Goal: Task Accomplishment & Management: Use online tool/utility

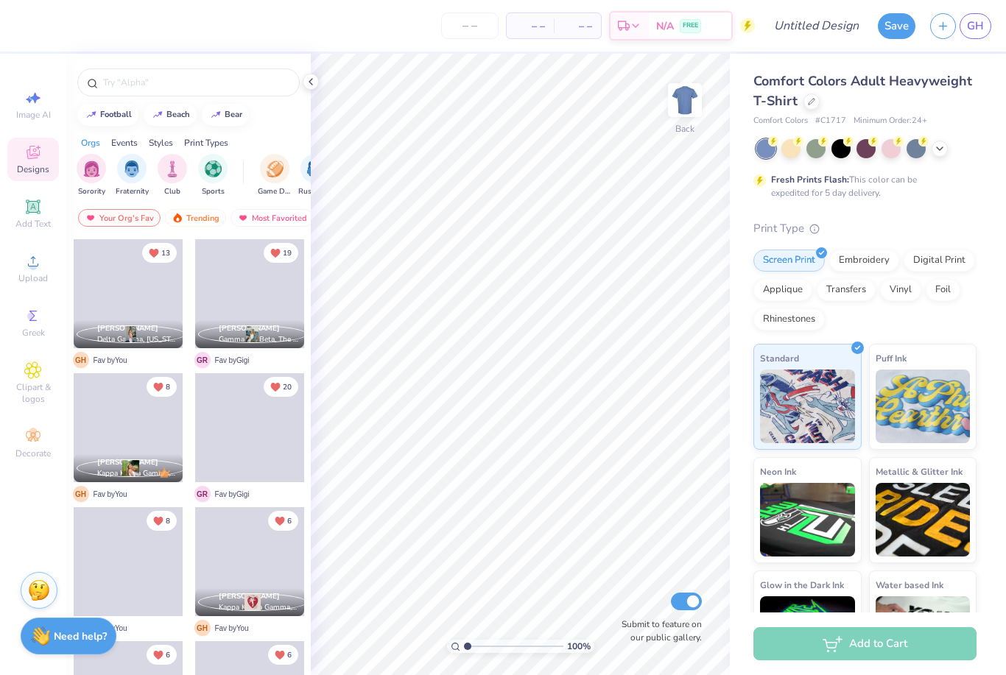
click at [949, 144] on div at bounding box center [866, 148] width 220 height 19
click at [939, 143] on icon at bounding box center [939, 147] width 12 height 12
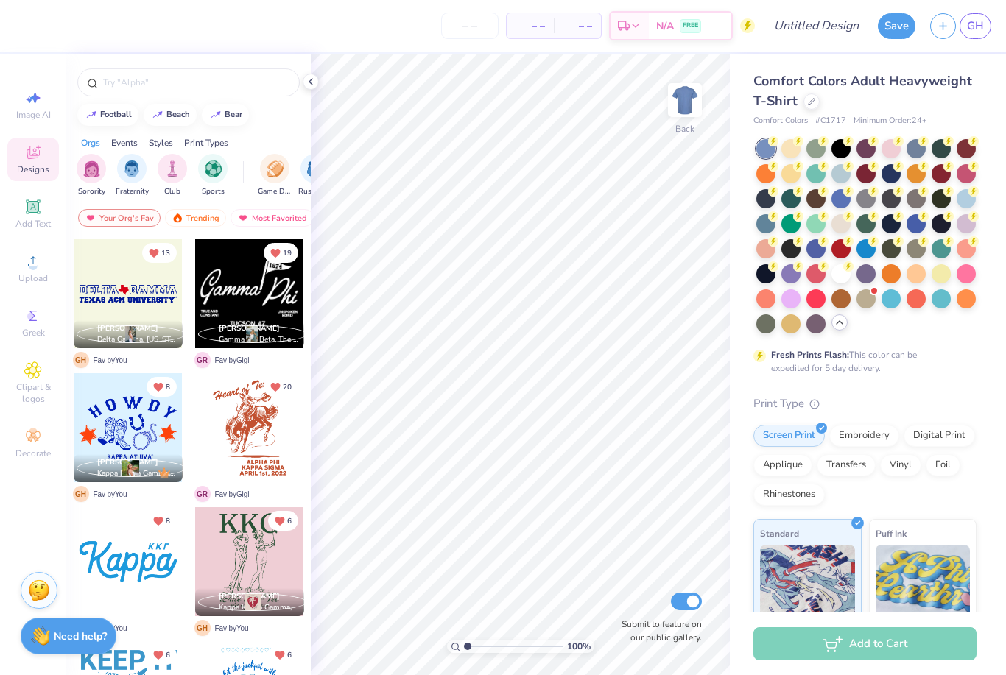
scroll to position [1, 0]
click at [808, 99] on icon at bounding box center [811, 99] width 7 height 7
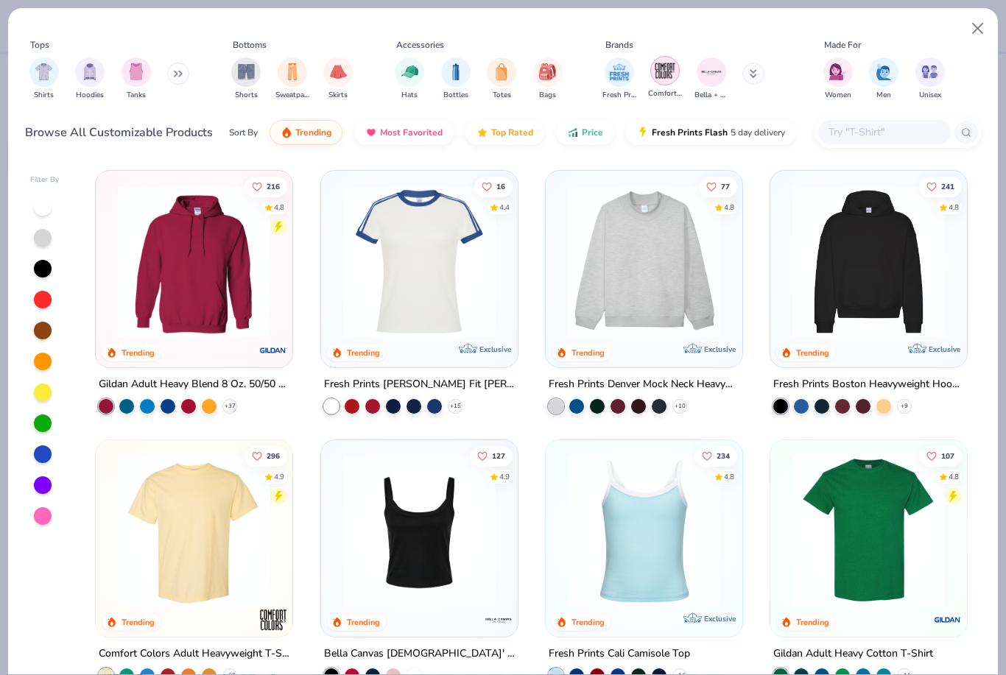
click at [660, 63] on img "filter for Comfort Colors" at bounding box center [665, 71] width 22 height 22
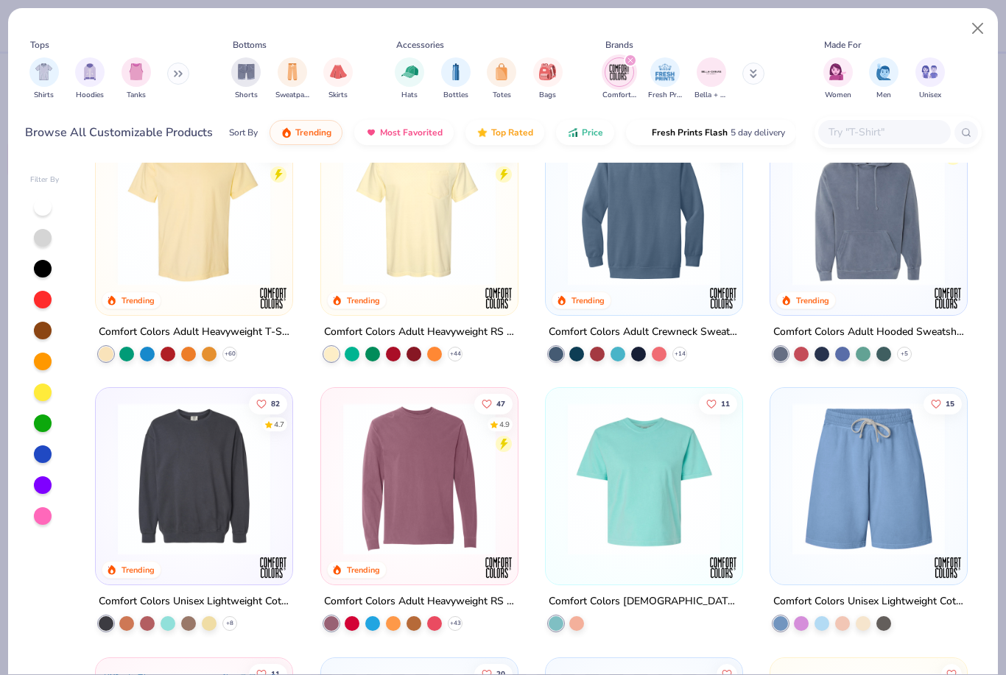
scroll to position [44, 0]
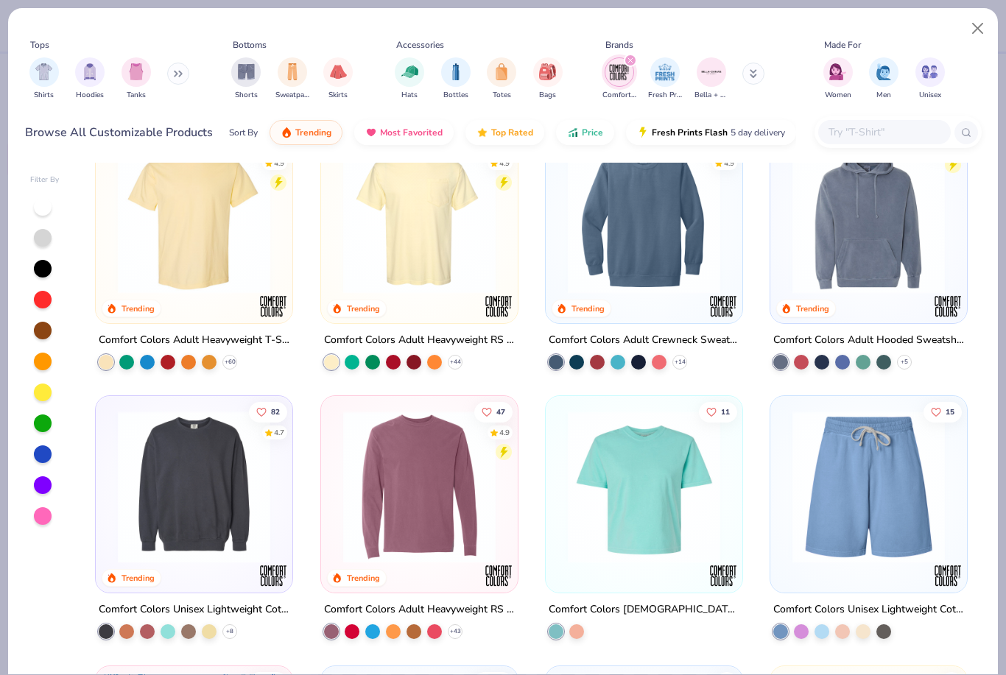
click at [404, 247] on img at bounding box center [419, 217] width 167 height 152
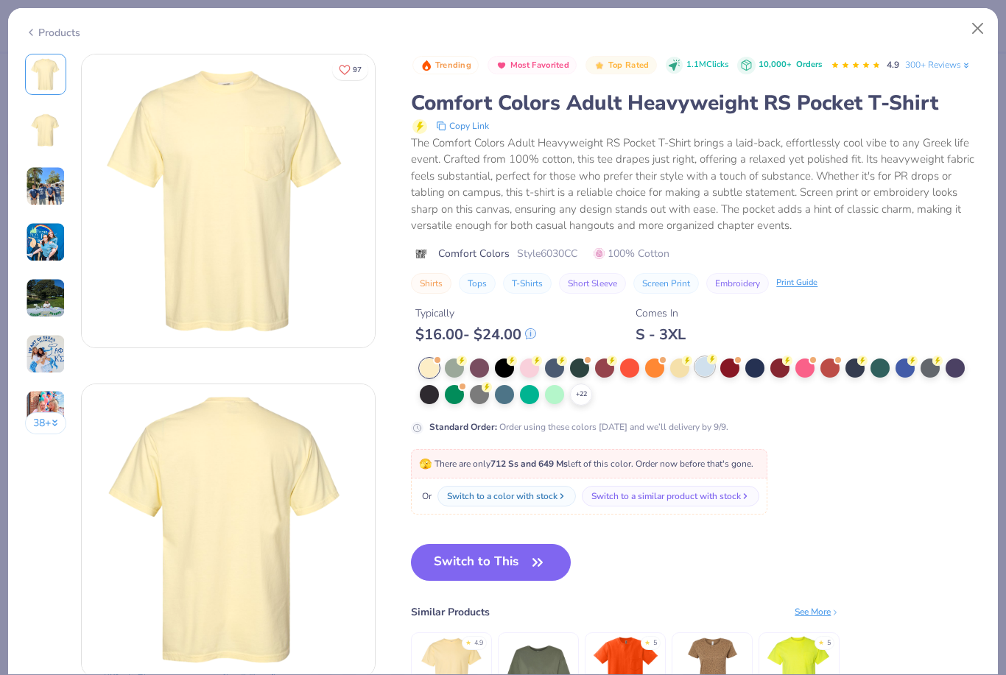
click at [702, 361] on div at bounding box center [704, 366] width 19 height 19
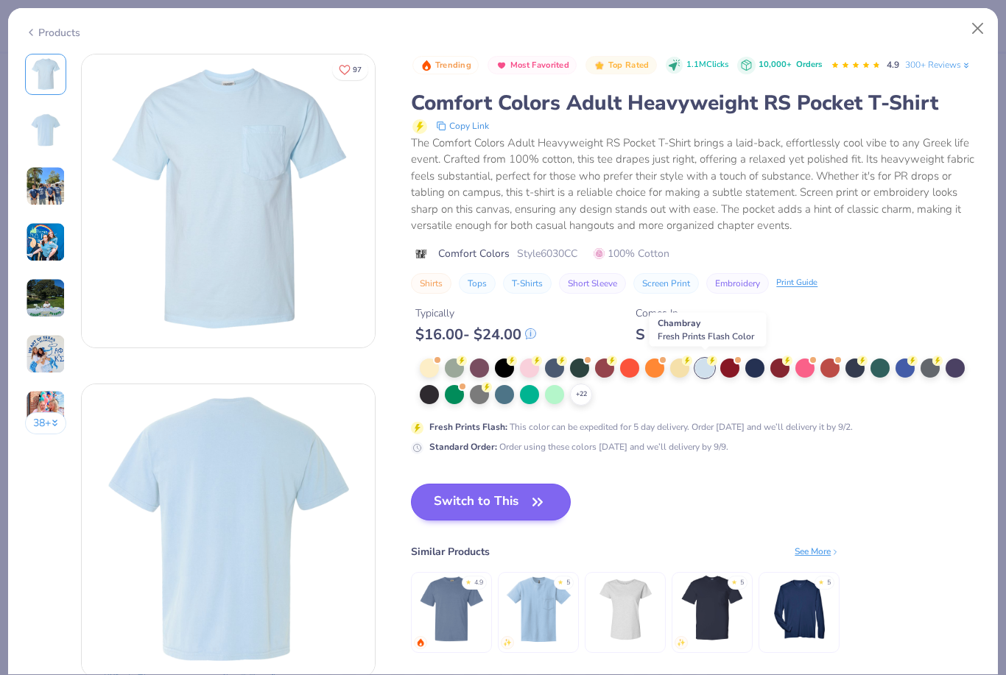
click at [523, 501] on button "Switch to This" at bounding box center [491, 502] width 160 height 37
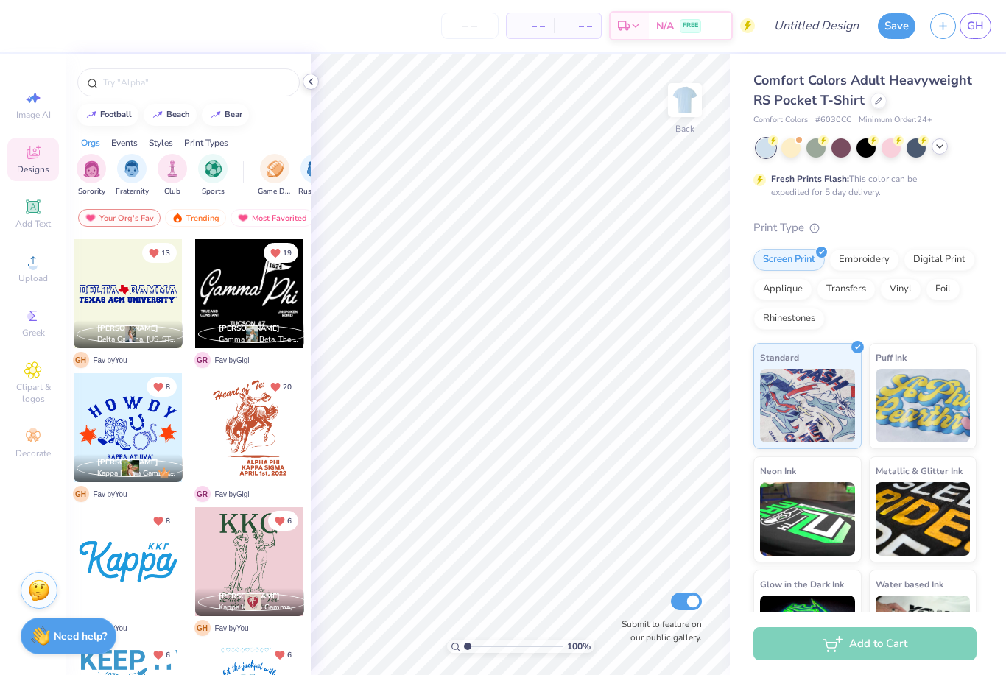
click at [311, 77] on icon at bounding box center [311, 82] width 12 height 12
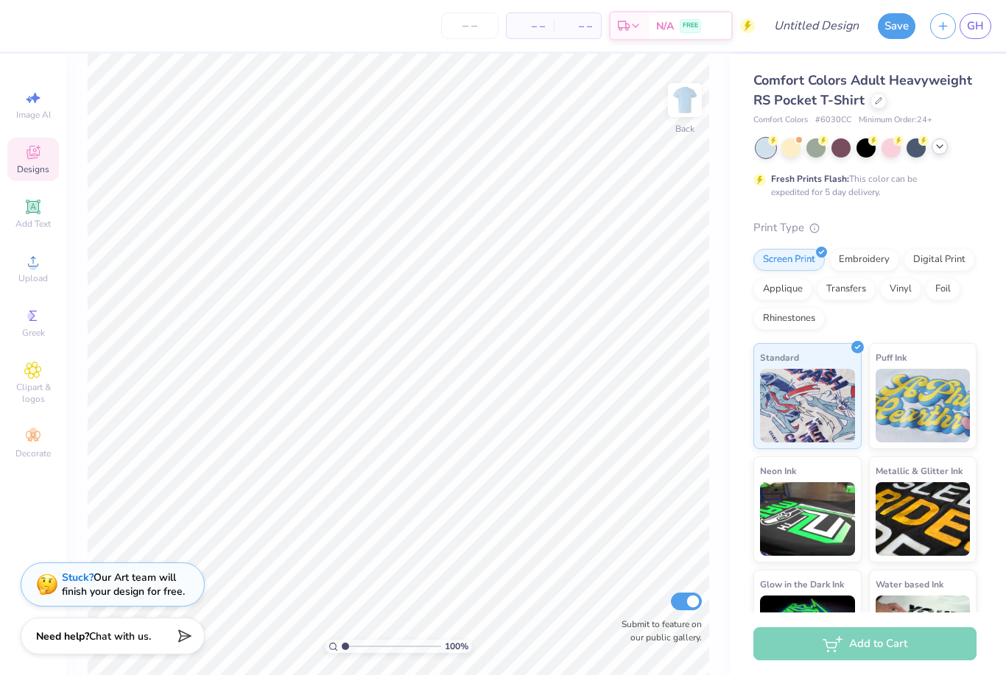
click at [140, 590] on div "Stuck? Our Art team will finish your design for free." at bounding box center [123, 584] width 123 height 28
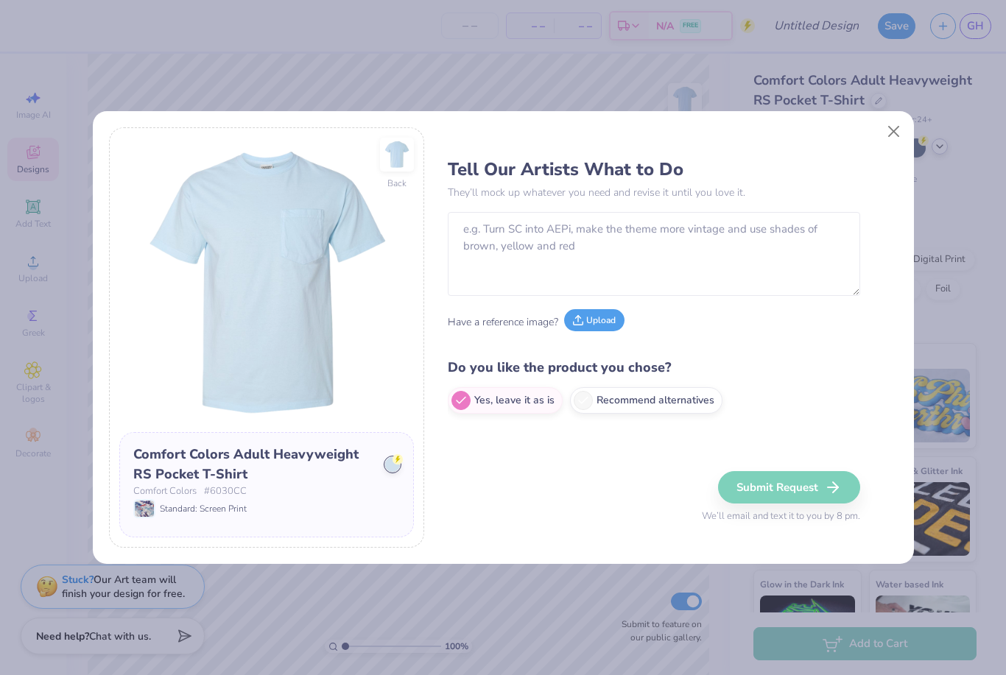
click at [595, 314] on button "Upload" at bounding box center [594, 320] width 60 height 22
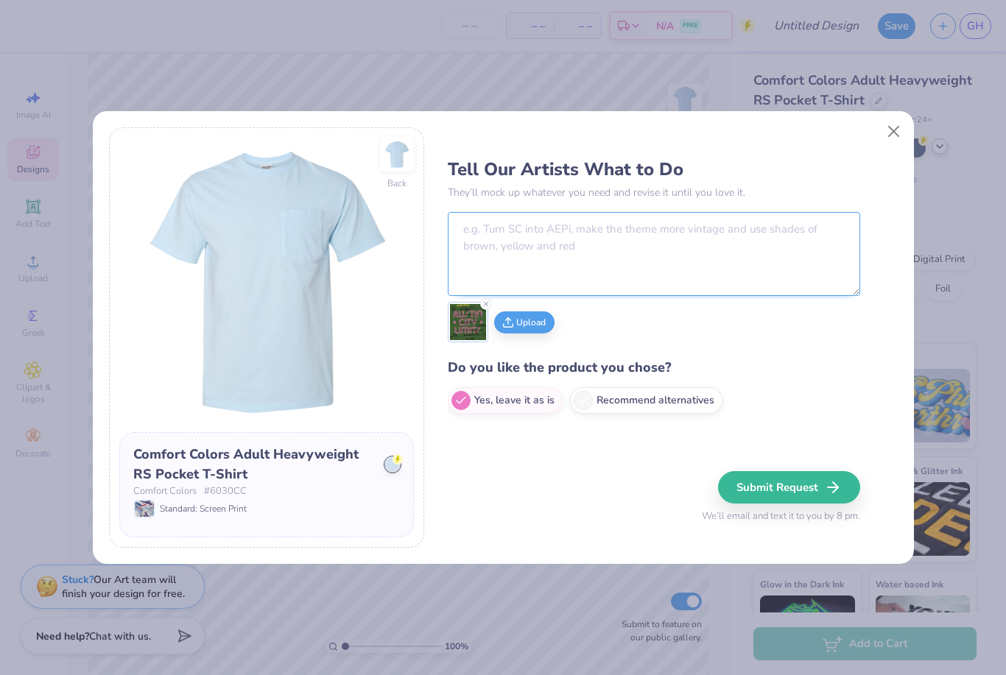
click at [635, 249] on textarea at bounding box center [654, 254] width 412 height 84
click at [463, 215] on textarea "For the front pocket" at bounding box center [654, 254] width 412 height 84
click at [623, 227] on textarea "1st pic-For the front pocket" at bounding box center [654, 254] width 412 height 84
click at [771, 230] on textarea "1st pic-For the front pocket, follow directions and put in navy (make the 20 an…" at bounding box center [654, 254] width 412 height 84
click at [771, 229] on textarea "1st pic-For the front pocket, follow directions and put in navy (make the 20 an…" at bounding box center [654, 254] width 412 height 84
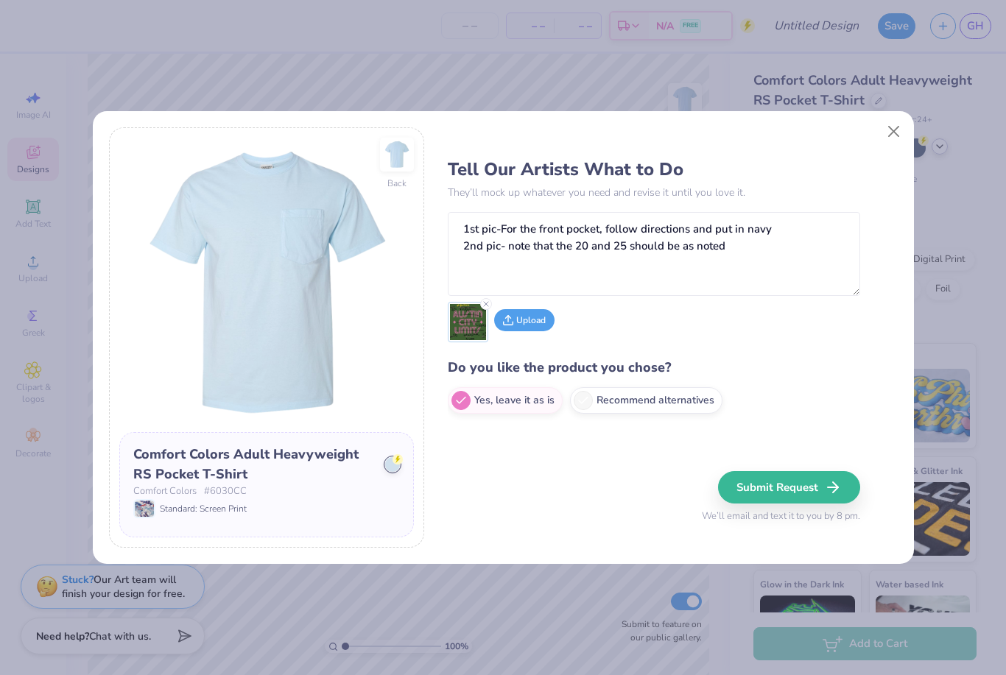
click at [534, 316] on button "Upload" at bounding box center [524, 320] width 60 height 22
click at [796, 255] on textarea "1st pic-For the front pocket, follow directions and put in navy 2nd pic- note t…" at bounding box center [654, 254] width 412 height 84
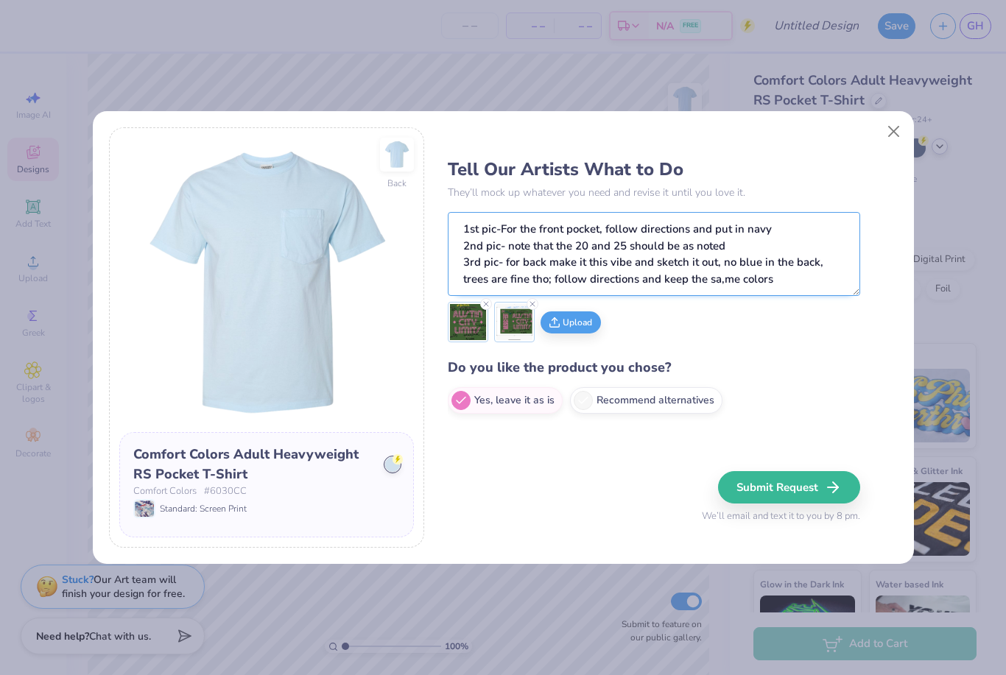
click at [713, 272] on textarea "1st pic-For the front pocket, follow directions and put in navy 2nd pic- note t…" at bounding box center [654, 254] width 412 height 84
click at [722, 278] on textarea "1st pic-For the front pocket, follow directions and put in navy 2nd pic- note t…" at bounding box center [654, 254] width 412 height 84
click at [550, 319] on icon at bounding box center [554, 320] width 10 height 10
click at [791, 283] on textarea "1st pic-For the front pocket, follow directions and put in navy 2nd pic- note t…" at bounding box center [654, 254] width 412 height 84
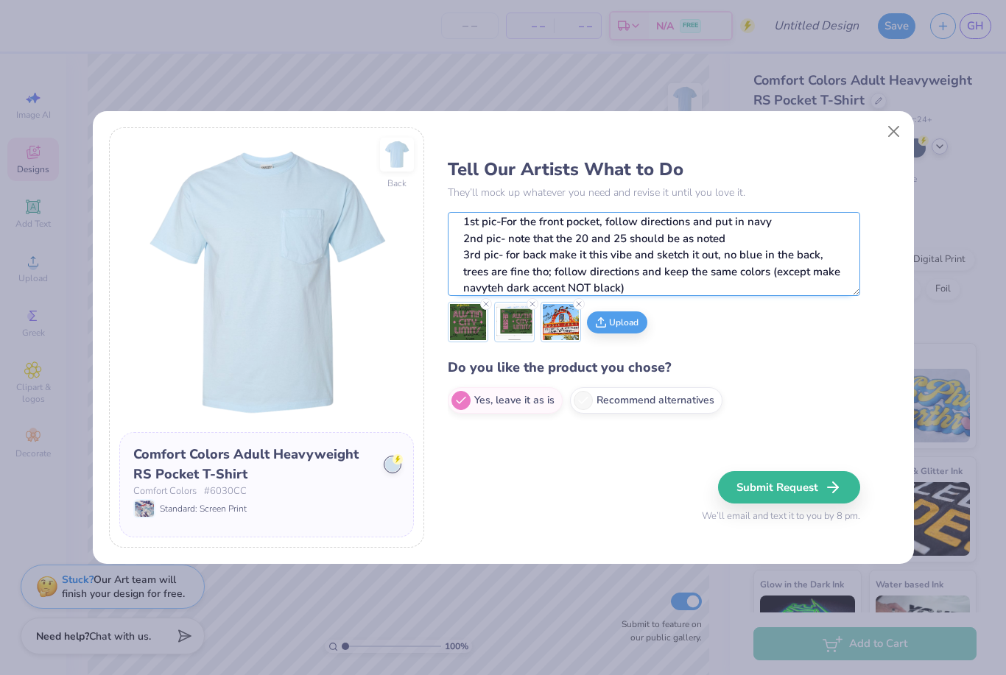
click at [476, 278] on textarea "1st pic-For the front pocket, follow directions and put in navy 2nd pic- note t…" at bounding box center [654, 254] width 412 height 84
type textarea "1st pic-For the front pocket, follow directions and put in navy 2nd pic- note t…"
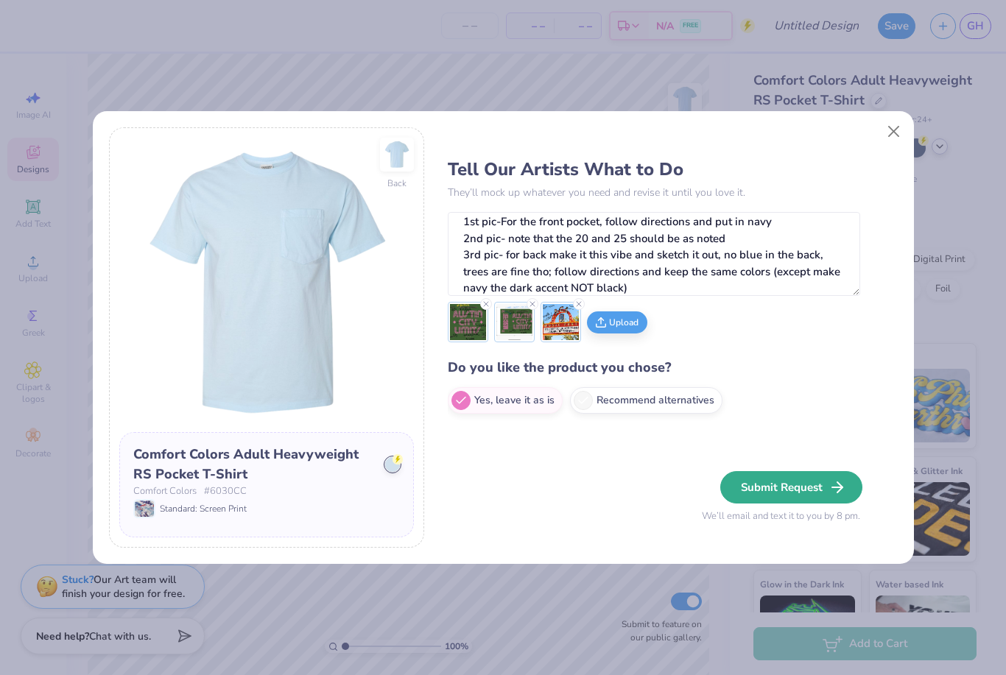
click at [791, 492] on button "Submit Request" at bounding box center [791, 487] width 142 height 32
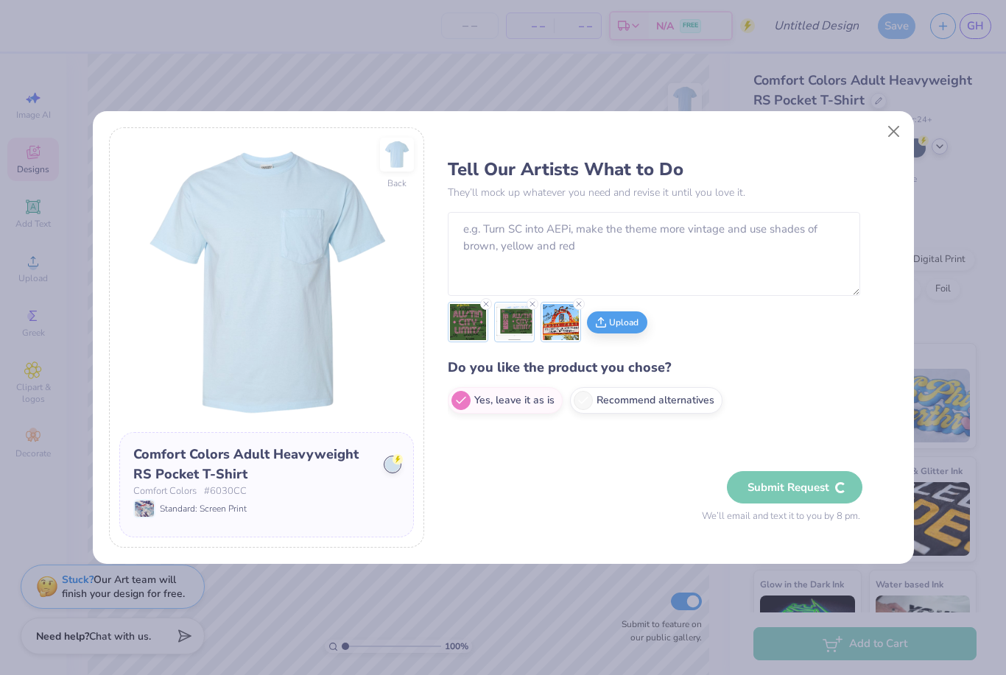
scroll to position [0, 0]
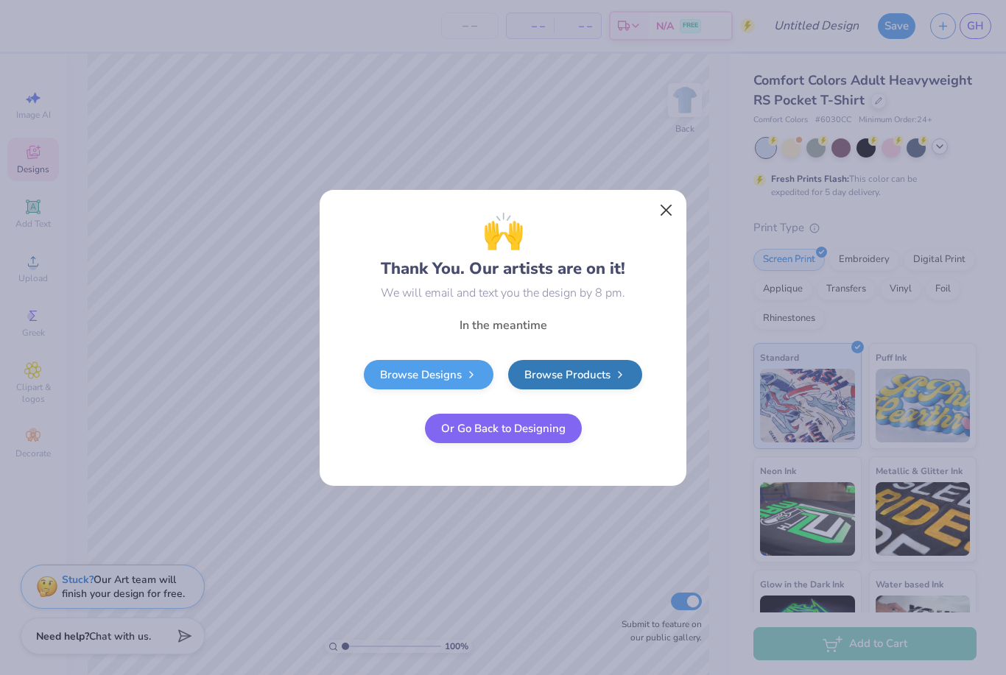
click at [655, 210] on button "Close" at bounding box center [666, 210] width 28 height 28
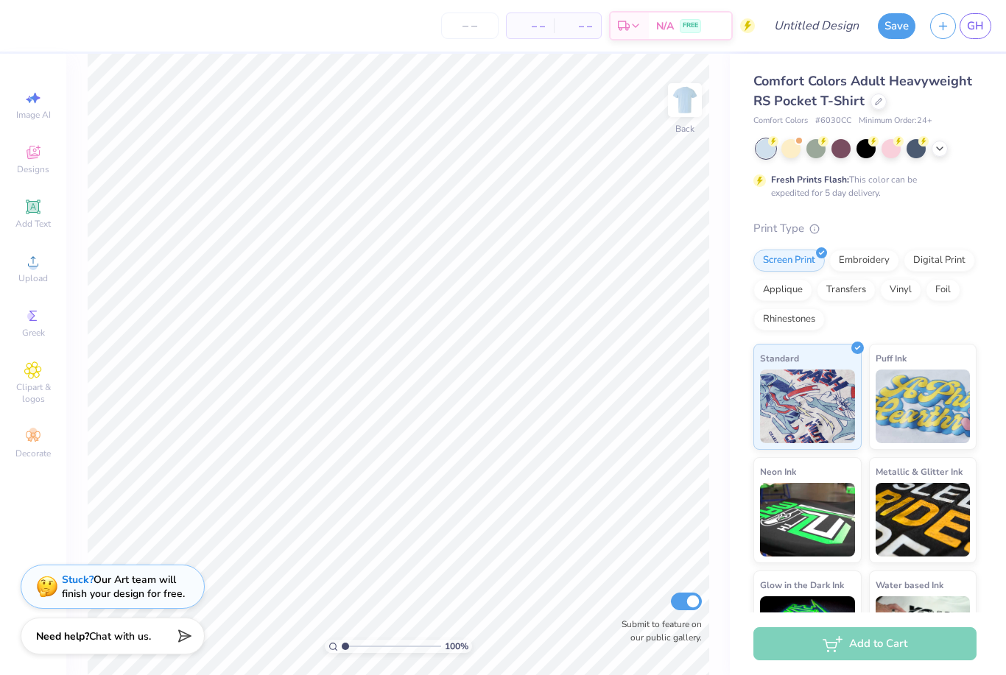
click at [863, 102] on div "Comfort Colors Adult Heavyweight RS Pocket T-Shirt" at bounding box center [864, 91] width 223 height 40
click at [875, 94] on div at bounding box center [878, 100] width 16 height 16
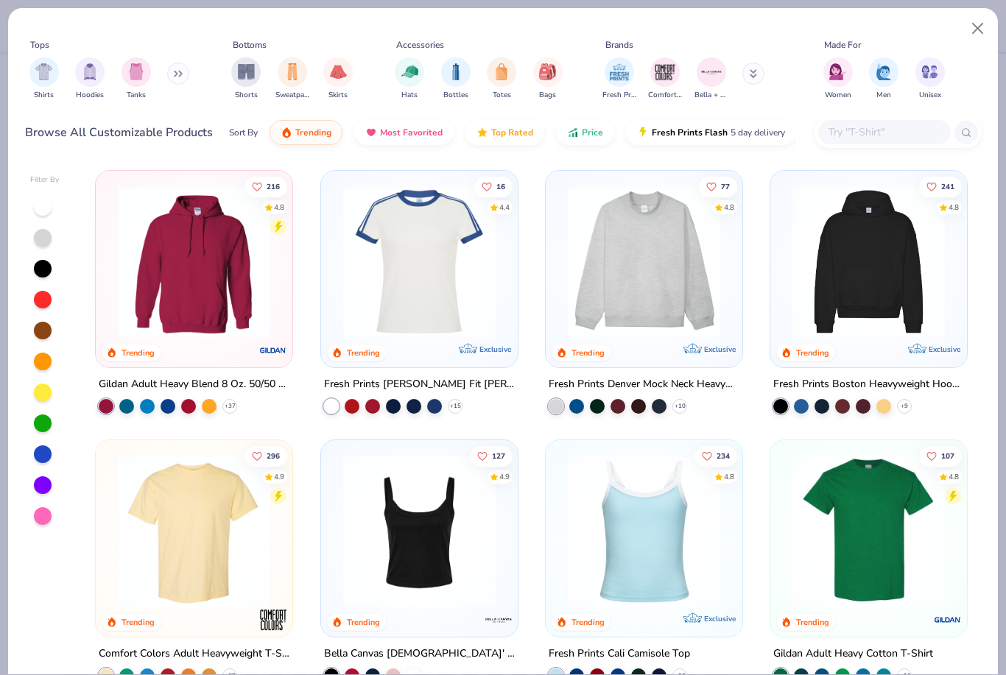
click at [860, 141] on input "text" at bounding box center [883, 132] width 113 height 17
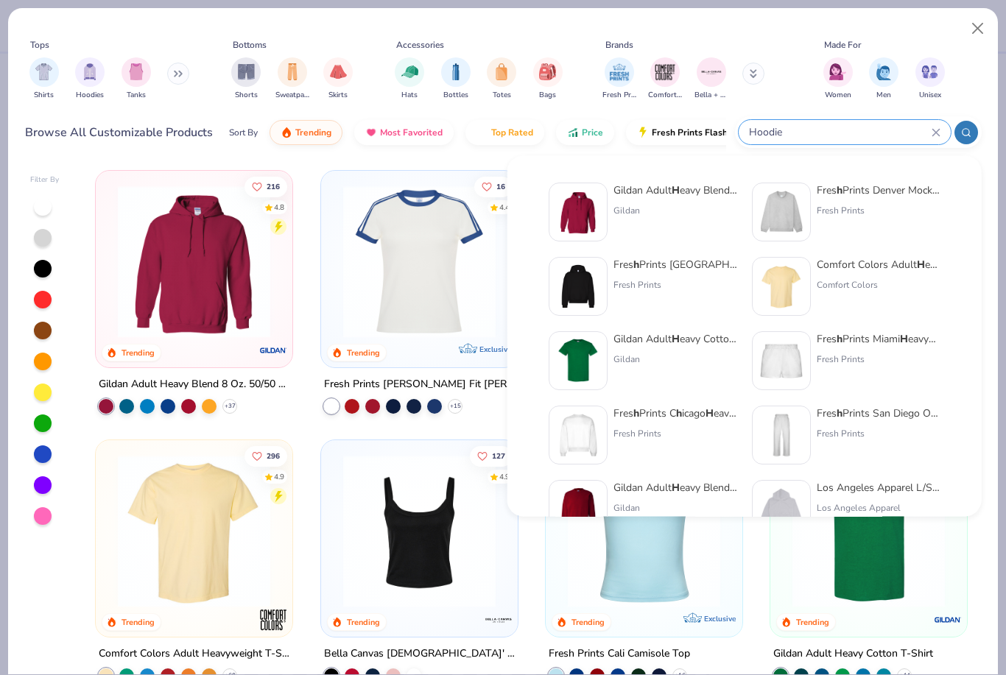
type input "Hoodie"
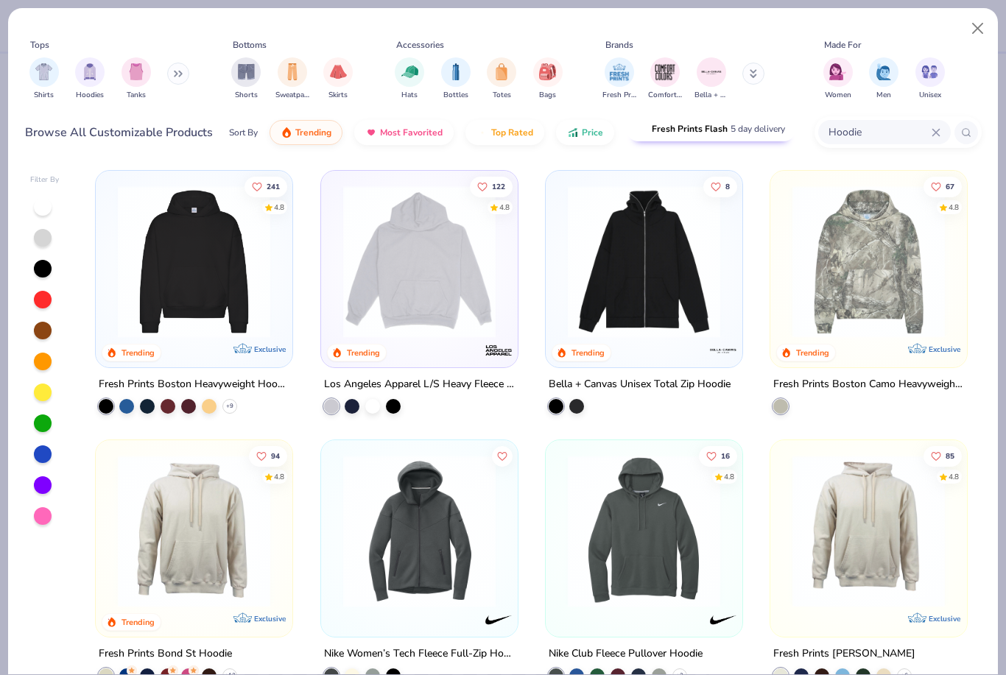
drag, startPoint x: 837, startPoint y: 132, endPoint x: 699, endPoint y: 132, distance: 138.4
click at [699, 132] on div "Browse All Customizable Products Sort By Trending Most Favorited Top Rated Pric…" at bounding box center [503, 132] width 956 height 41
type input "Gildan"
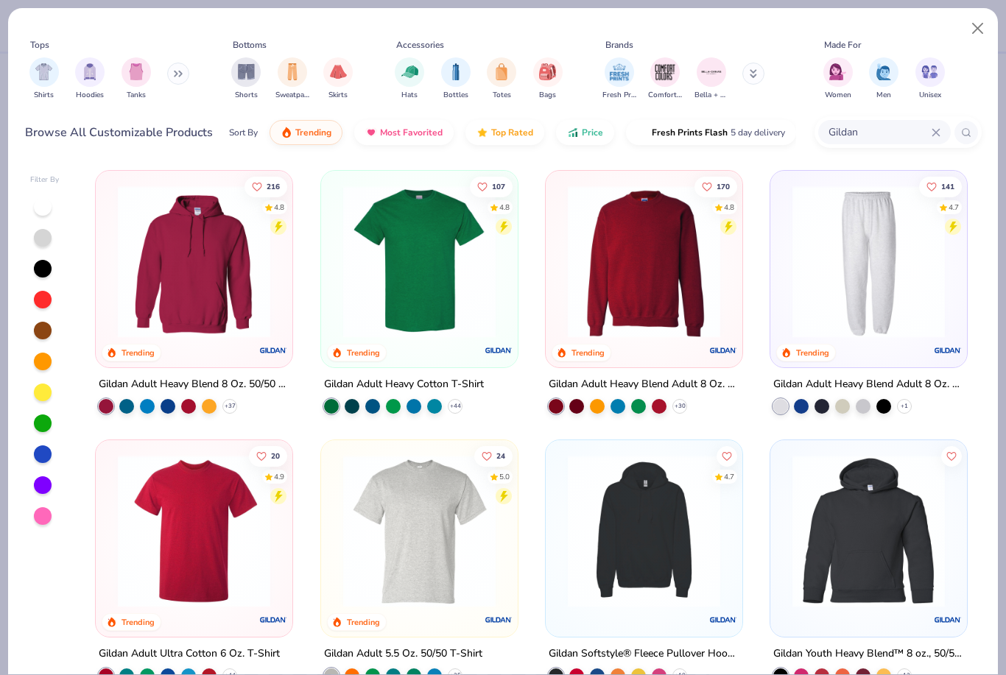
click at [85, 294] on div "216 4.8 Trending Gildan Adult Heavy Blend 8 Oz. 50/50 Hooded Sweatshirt + 37 10…" at bounding box center [532, 419] width 900 height 512
click at [174, 267] on img at bounding box center [193, 261] width 167 height 152
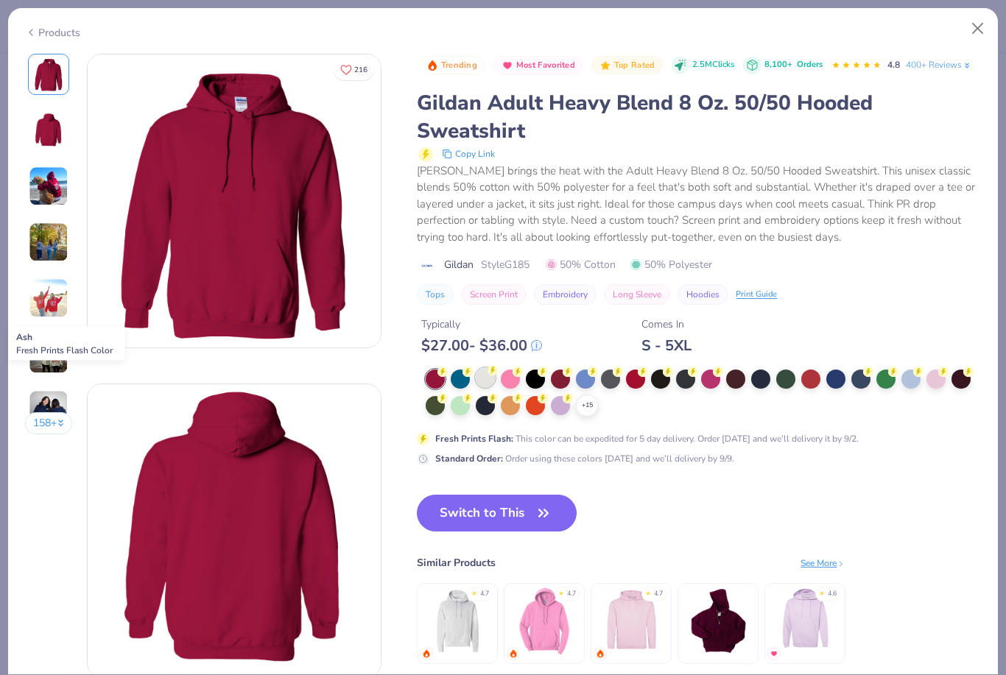
click at [481, 369] on div at bounding box center [485, 377] width 19 height 19
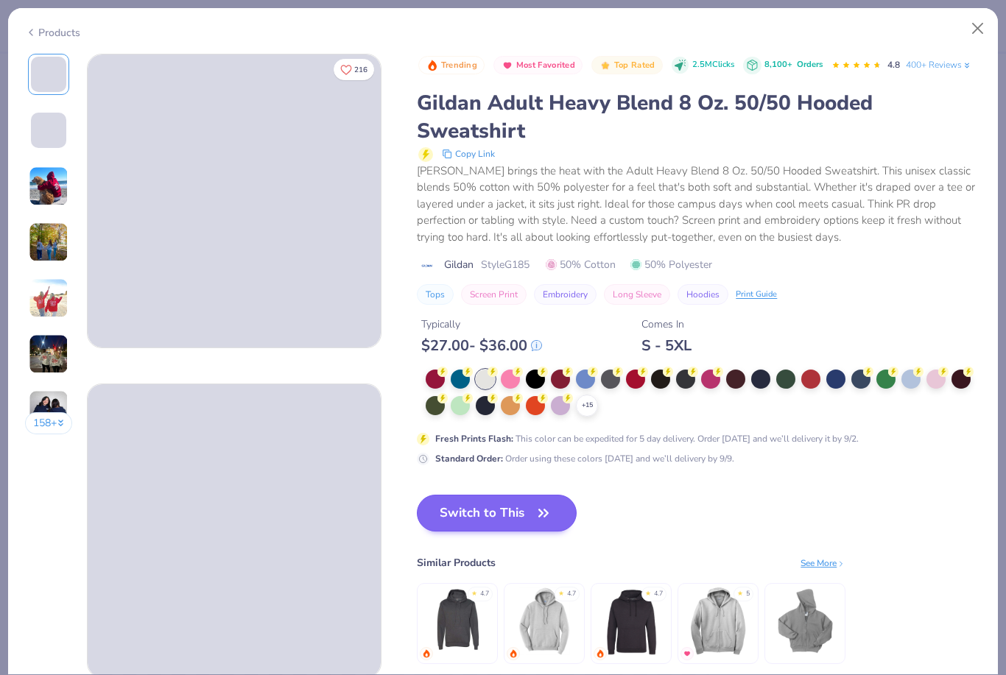
click at [501, 517] on button "Switch to This" at bounding box center [497, 513] width 160 height 37
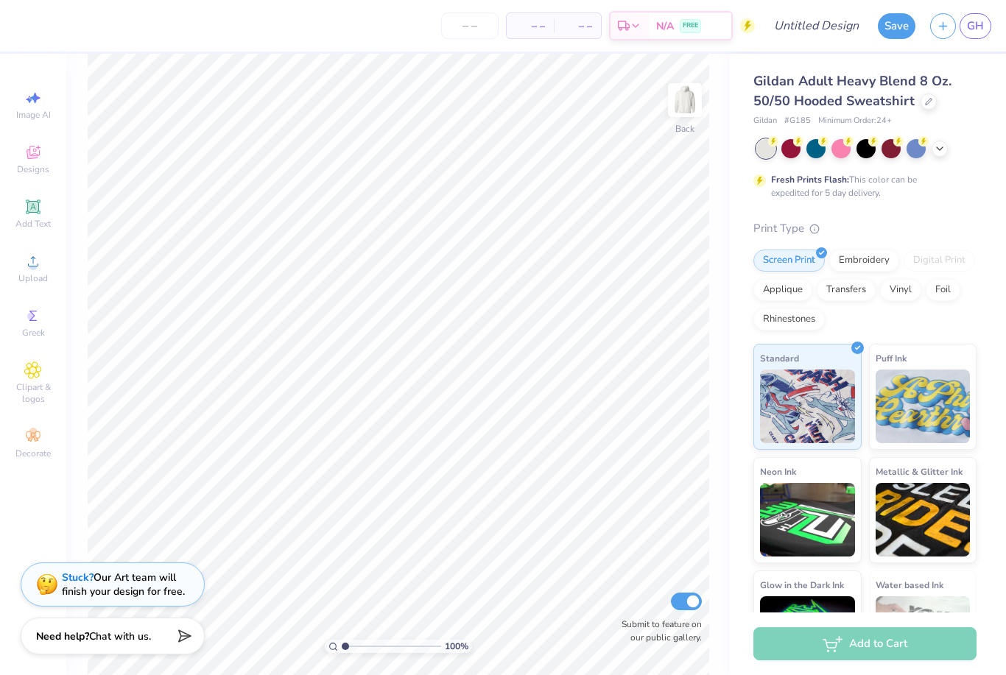
click at [119, 579] on div "Stuck? Our Art team will finish your design for free." at bounding box center [123, 584] width 123 height 28
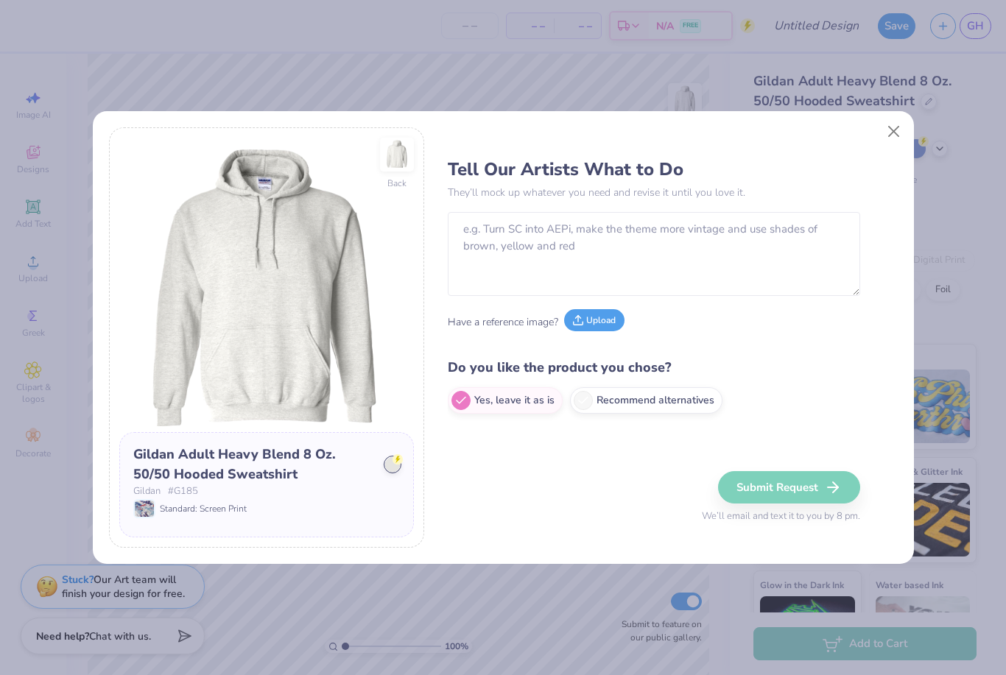
click at [591, 320] on button "Upload" at bounding box center [594, 320] width 60 height 22
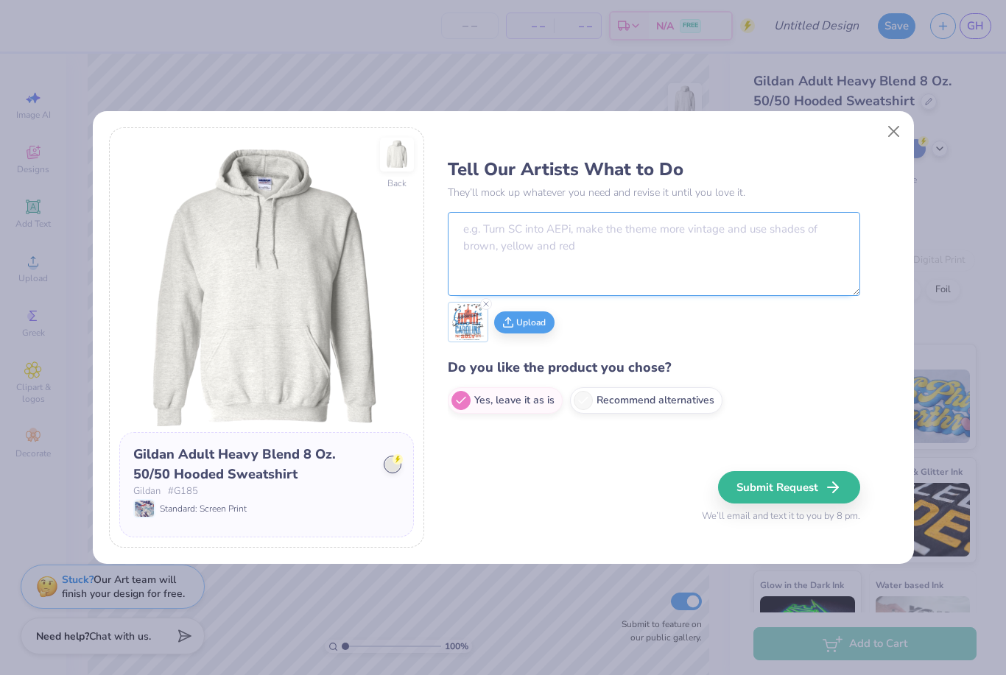
click at [542, 242] on textarea at bounding box center [654, 254] width 412 height 84
click at [517, 325] on button "Upload" at bounding box center [524, 320] width 60 height 22
click at [710, 237] on textarea at bounding box center [654, 254] width 412 height 84
type textarea "S"
type textarea "1"
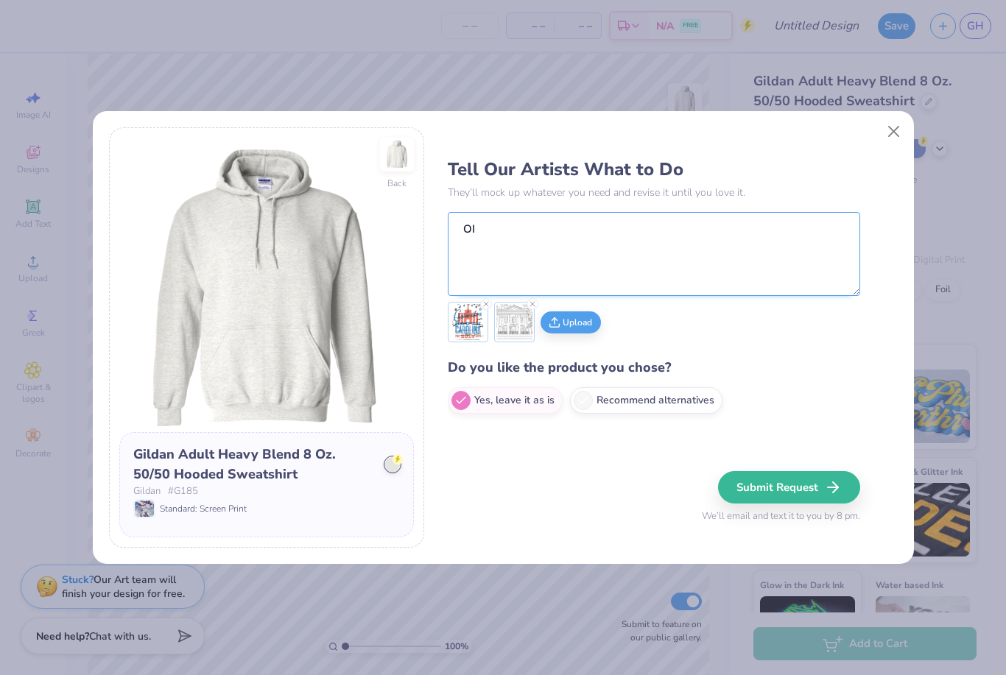
type textarea "O"
click at [500, 235] on textarea "Pic 1) for back of hoodie and use dark blue and light blue (instead of red) Pic…" at bounding box center [654, 254] width 412 height 84
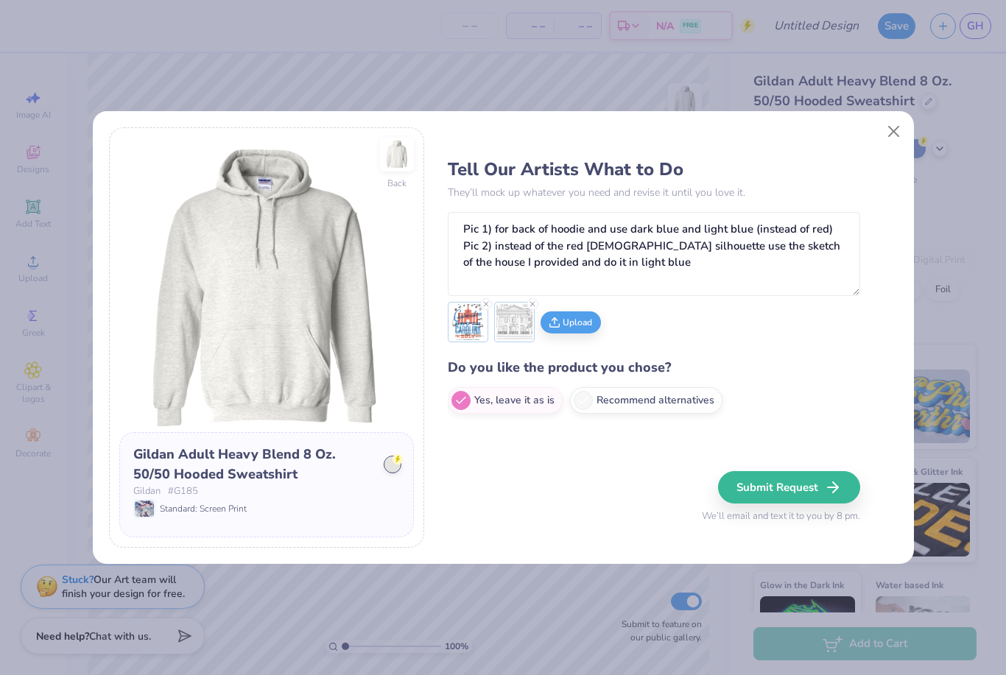
click at [456, 325] on img at bounding box center [468, 322] width 36 height 36
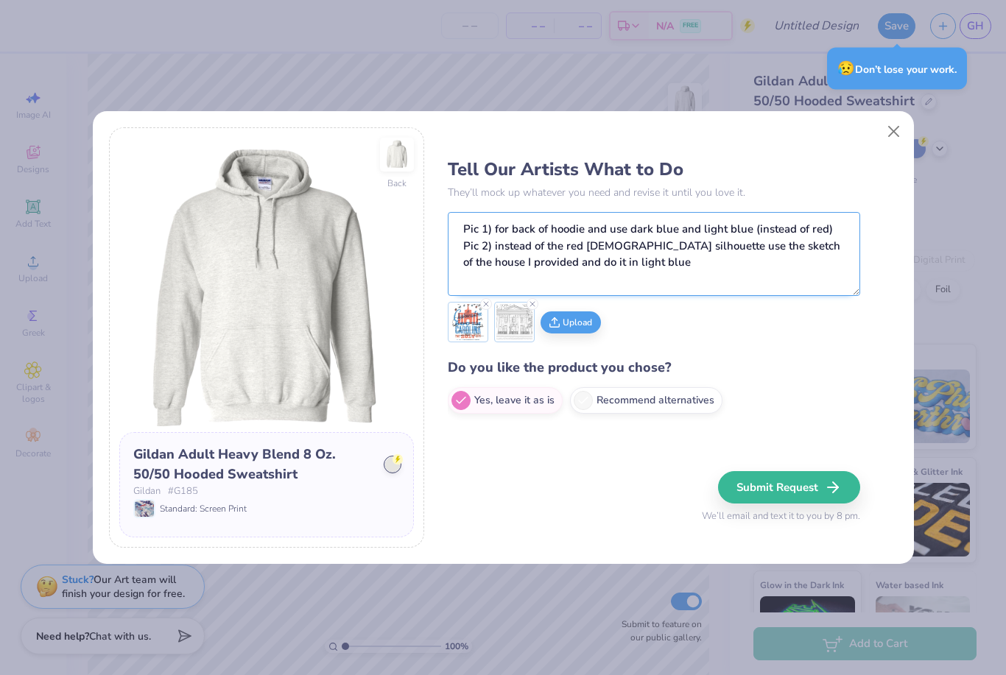
click at [659, 275] on textarea "Pic 1) for back of hoodie and use dark blue and light blue (instead of red) Pic…" at bounding box center [654, 254] width 412 height 84
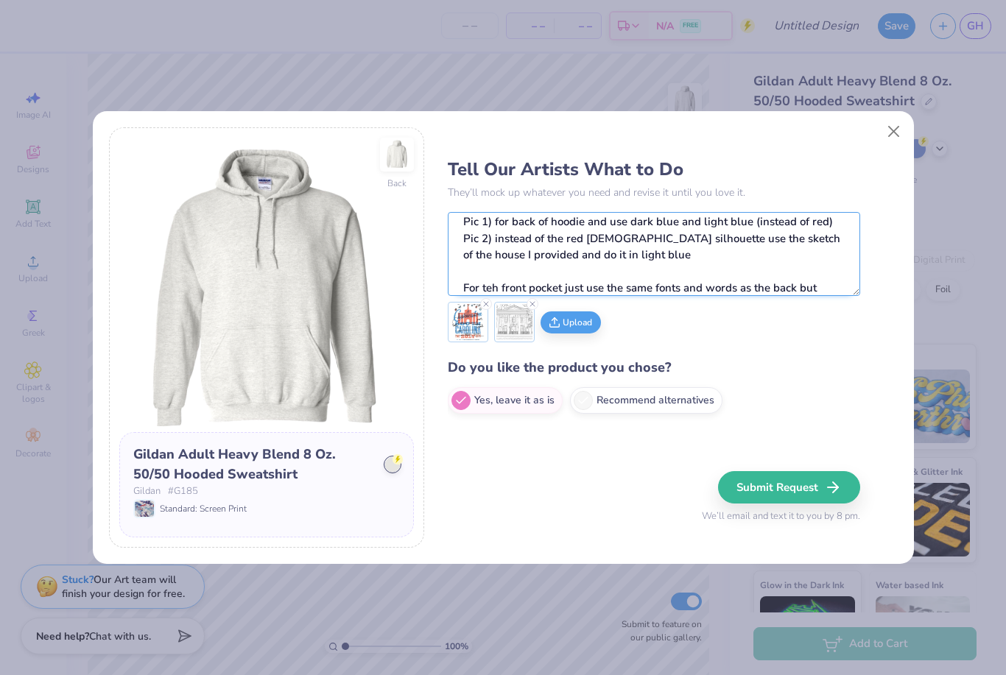
scroll to position [24, 0]
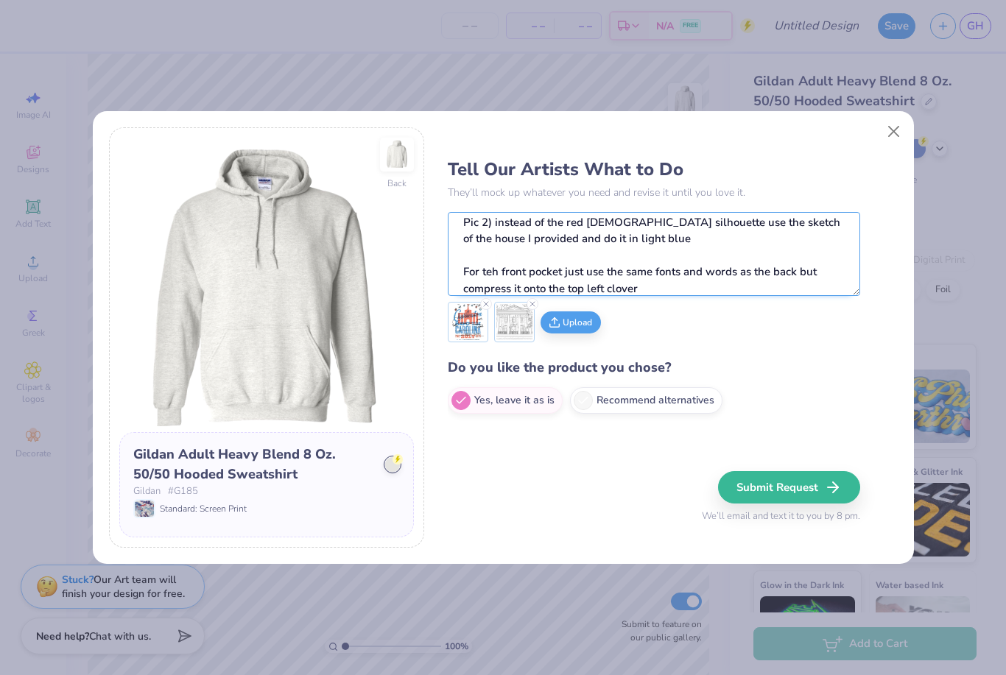
click at [802, 271] on textarea "Pic 1) for back of hoodie and use dark blue and light blue (instead of red) Pic…" at bounding box center [654, 254] width 412 height 84
click at [802, 270] on textarea "Pic 1) for back of hoodie and use dark blue and light blue (instead of red) Pic…" at bounding box center [654, 254] width 412 height 84
click at [495, 265] on textarea "Pic 1) for back of hoodie and use dark blue and light blue (instead of red) Pic…" at bounding box center [654, 254] width 412 height 84
click at [681, 261] on textarea "Pic 1) for back of hoodie and use dark blue and light blue (instead of red) Pic…" at bounding box center [654, 254] width 412 height 84
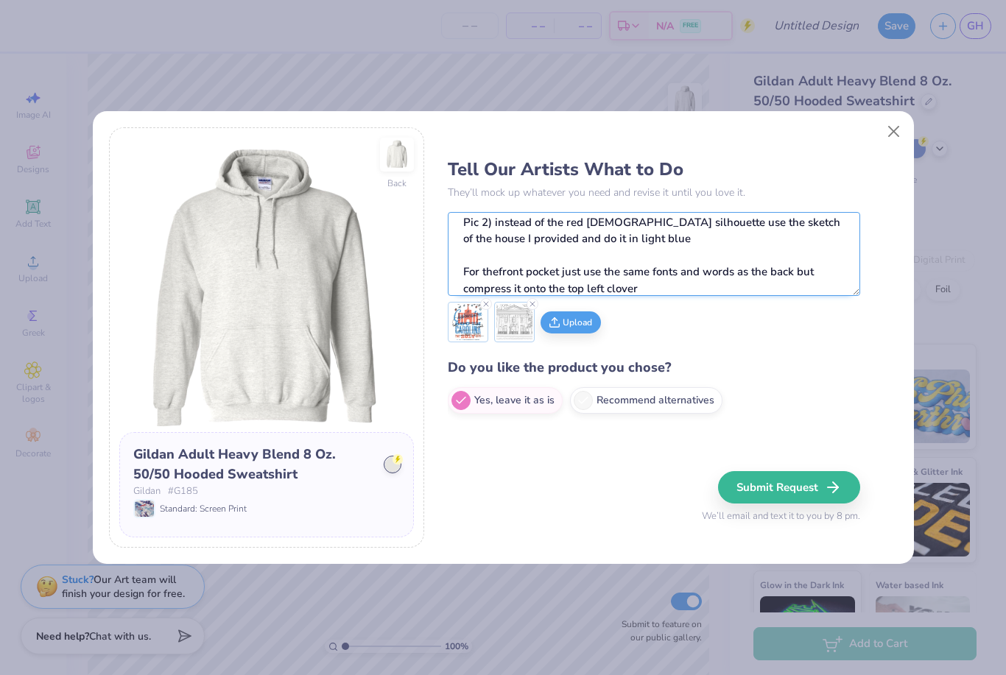
click at [699, 269] on textarea "Pic 1) for back of hoodie and use dark blue and light blue (instead of red) Pic…" at bounding box center [654, 254] width 412 height 84
click at [492, 255] on textarea "Pic 1) for back of hoodie and use dark blue and light blue (instead of red) Pic…" at bounding box center [654, 254] width 412 height 84
click at [509, 263] on textarea "Pic 1) for back of hoodie and use dark blue and light blue (instead of red) Pic…" at bounding box center [654, 254] width 412 height 84
click at [540, 267] on textarea "Pic 1) for back of hoodie and use dark blue and light blue (instead of red) Pic…" at bounding box center [654, 254] width 412 height 84
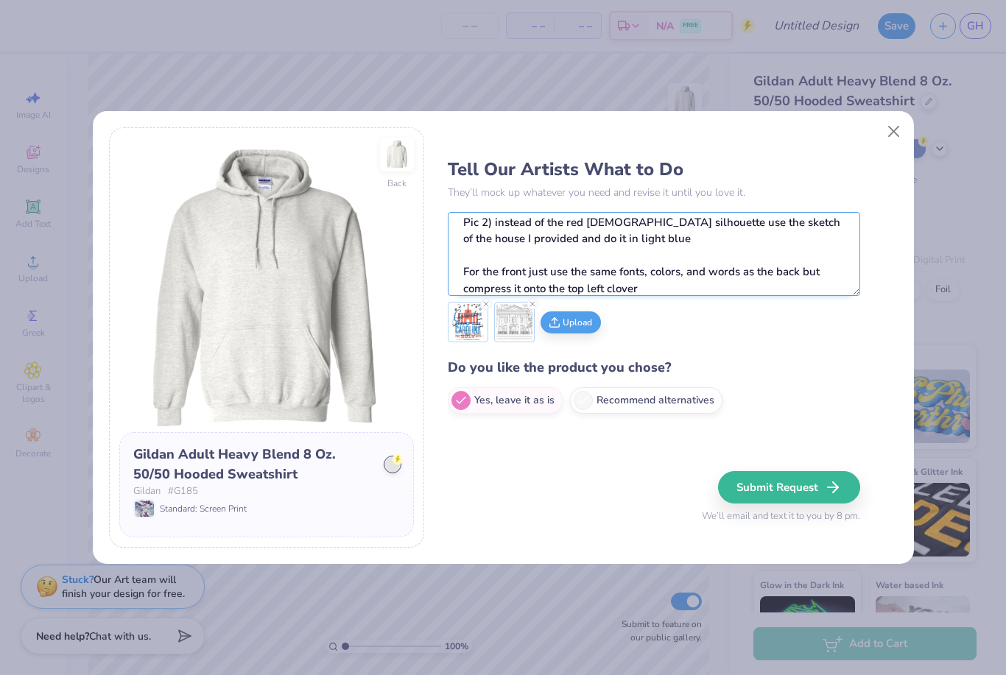
click at [696, 277] on textarea "Pic 1) for back of hoodie and use dark blue and light blue (instead of red) Pic…" at bounding box center [654, 254] width 412 height 84
click at [668, 281] on textarea "Pic 1) for back of hoodie and use dark blue and light blue (instead of red) Pic…" at bounding box center [654, 254] width 412 height 84
click at [522, 288] on textarea "Pic 1) for back of hoodie and use dark blue and light blue (instead of red) Pic…" at bounding box center [654, 254] width 412 height 84
click at [786, 270] on textarea "Pic 1) for back of hoodie and use dark blue and light blue (instead of red) Pic…" at bounding box center [654, 254] width 412 height 84
click at [816, 275] on textarea "Pic 1) for back of hoodie and use dark blue and light blue (instead of red) Pic…" at bounding box center [654, 254] width 412 height 84
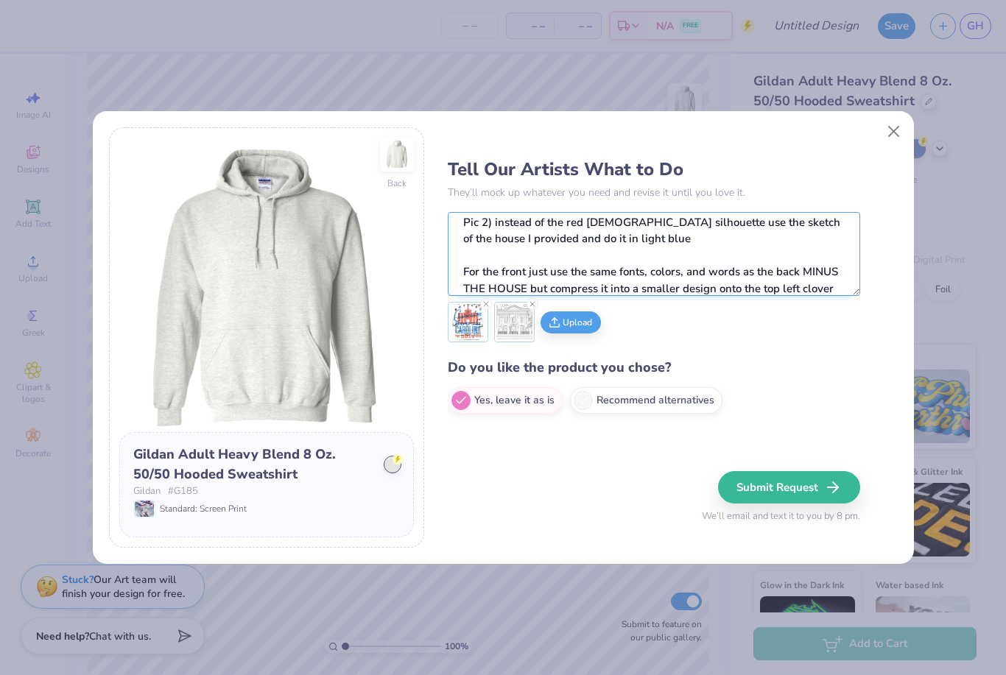
click at [816, 275] on textarea "Pic 1) for back of hoodie and use dark blue and light blue (instead of red) Pic…" at bounding box center [654, 254] width 412 height 84
click at [811, 283] on textarea "Pic 1) for back of hoodie and use dark blue and light blue (instead of red) Pic…" at bounding box center [654, 254] width 412 height 84
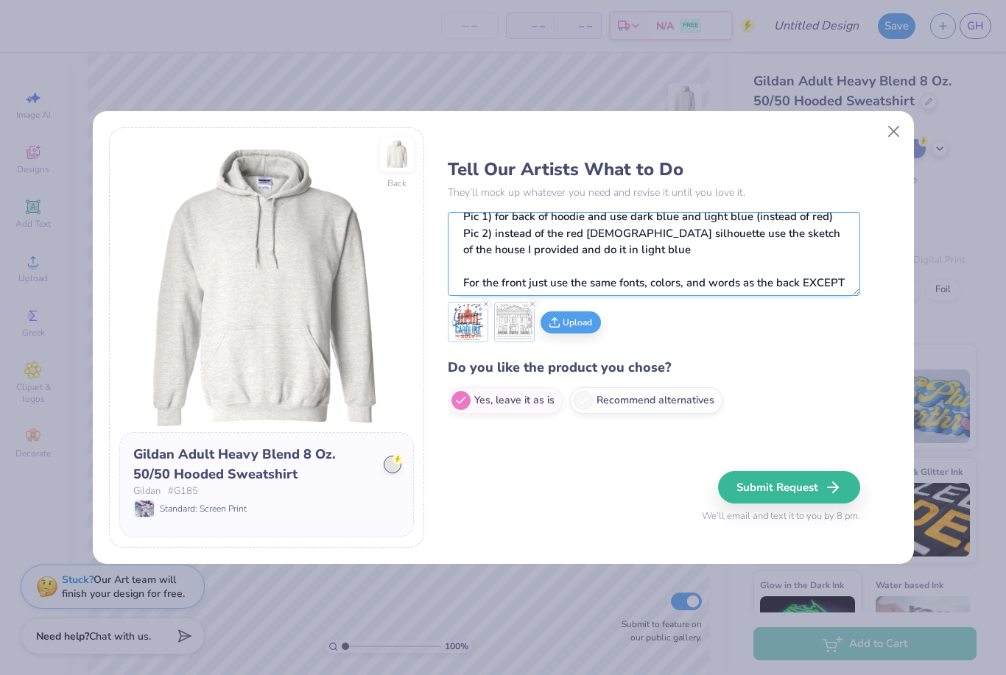
scroll to position [13, 0]
type textarea "Pic 1) for back of hoodie and use dark blue and light blue (instead of red) Pic…"
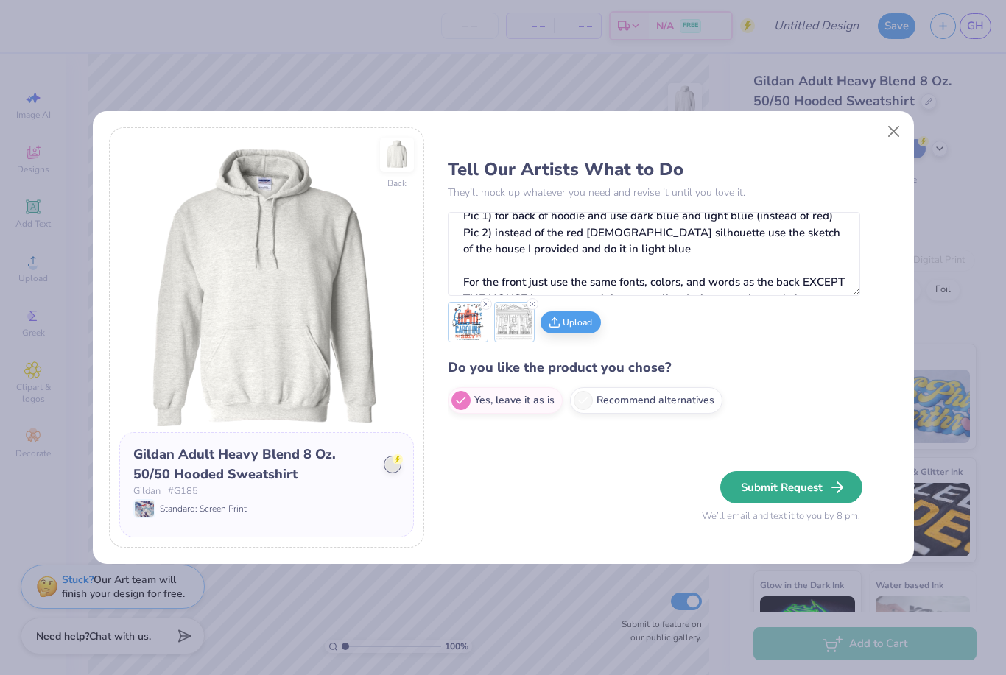
click at [799, 473] on button "Submit Request" at bounding box center [791, 487] width 142 height 32
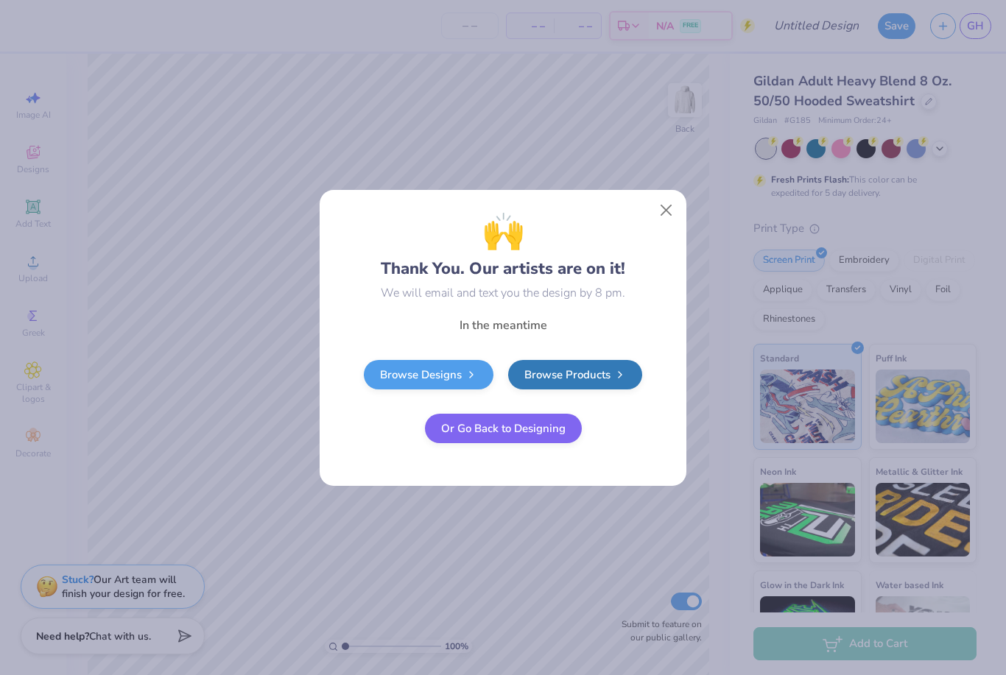
scroll to position [0, 0]
click at [660, 216] on button "Close" at bounding box center [666, 210] width 28 height 28
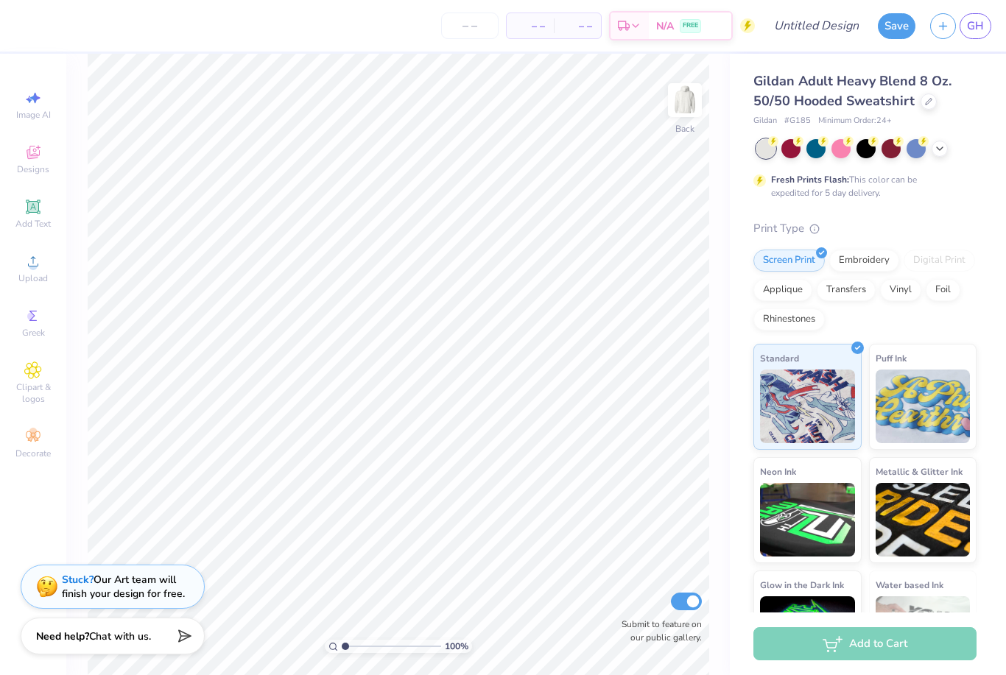
click at [911, 96] on span "Gildan Adult Heavy Blend 8 Oz. 50/50 Hooded Sweatshirt" at bounding box center [852, 91] width 198 height 38
click at [925, 100] on icon at bounding box center [928, 99] width 7 height 7
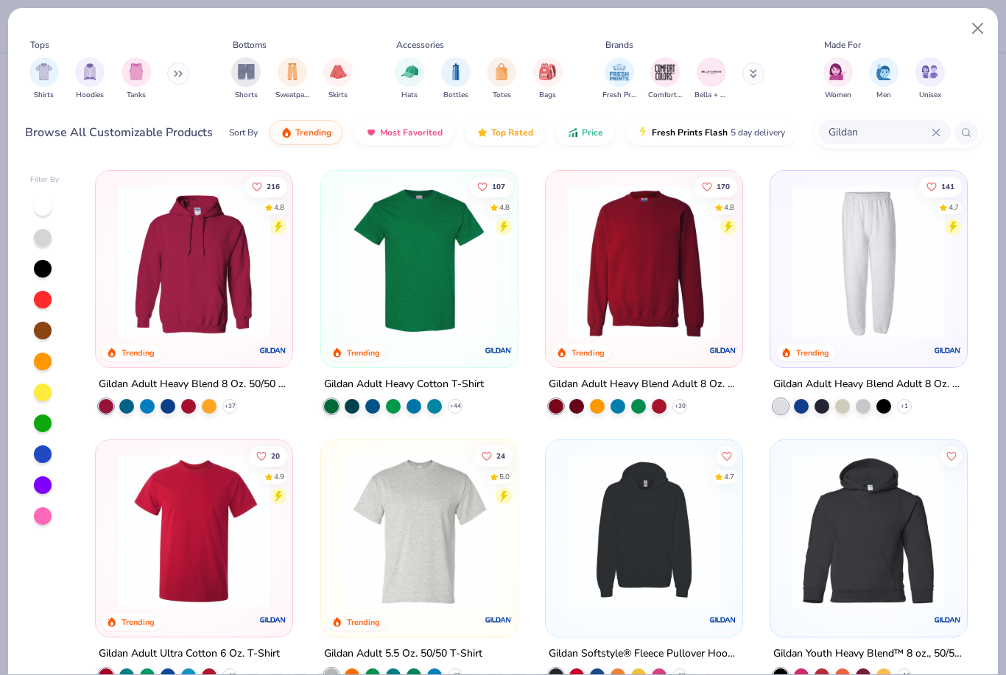
click at [888, 133] on input "Gildan" at bounding box center [879, 132] width 105 height 17
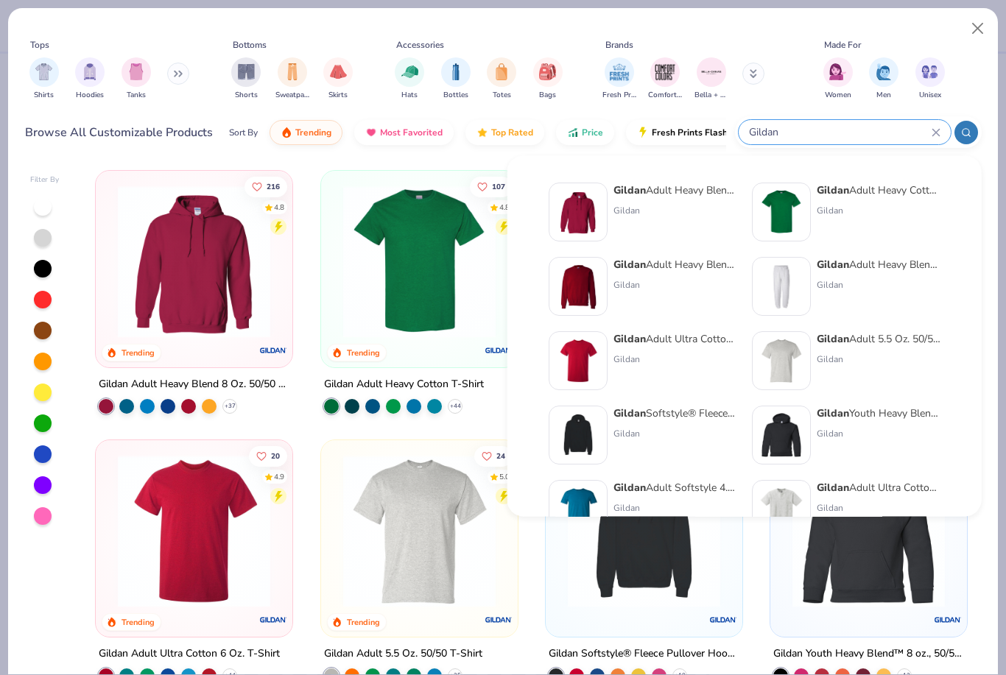
click at [932, 131] on icon at bounding box center [935, 132] width 9 height 9
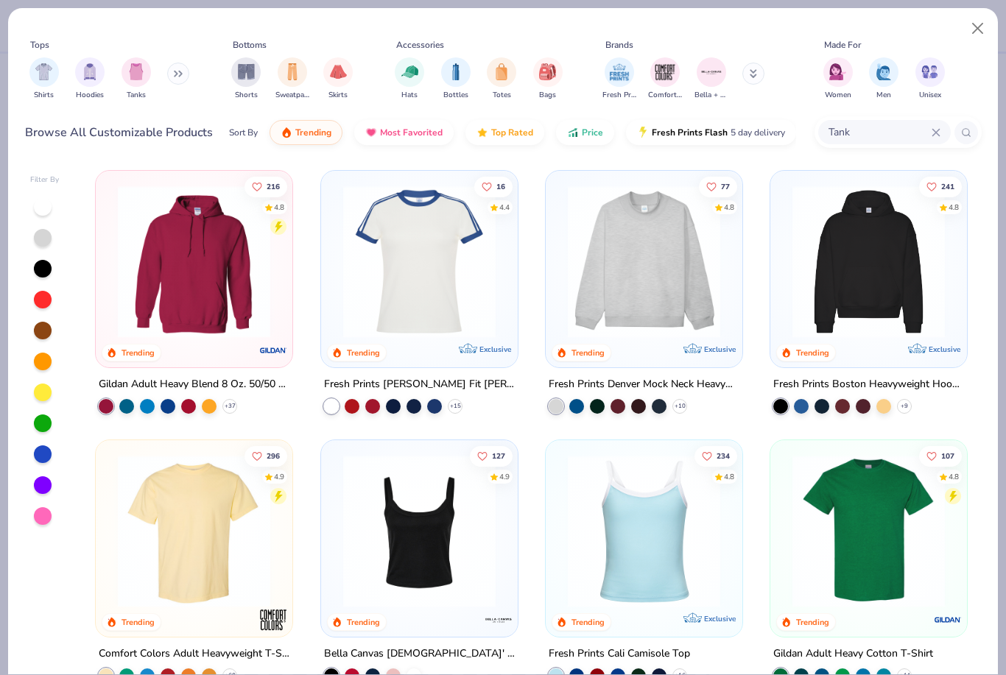
type input "Tank"
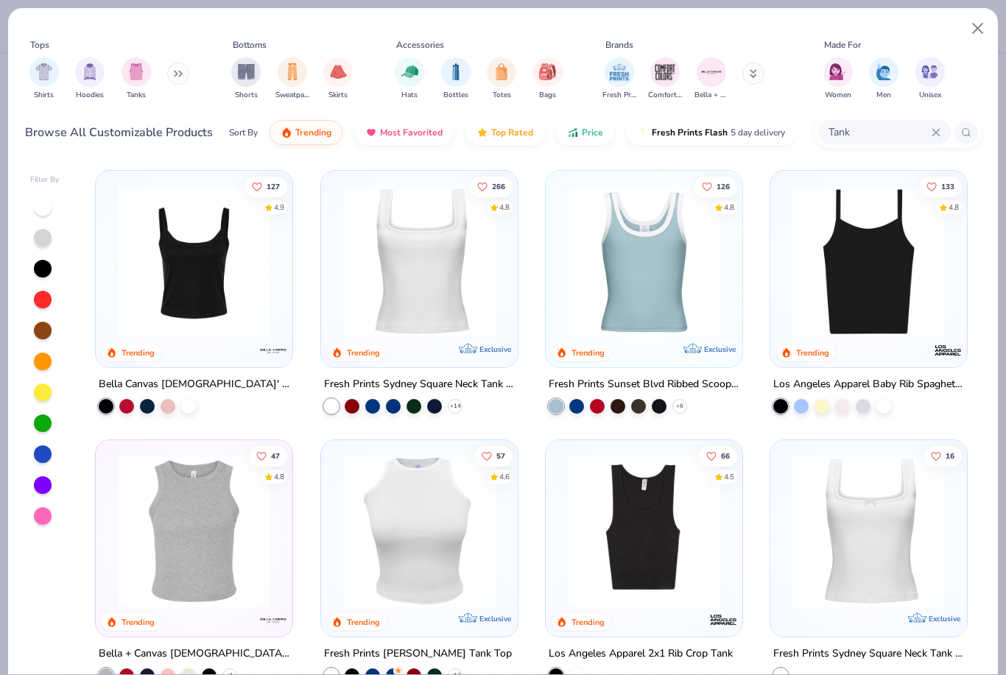
click at [858, 270] on img at bounding box center [868, 261] width 167 height 152
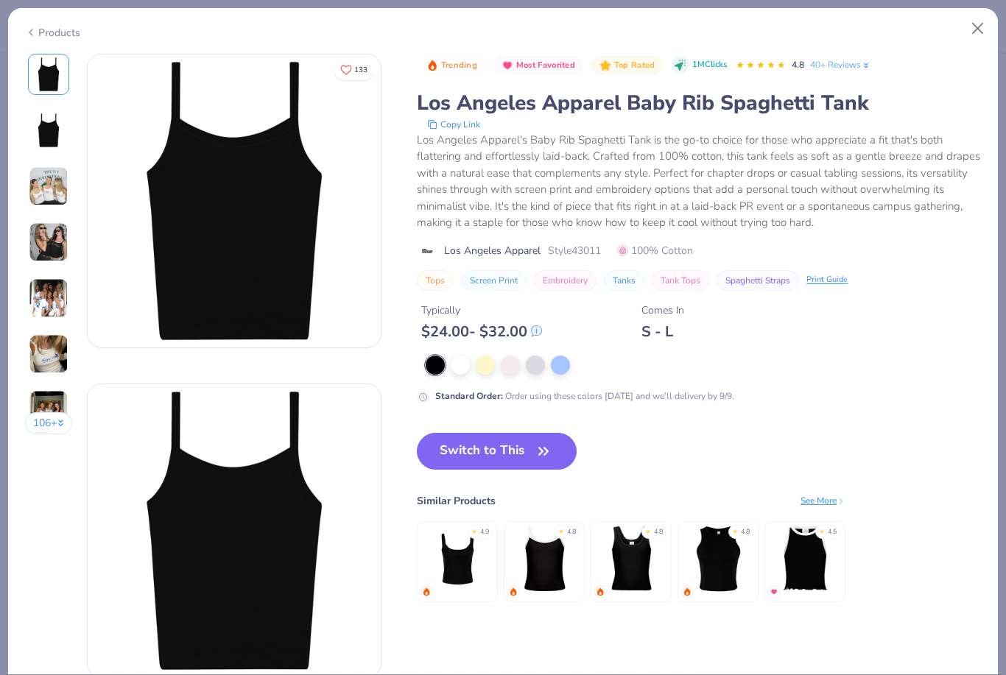
click at [63, 303] on img at bounding box center [49, 298] width 40 height 40
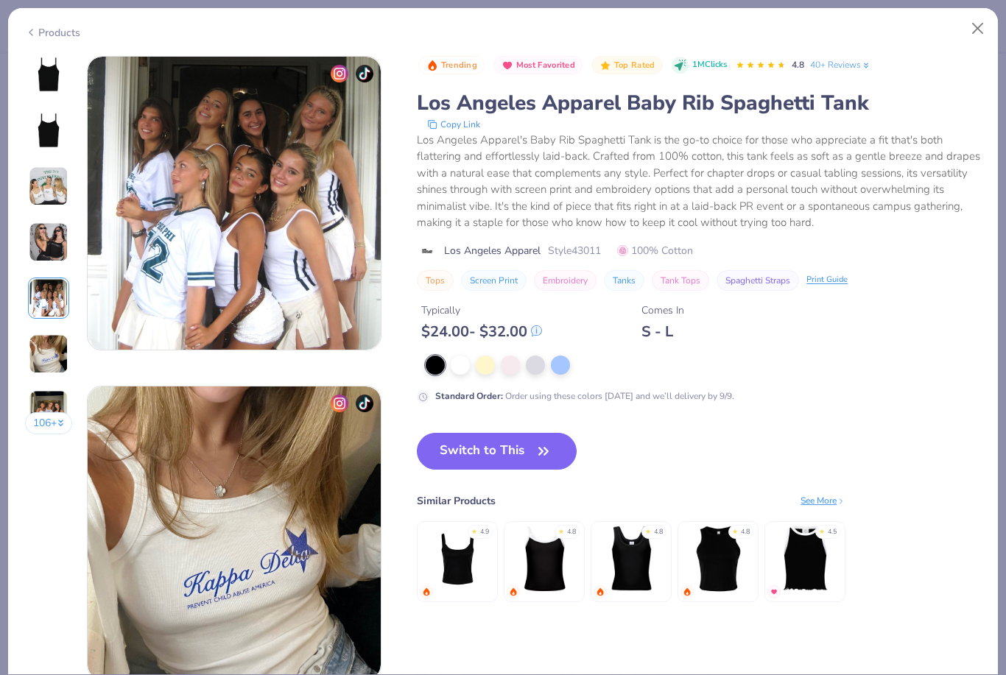
scroll to position [1319, 0]
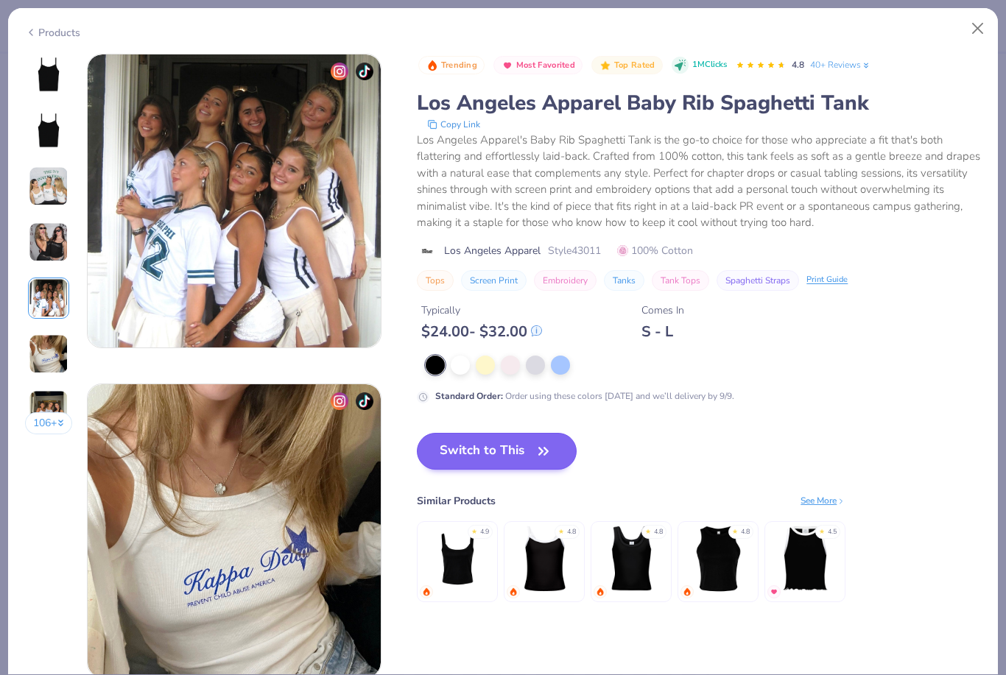
click at [534, 445] on icon "button" at bounding box center [543, 451] width 21 height 21
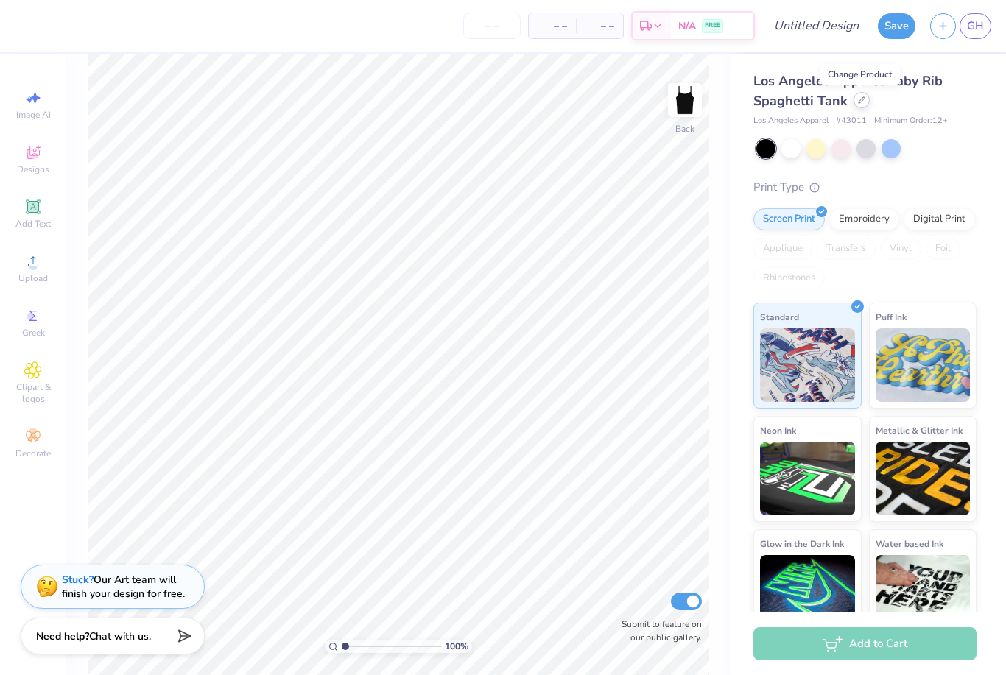
click at [859, 102] on icon at bounding box center [861, 100] width 6 height 6
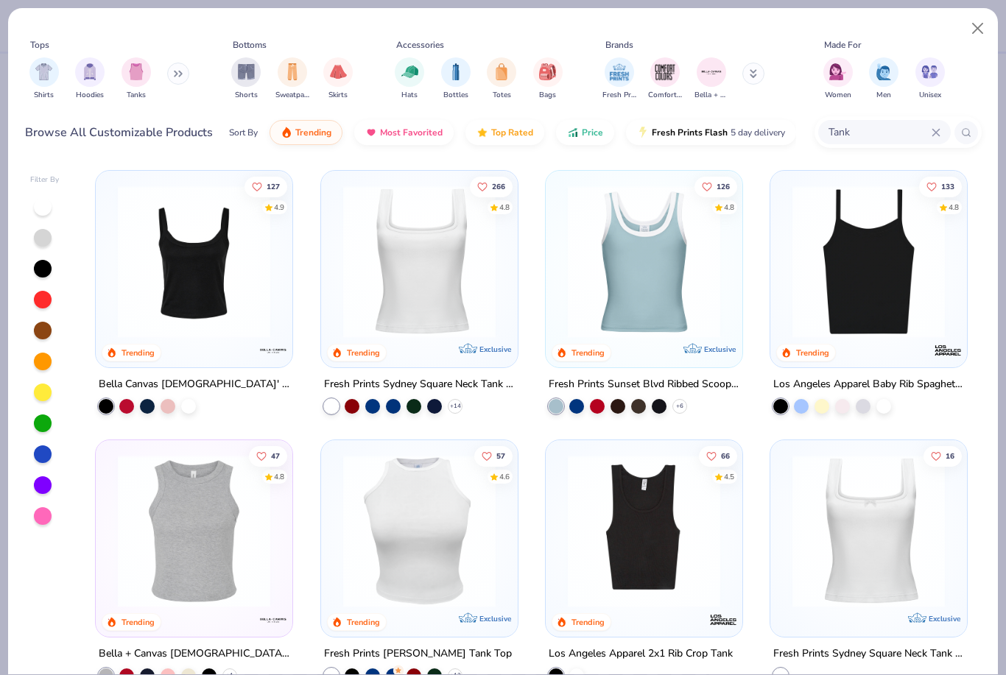
click at [206, 286] on img at bounding box center [193, 261] width 167 height 152
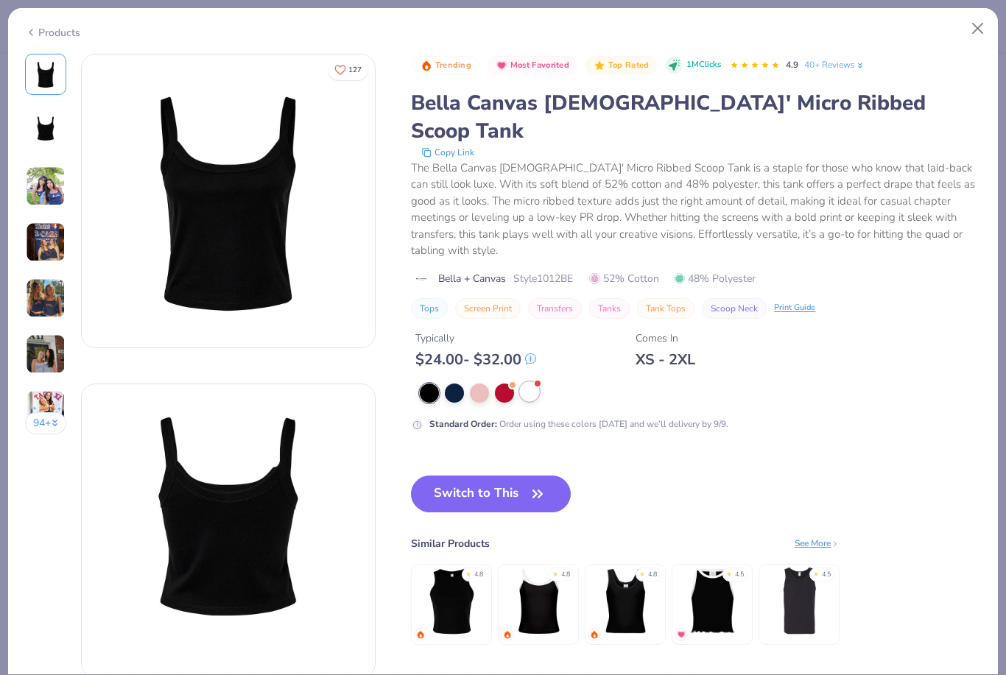
click at [533, 382] on div at bounding box center [529, 391] width 19 height 19
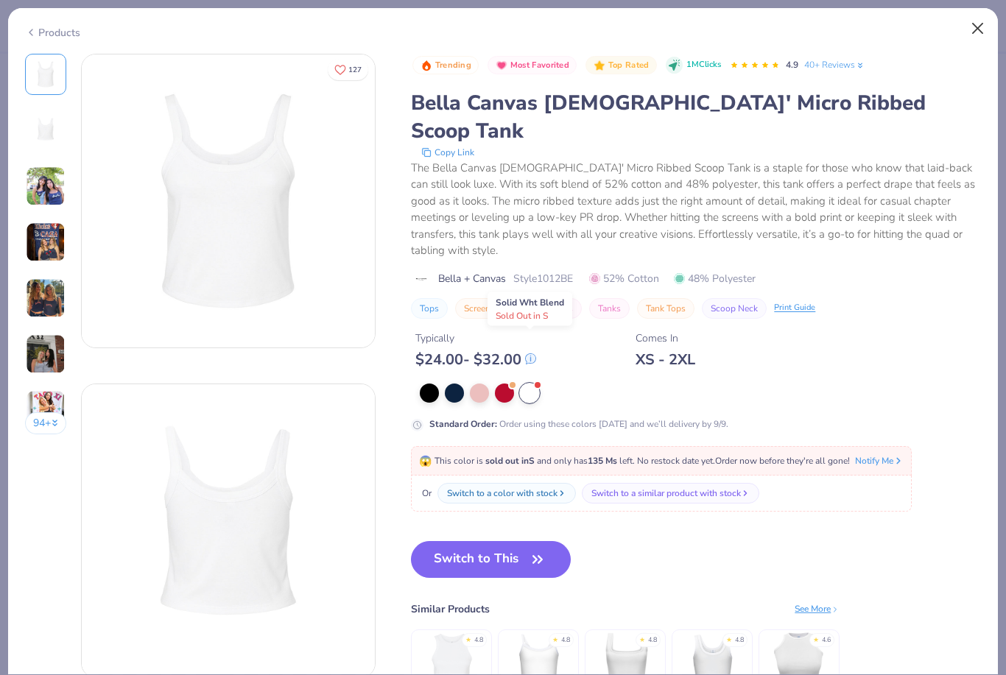
click at [964, 28] on button "Close" at bounding box center [978, 29] width 28 height 28
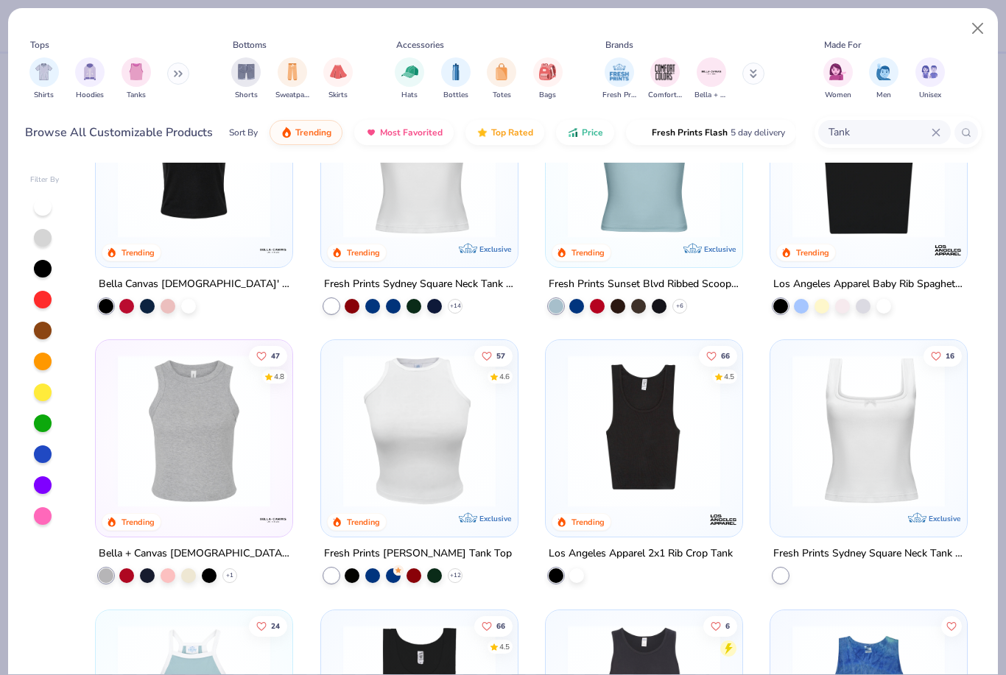
scroll to position [96, 0]
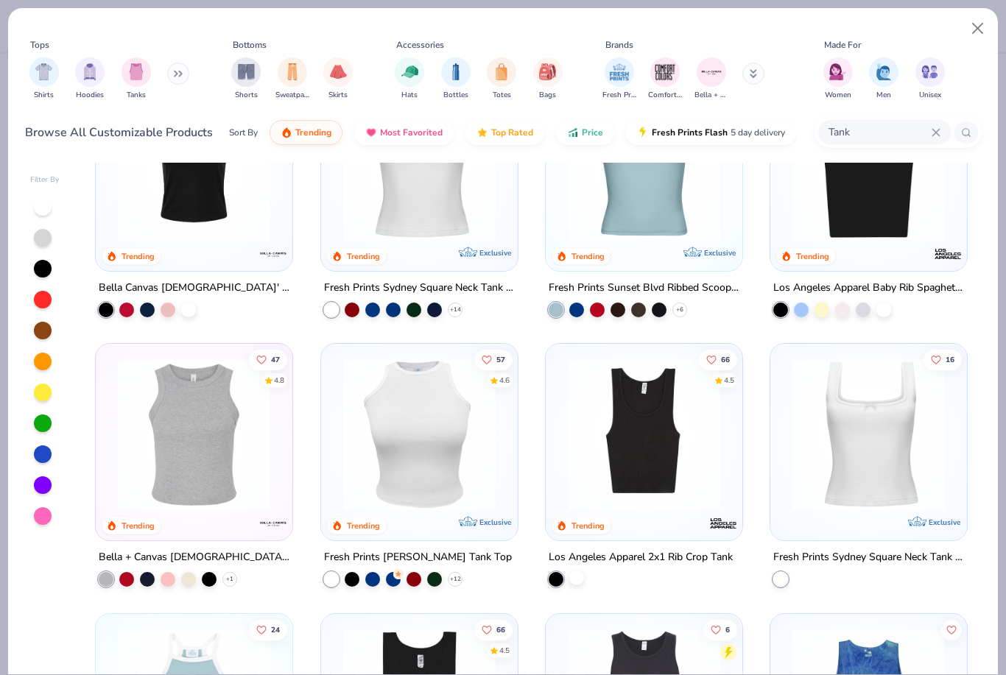
click at [573, 584] on div at bounding box center [576, 577] width 15 height 15
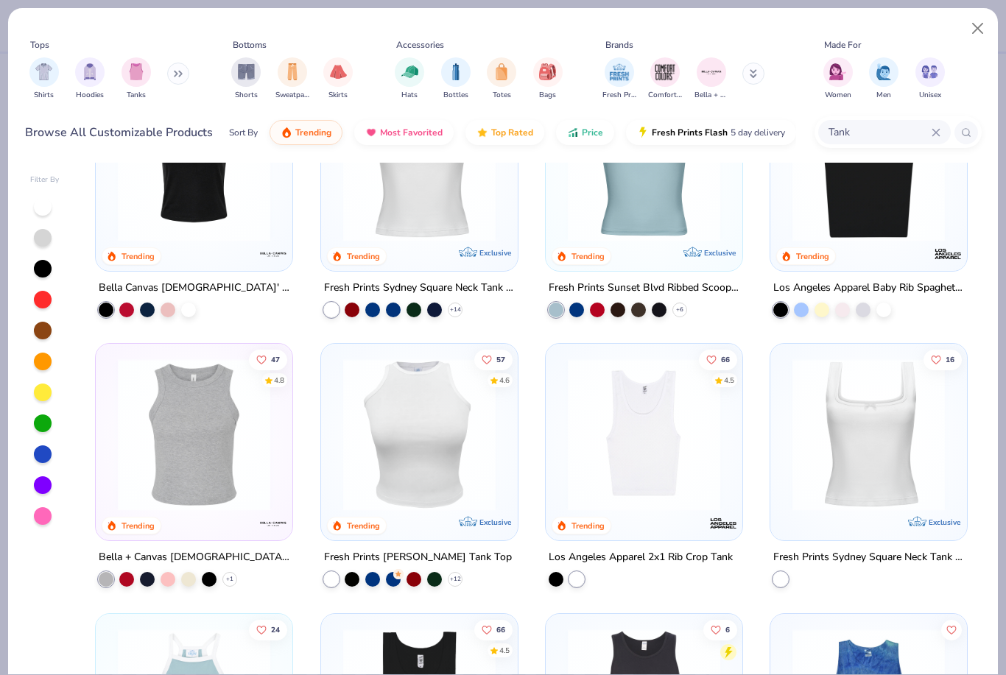
click at [582, 565] on div "Los Angeles Apparel 2x1 Rib Crop Tank" at bounding box center [644, 567] width 198 height 38
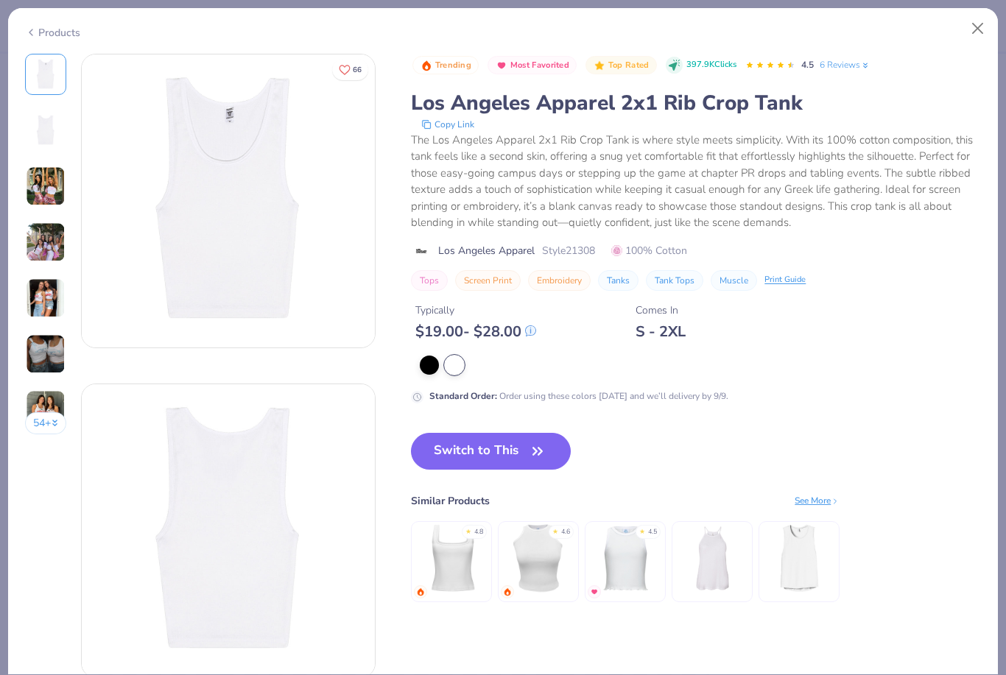
click at [43, 351] on img at bounding box center [46, 354] width 40 height 40
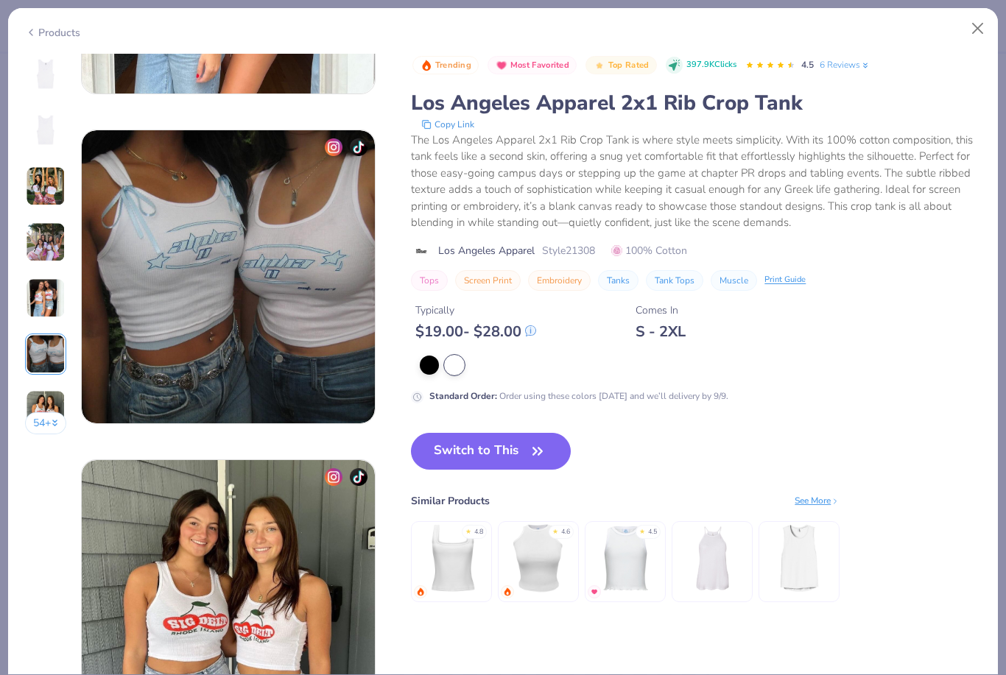
scroll to position [1649, 0]
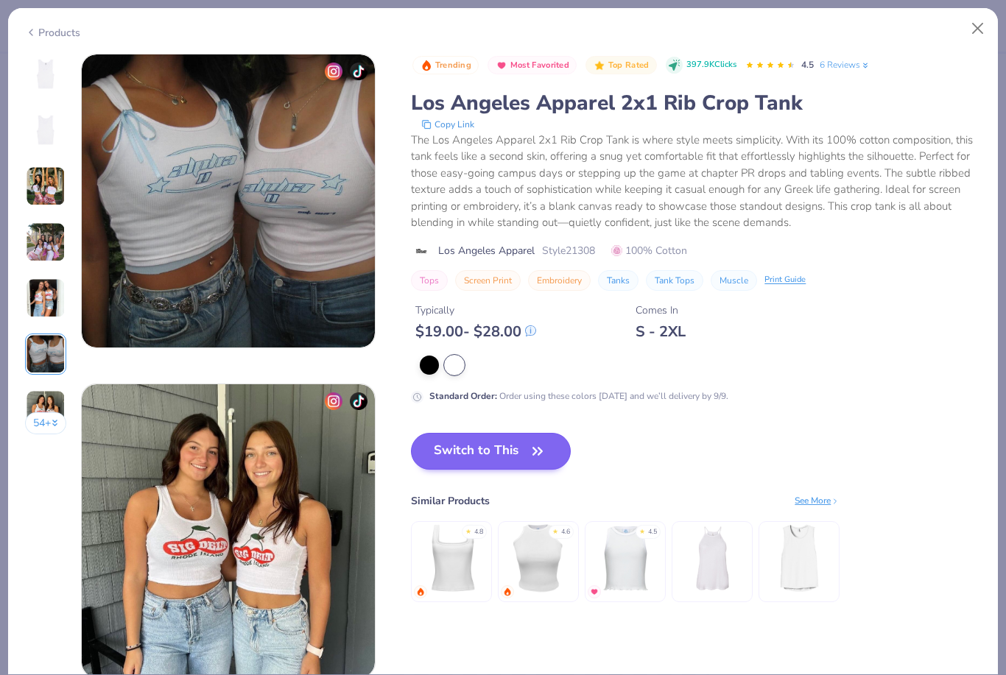
click at [506, 448] on button "Switch to This" at bounding box center [491, 451] width 160 height 37
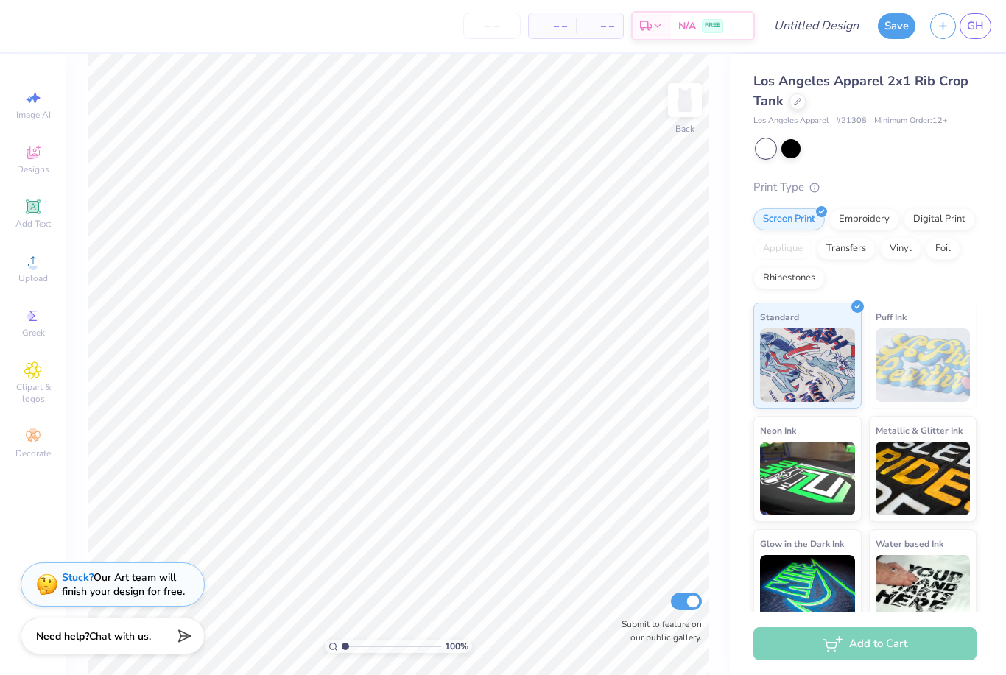
click at [161, 579] on div "Stuck? Our Art team will finish your design for free." at bounding box center [123, 584] width 123 height 28
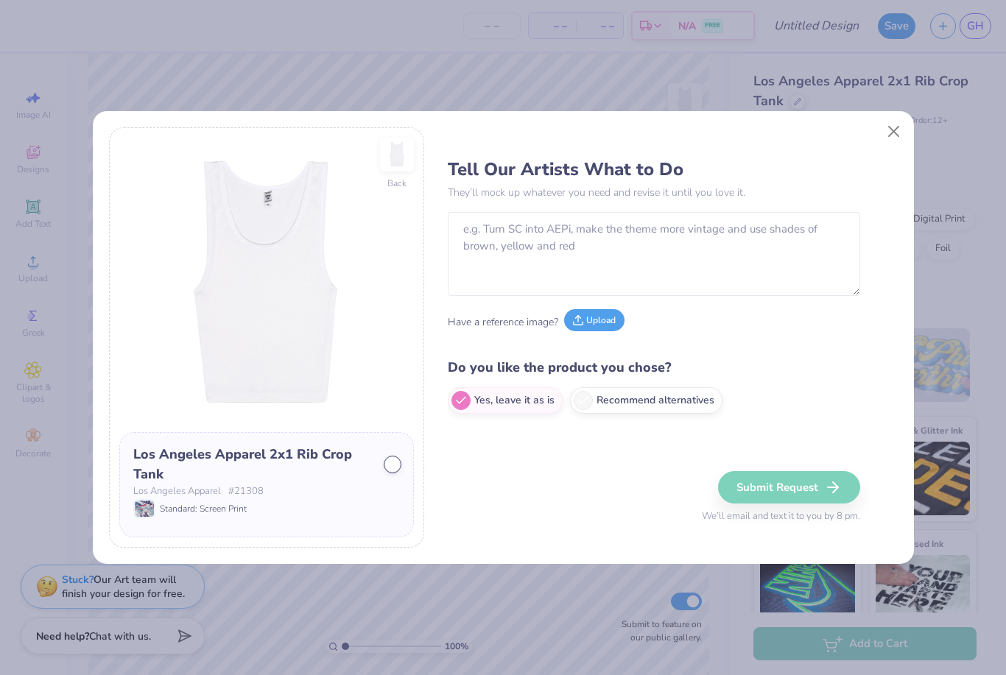
click at [593, 322] on button "Upload" at bounding box center [594, 320] width 60 height 22
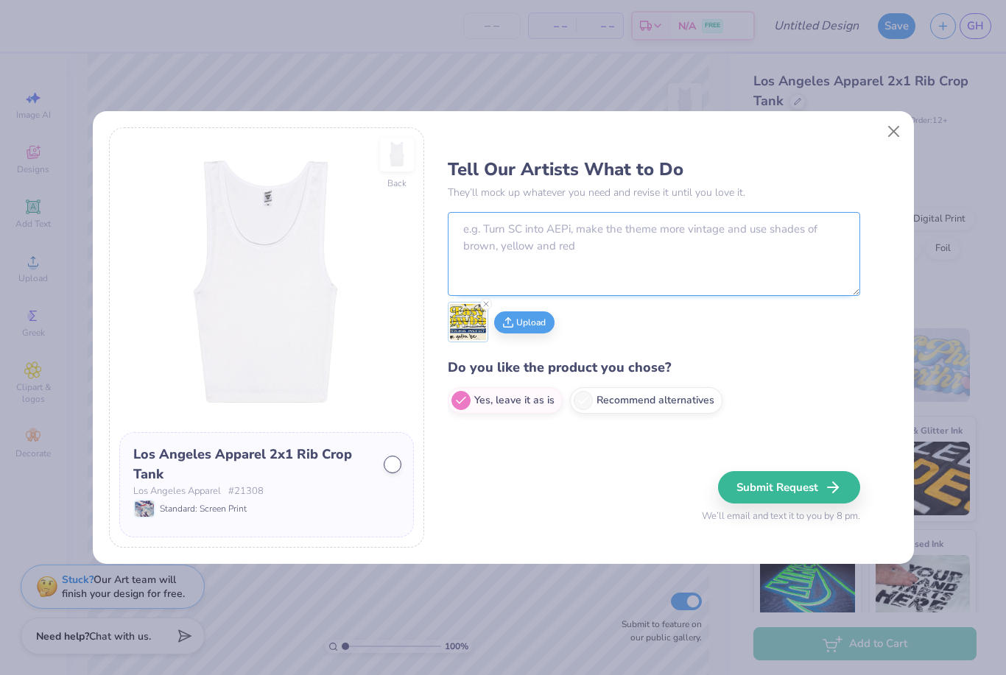
click at [594, 244] on textarea at bounding box center [654, 254] width 412 height 84
type textarea "D"
click at [686, 589] on div "Back Los Angeles Apparel 2x1 Rib Crop Tank Los Angeles Apparel # 21308 Standard…" at bounding box center [503, 337] width 1006 height 675
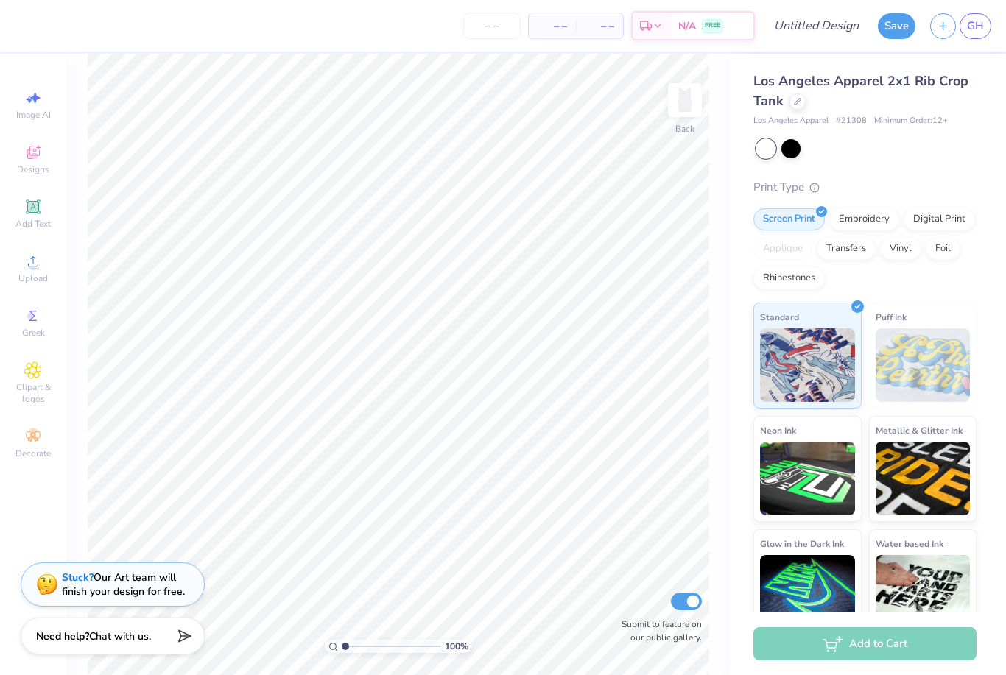
click at [116, 577] on div "Stuck? Our Art team will finish your design for free." at bounding box center [123, 584] width 123 height 28
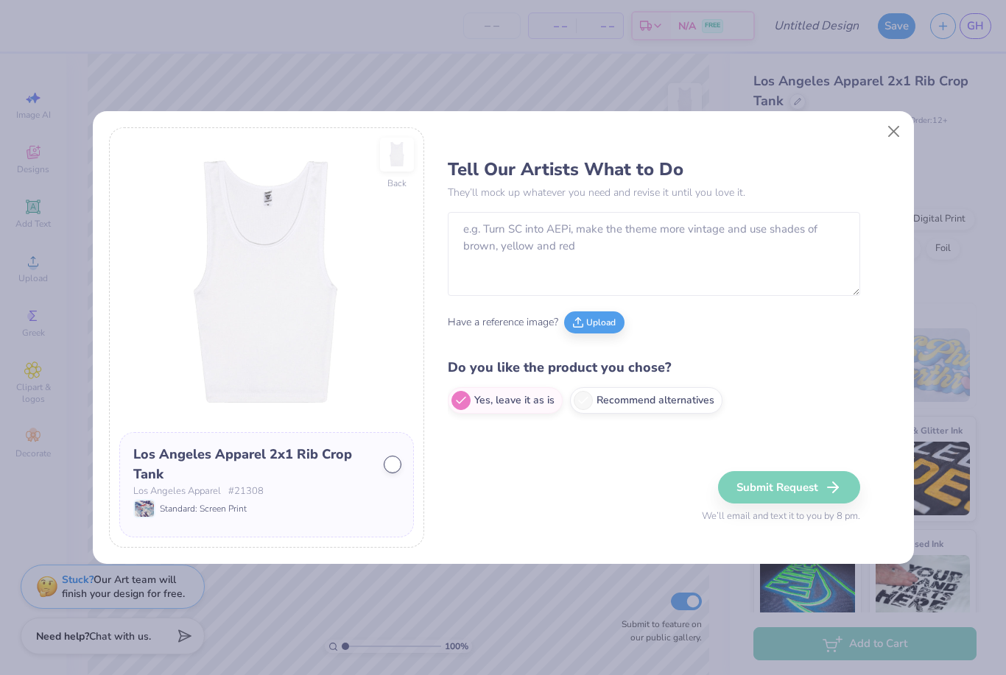
click at [605, 305] on div "Have a reference image? Upload" at bounding box center [654, 322] width 412 height 40
click at [607, 323] on button "Upload" at bounding box center [594, 320] width 60 height 22
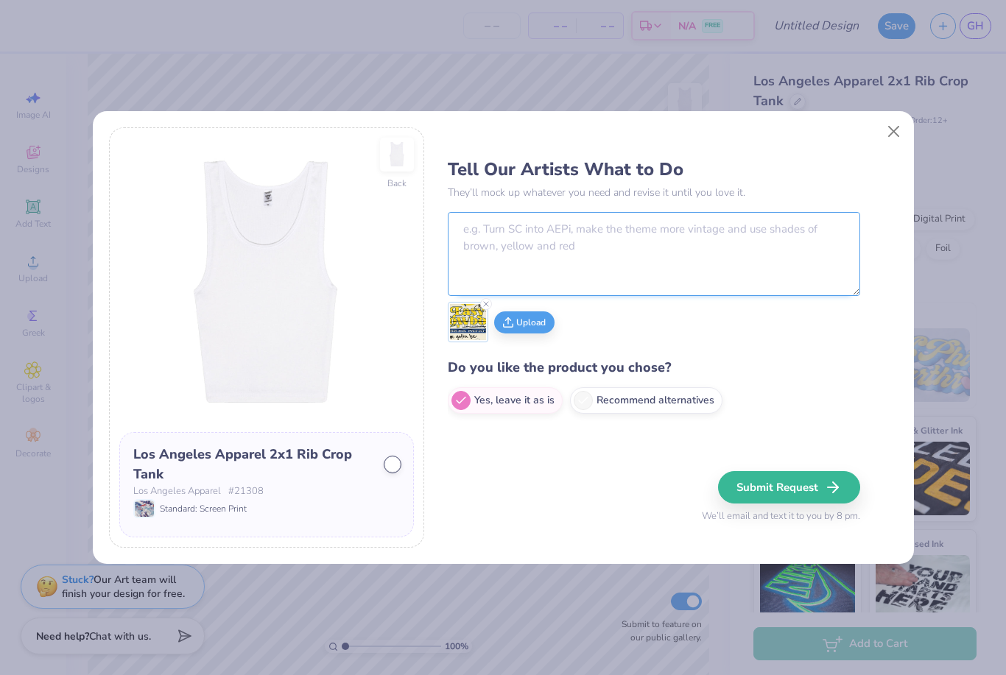
click at [724, 230] on textarea at bounding box center [654, 254] width 412 height 84
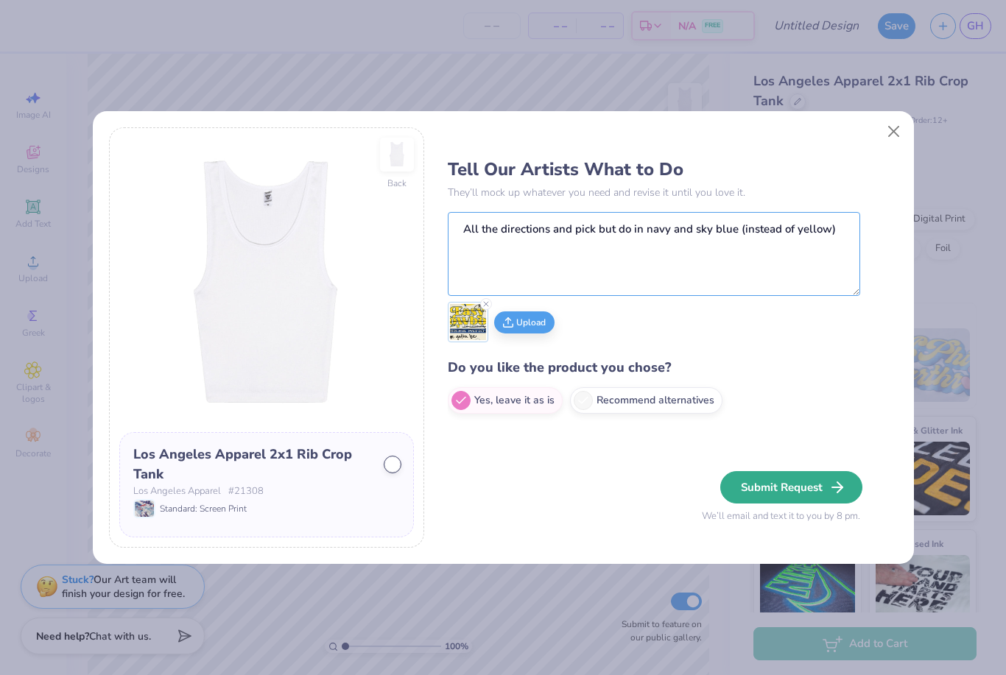
type textarea "All the directions and pick but do in navy and sky blue (instead of yellow)"
click at [853, 478] on button "Submit Request" at bounding box center [791, 487] width 142 height 32
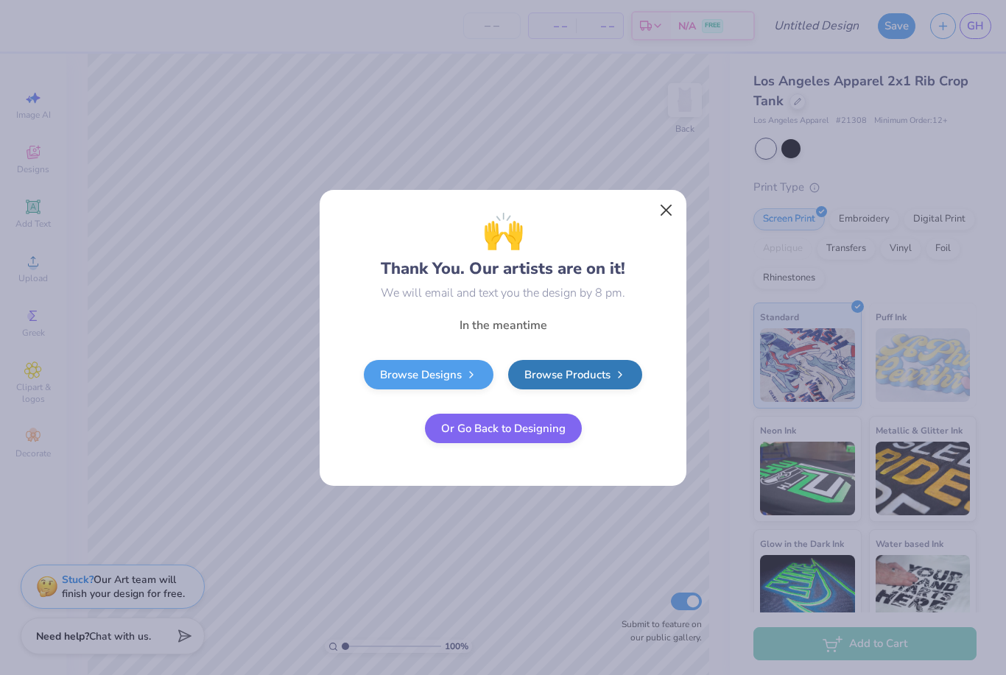
click at [663, 205] on button "Close" at bounding box center [666, 210] width 28 height 28
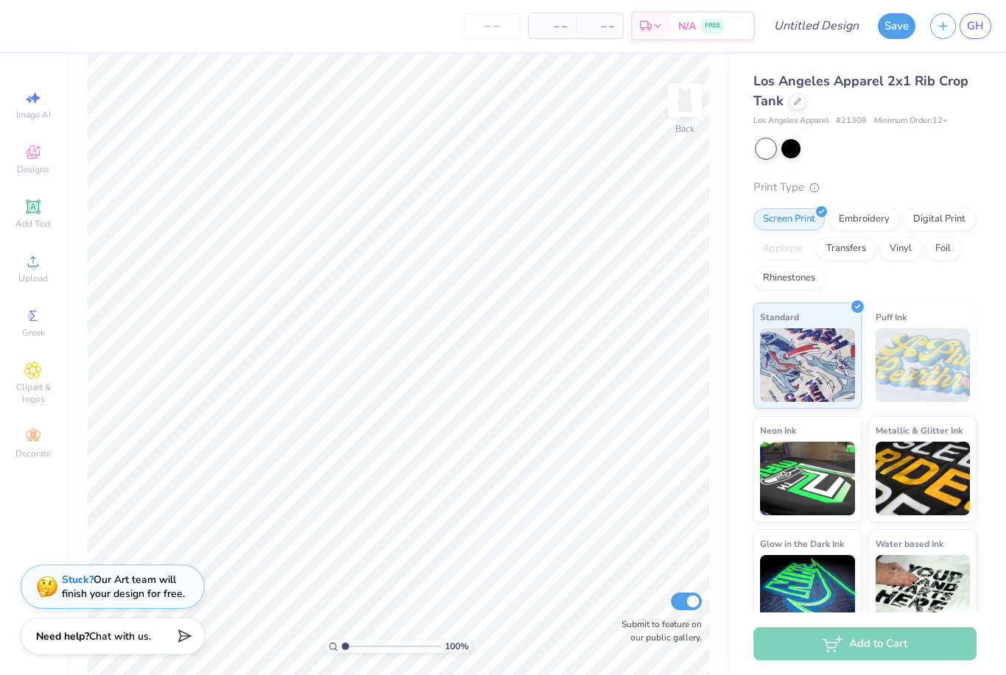
click at [807, 88] on span "Los Angeles Apparel 2x1 Rib Crop Tank" at bounding box center [860, 91] width 215 height 38
click at [789, 102] on div at bounding box center [797, 100] width 16 height 16
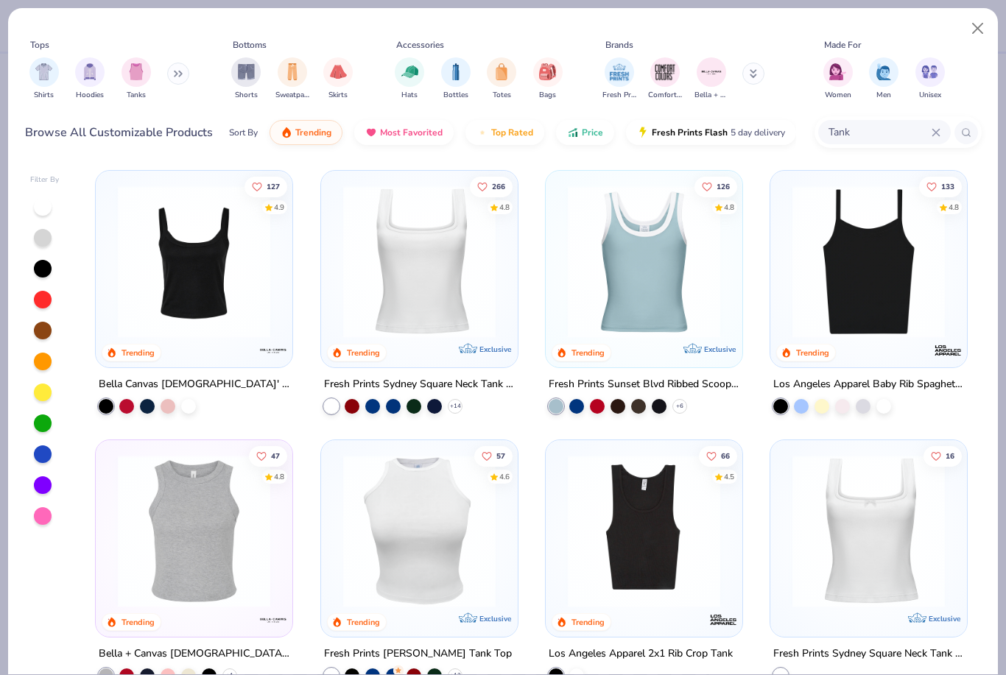
click at [936, 130] on icon at bounding box center [935, 132] width 9 height 9
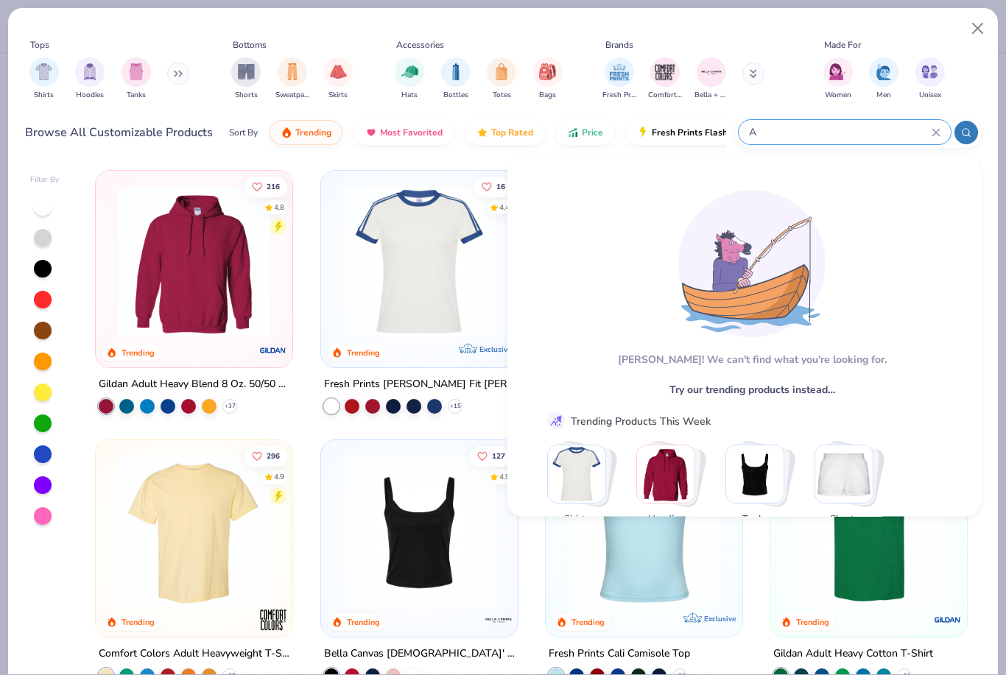
type input "A"
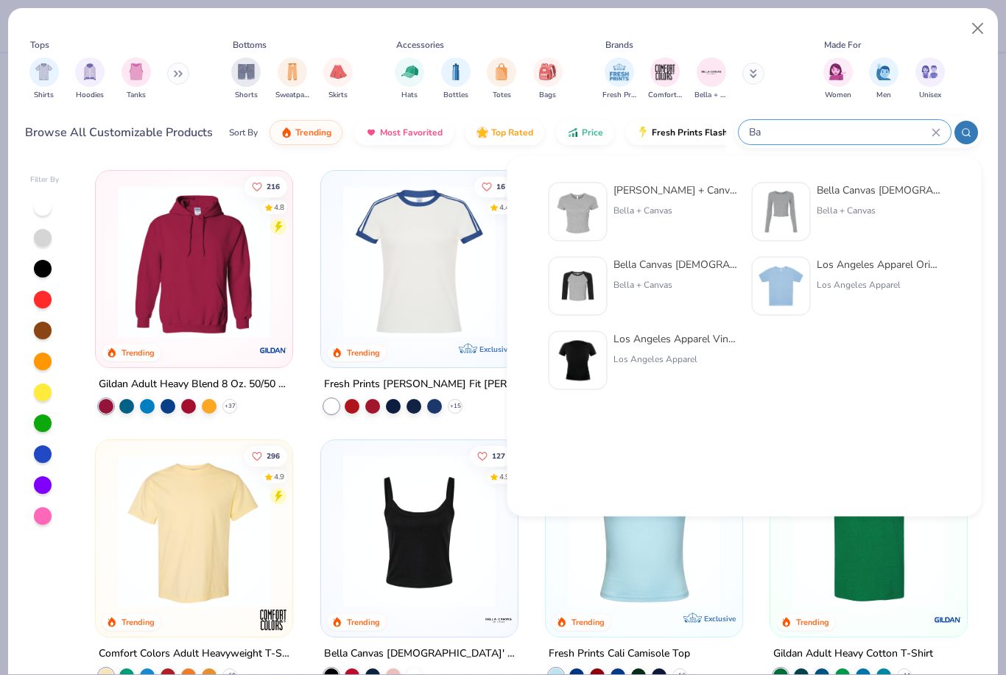
type input "B"
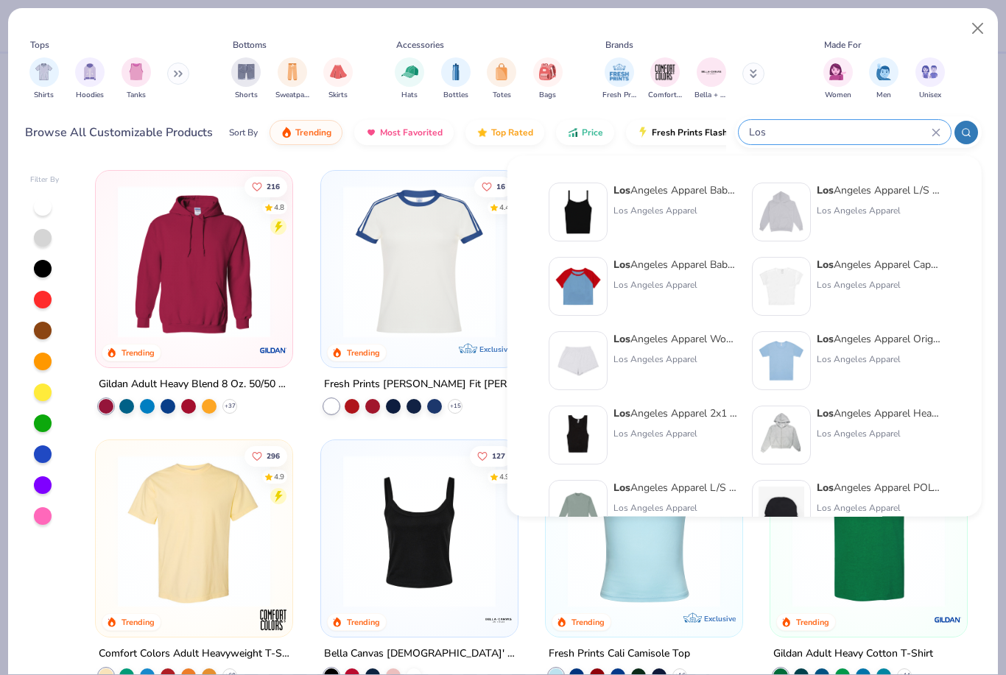
type input "Los"
click at [738, 78] on div "Fresh Prints Comfort Colors Bella + Canvas" at bounding box center [692, 79] width 185 height 54
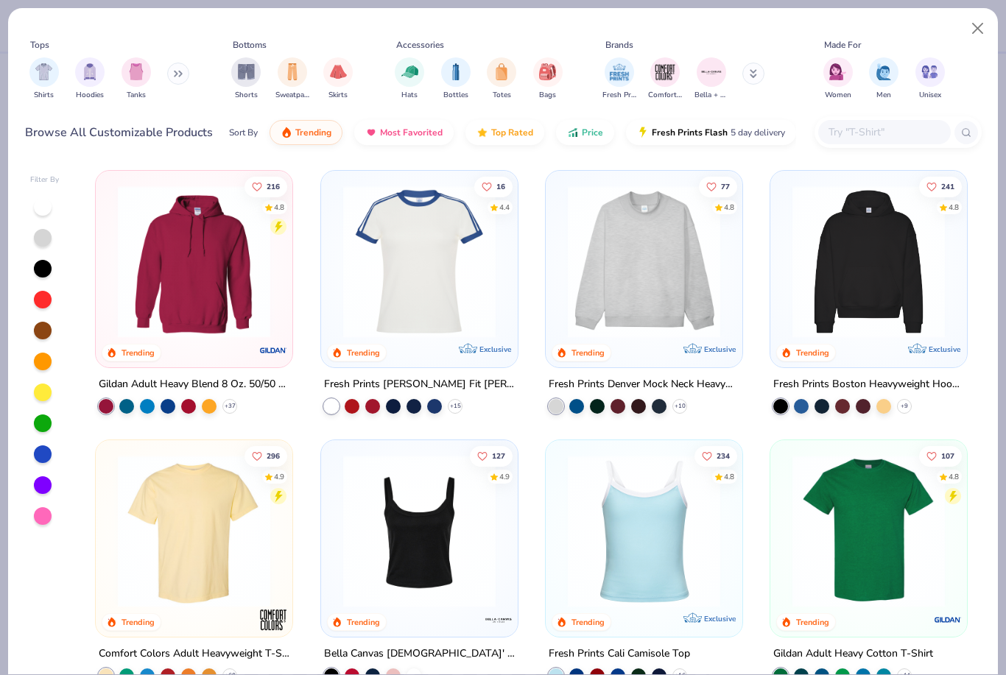
click at [742, 72] on button at bounding box center [753, 74] width 22 height 22
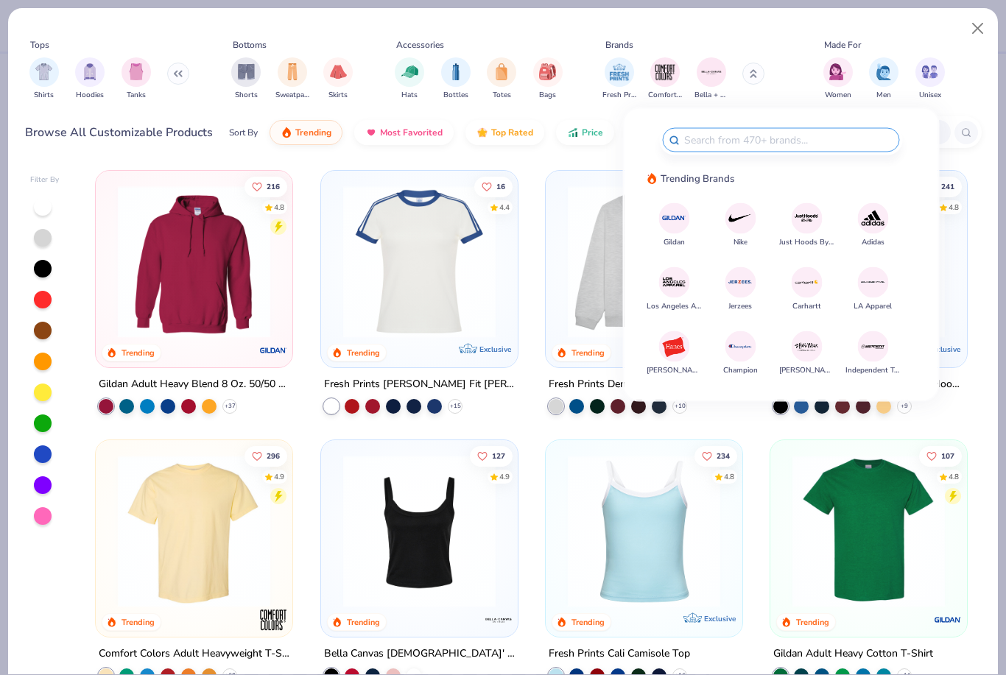
click at [755, 71] on icon at bounding box center [752, 73] width 7 height 9
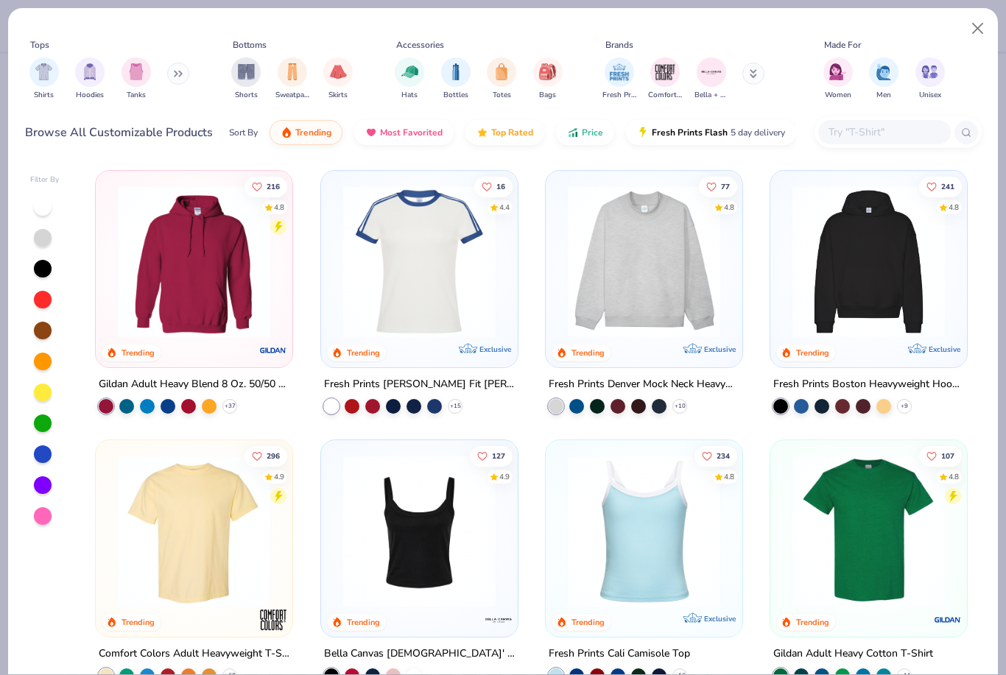
click at [749, 72] on icon at bounding box center [752, 73] width 7 height 9
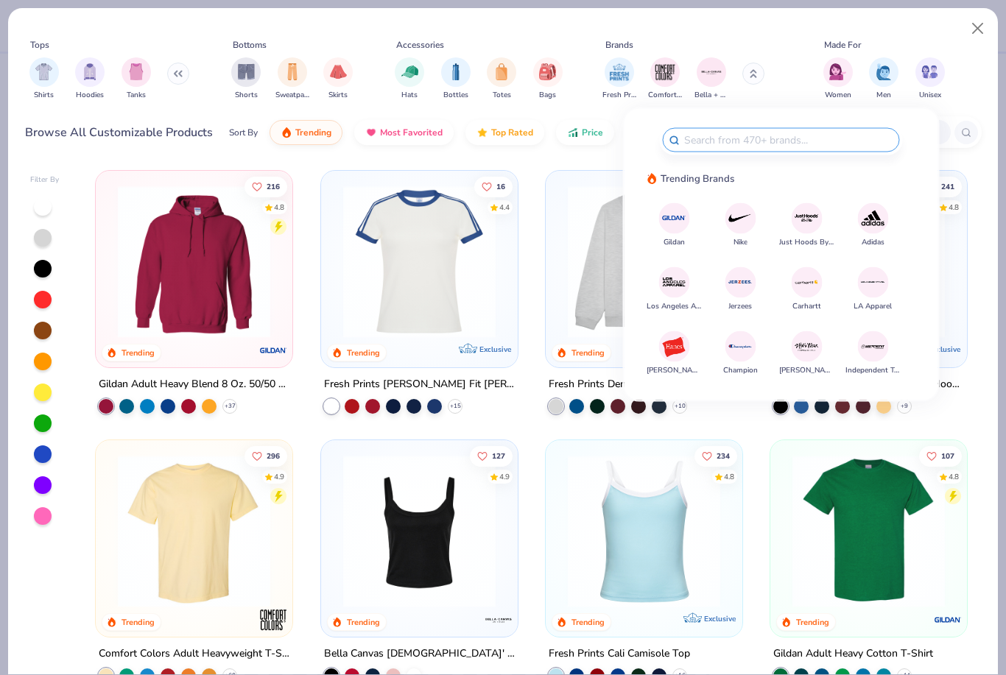
click at [878, 292] on img at bounding box center [873, 282] width 26 height 26
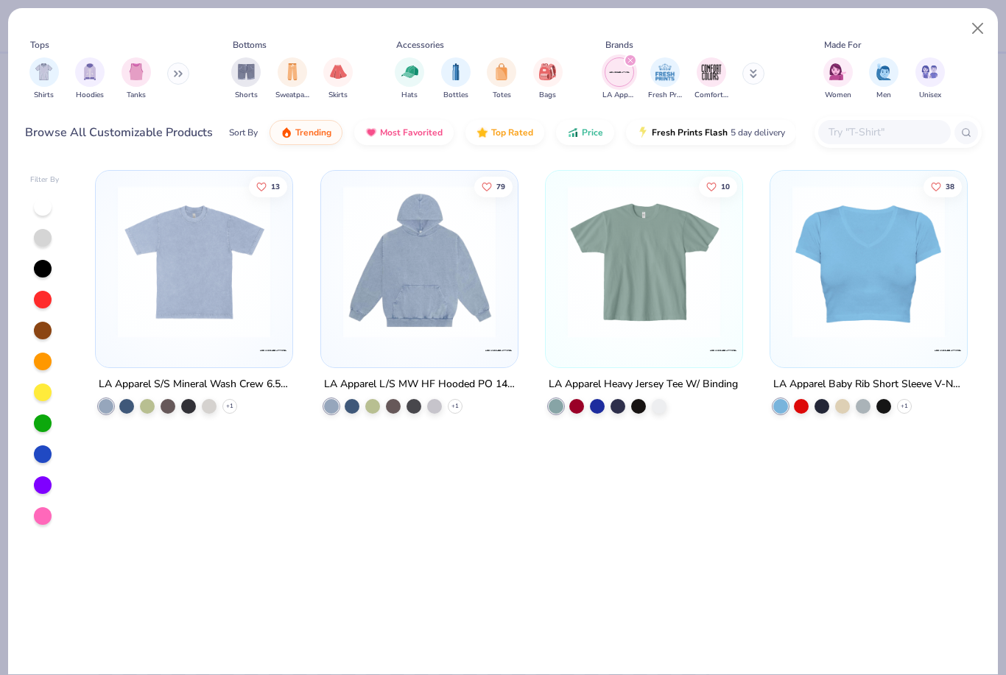
click at [856, 493] on div "13 LA Apparel S/S Mineral Wash Crew 6.5oz + 1 79 LA Apparel L/S MW HF Hooded PO…" at bounding box center [532, 419] width 900 height 512
click at [749, 73] on button at bounding box center [753, 74] width 22 height 22
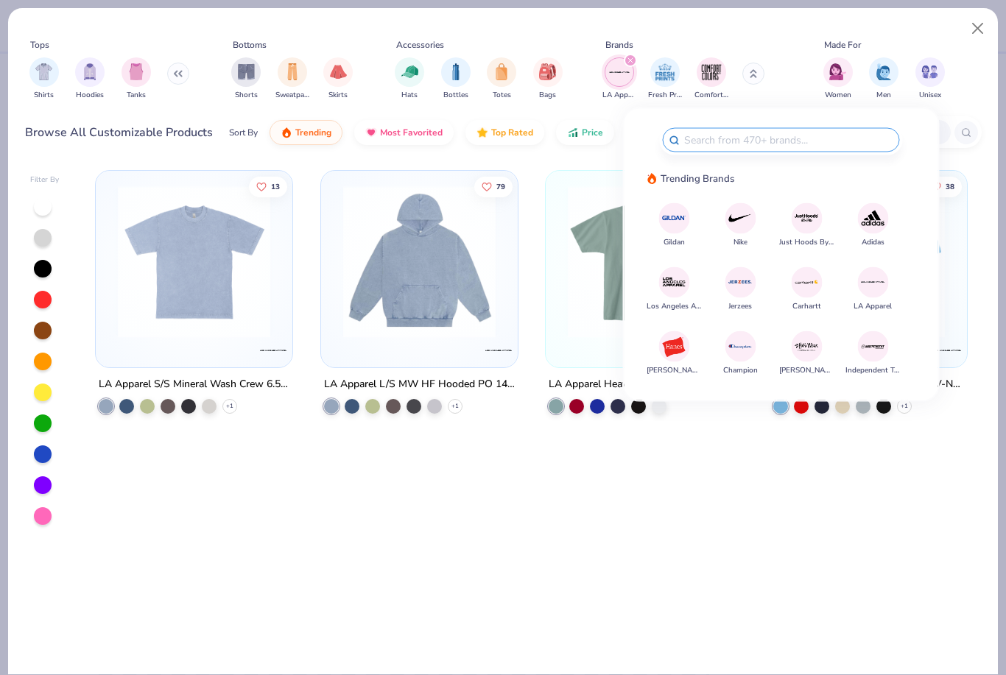
click at [668, 297] on div at bounding box center [673, 281] width 31 height 31
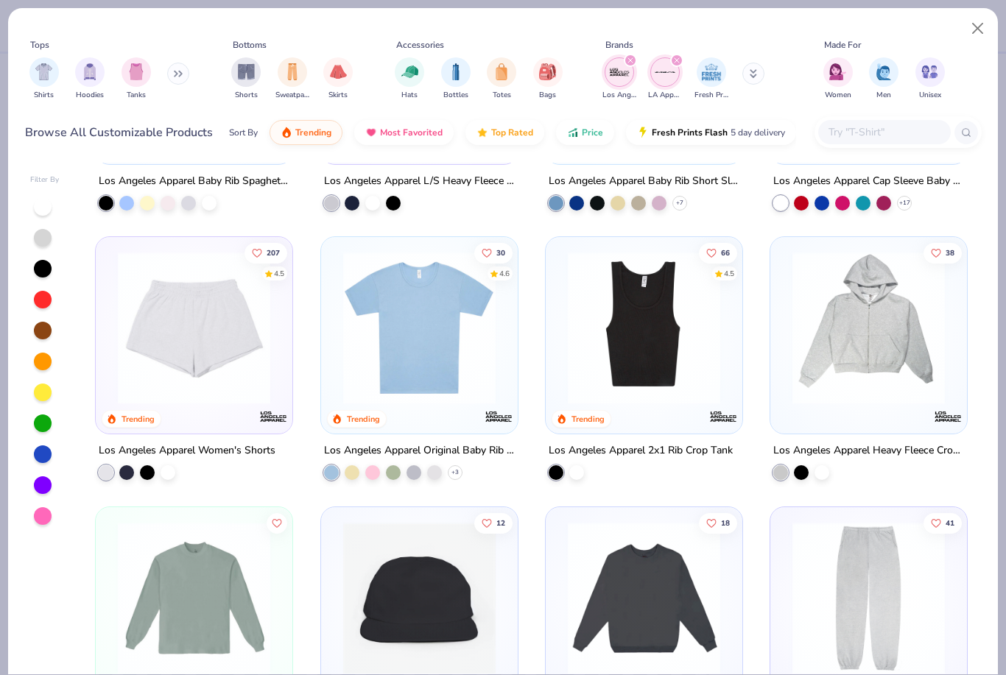
scroll to position [202, 0]
click at [443, 357] on img at bounding box center [419, 328] width 167 height 152
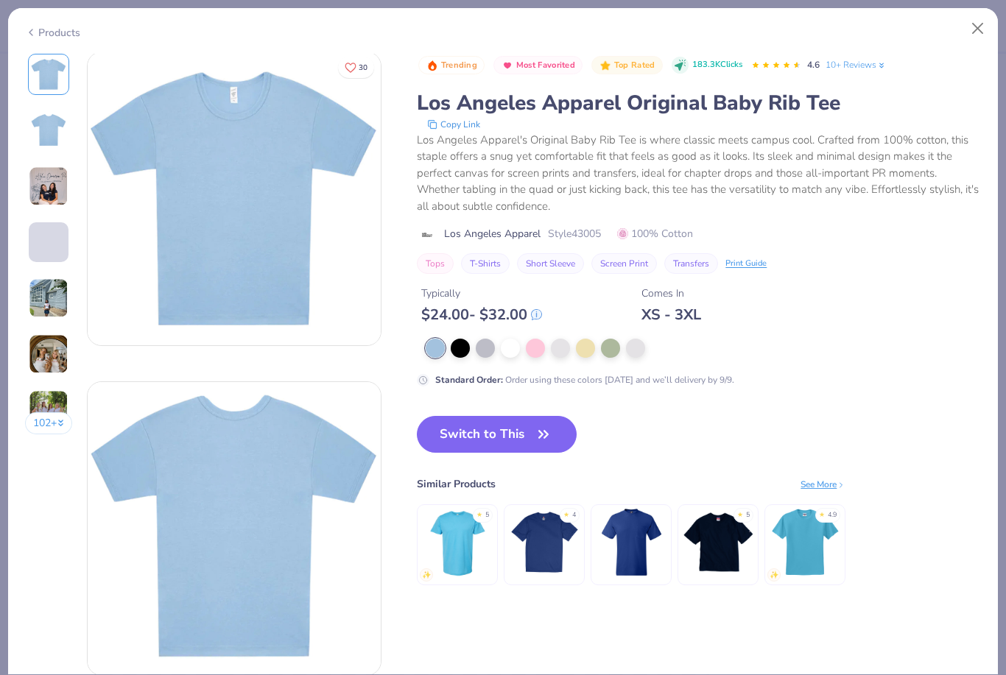
click at [32, 172] on img at bounding box center [49, 186] width 40 height 40
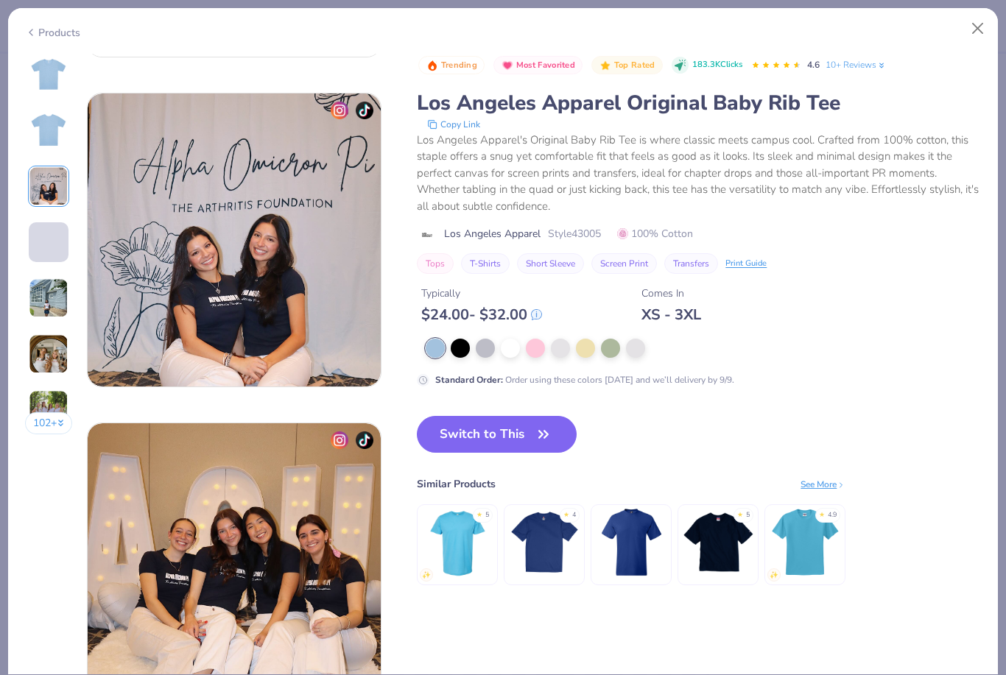
scroll to position [660, 0]
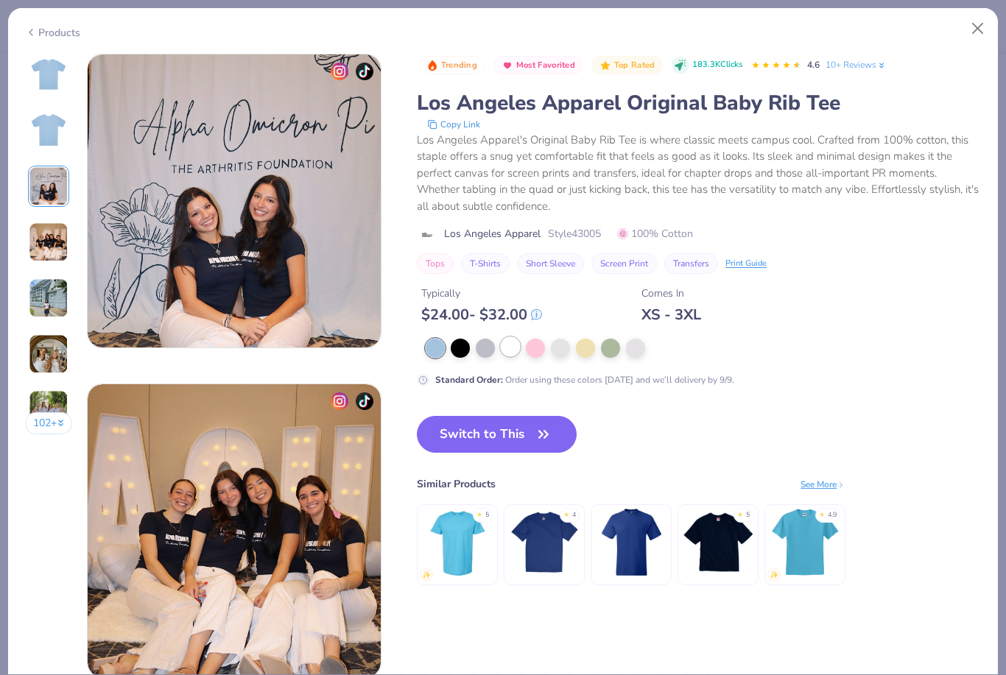
click at [512, 344] on div at bounding box center [510, 346] width 19 height 19
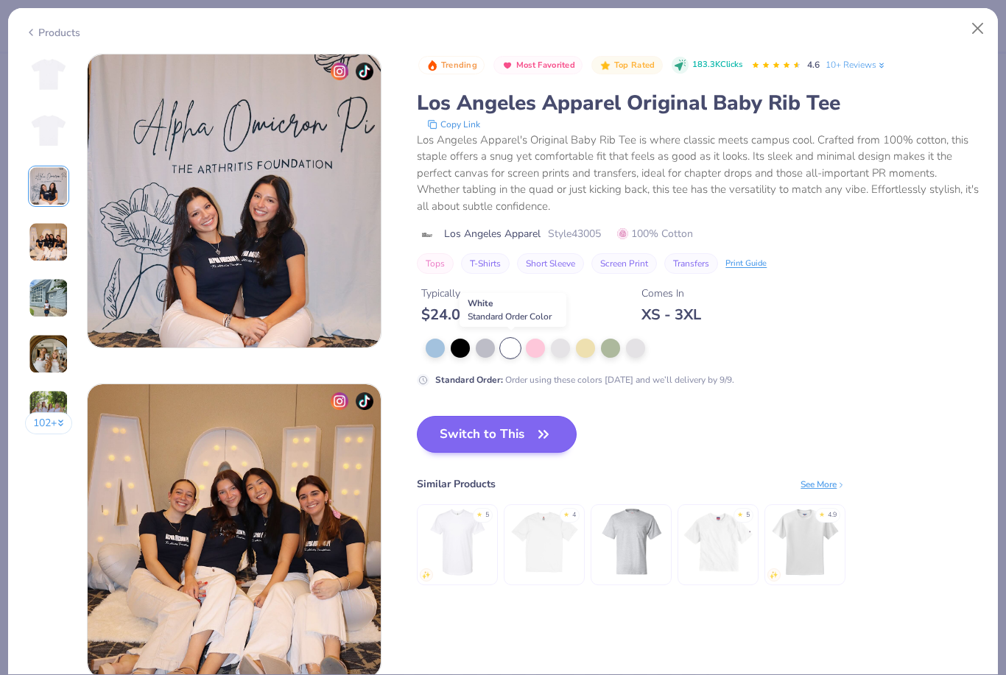
click at [464, 435] on button "Switch to This" at bounding box center [497, 434] width 160 height 37
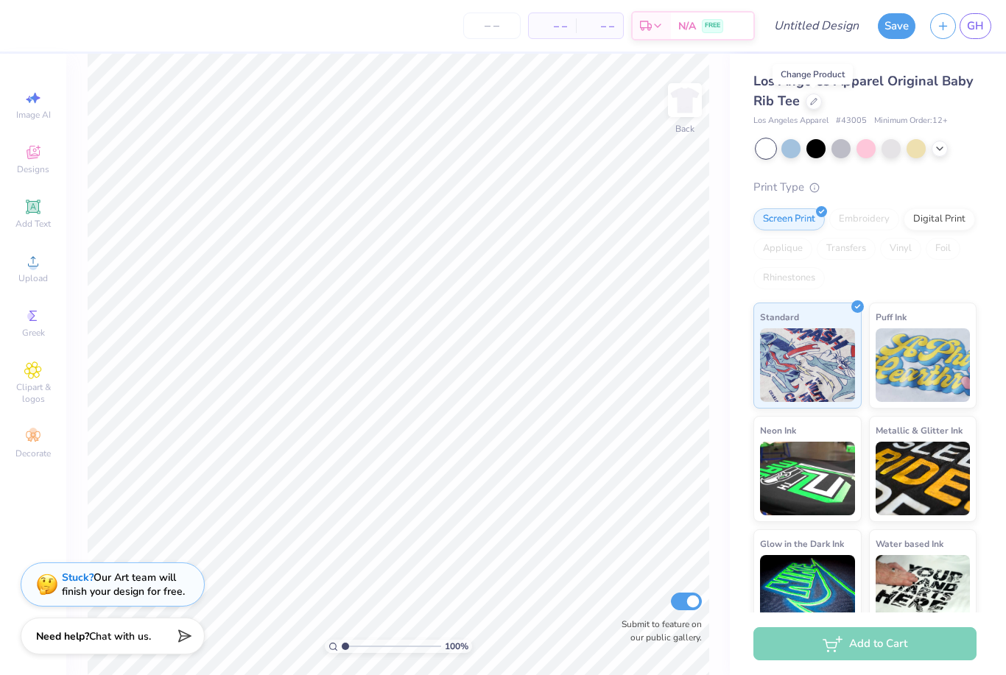
click at [120, 592] on div "Stuck? Our Art team will finish your design for free." at bounding box center [123, 584] width 123 height 28
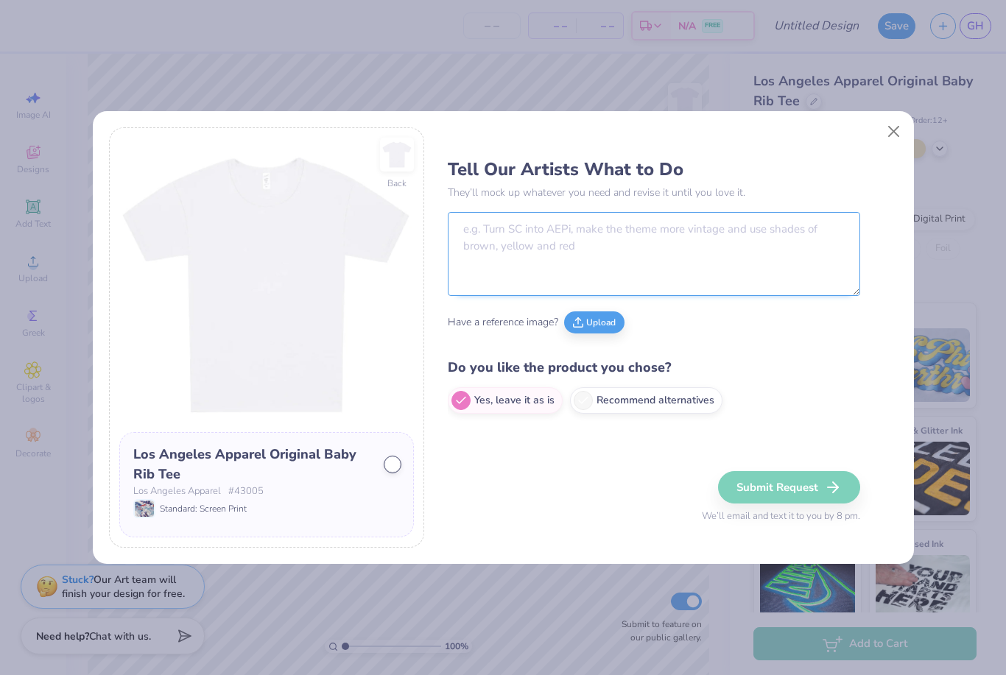
click at [554, 246] on textarea at bounding box center [654, 254] width 412 height 84
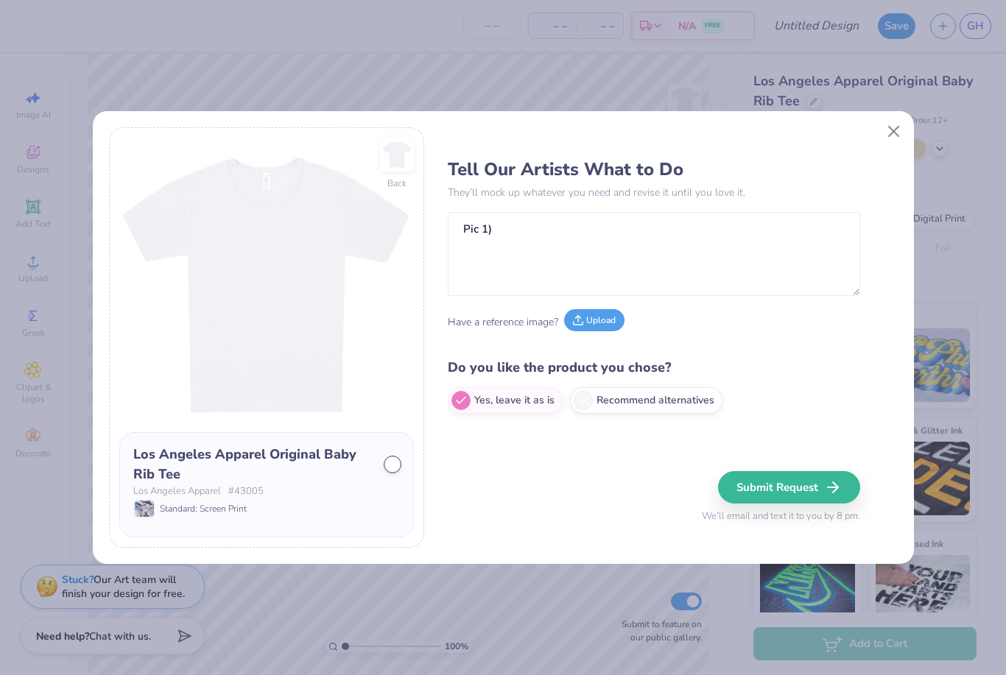
click at [597, 312] on button "Upload" at bounding box center [594, 320] width 60 height 22
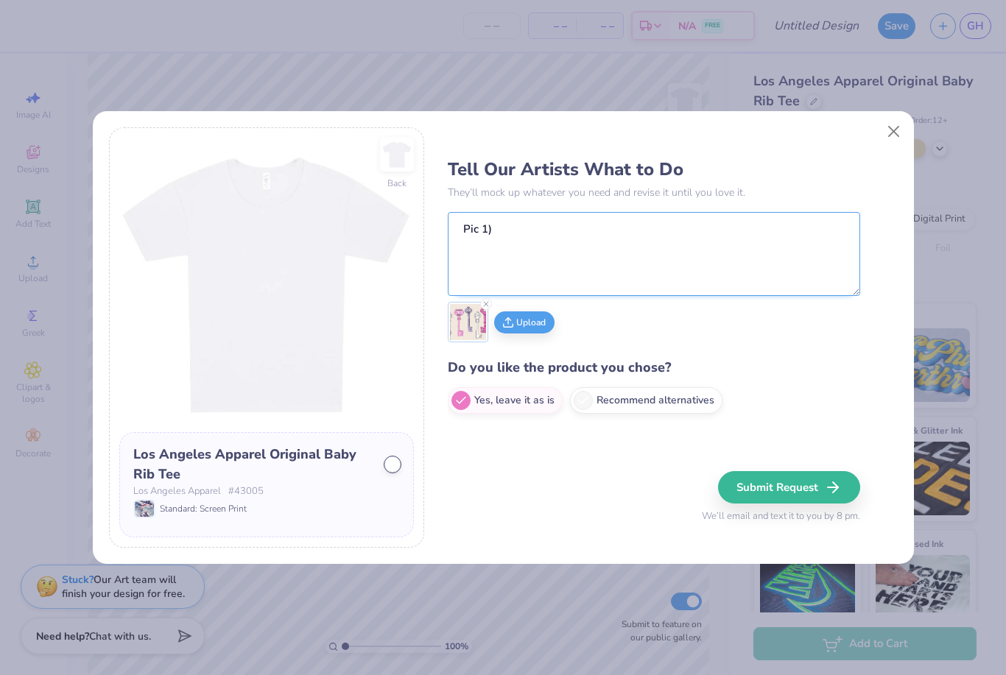
click at [649, 225] on textarea "Pic 1)" at bounding box center [654, 254] width 412 height 84
click at [571, 245] on textarea "Pic 1) on the chest area of the shirt use these keys Pic 2) use this color away…" at bounding box center [654, 254] width 412 height 84
click at [571, 244] on textarea "Pic 1) on the chest area of the shirt use these keys Pic 2) use this color away…" at bounding box center [654, 254] width 412 height 84
click at [708, 243] on textarea "Pic 1) on the chest area of the shirt use these keys Pic 2) use this color pale…" at bounding box center [654, 254] width 412 height 84
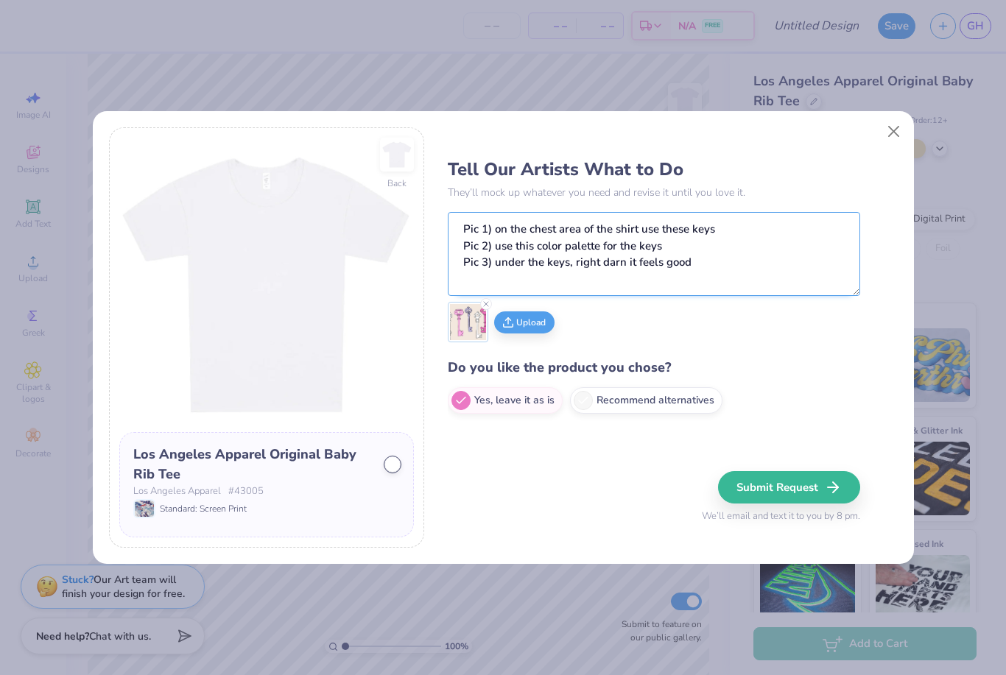
click at [599, 260] on textarea "Pic 1) on the chest area of the shirt use these keys Pic 2) use this color pale…" at bounding box center [654, 254] width 412 height 84
click at [742, 266] on textarea "Pic 1) on the chest area of the shirt use these keys Pic 2) use this color pale…" at bounding box center [654, 254] width 412 height 84
click at [583, 261] on textarea "Pic 1) on the chest area of the shirt use these keys Pic 2) use this color pale…" at bounding box center [654, 254] width 412 height 84
click at [582, 261] on textarea "Pic 1) on the chest area of the shirt use these keys Pic 2) use this color pale…" at bounding box center [654, 254] width 412 height 84
click at [735, 255] on textarea "Pic 1) on the chest area of the shirt use these keys Pic 2) use this color pale…" at bounding box center [654, 254] width 412 height 84
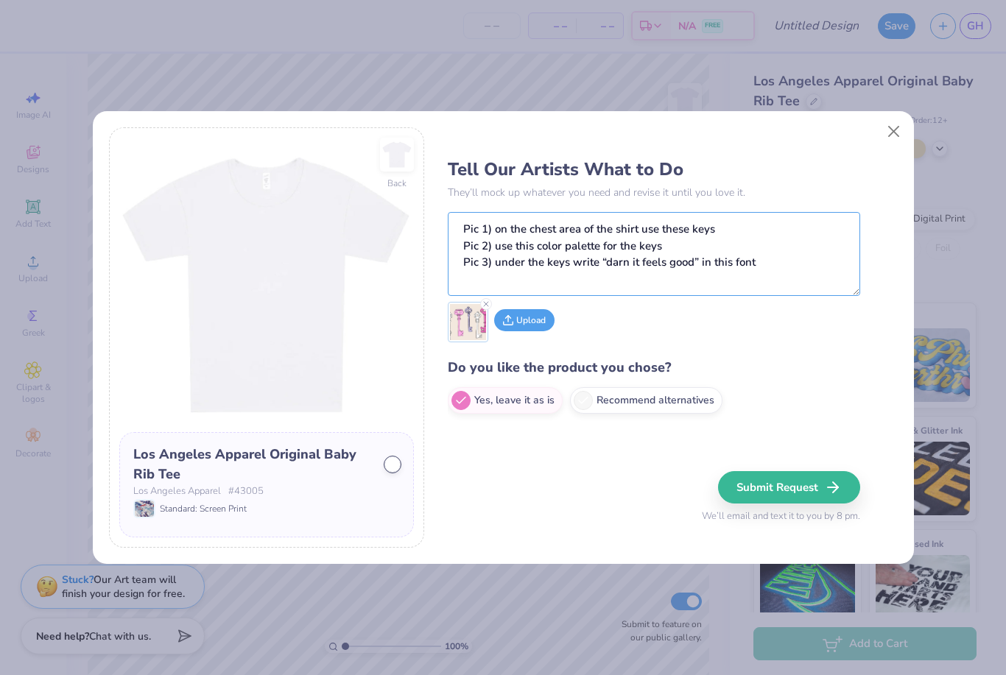
type textarea "Pic 1) on the chest area of the shirt use these keys Pic 2) use this color pale…"
click at [520, 328] on button "Upload" at bounding box center [524, 320] width 60 height 22
click at [574, 321] on button "Upload" at bounding box center [570, 320] width 60 height 22
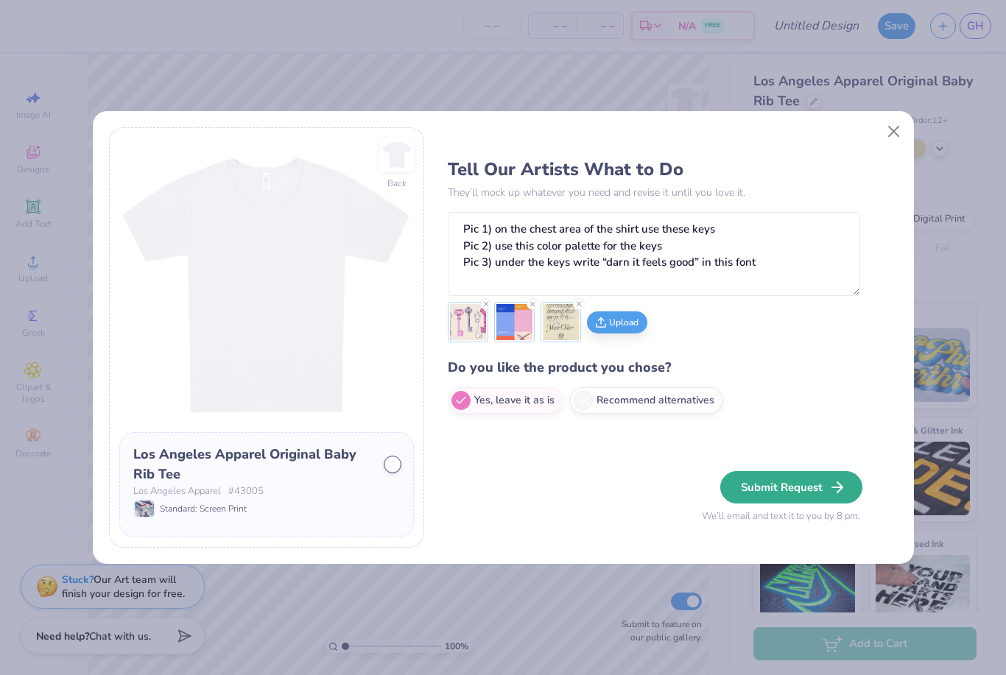
click at [818, 481] on button "Submit Request" at bounding box center [791, 487] width 142 height 32
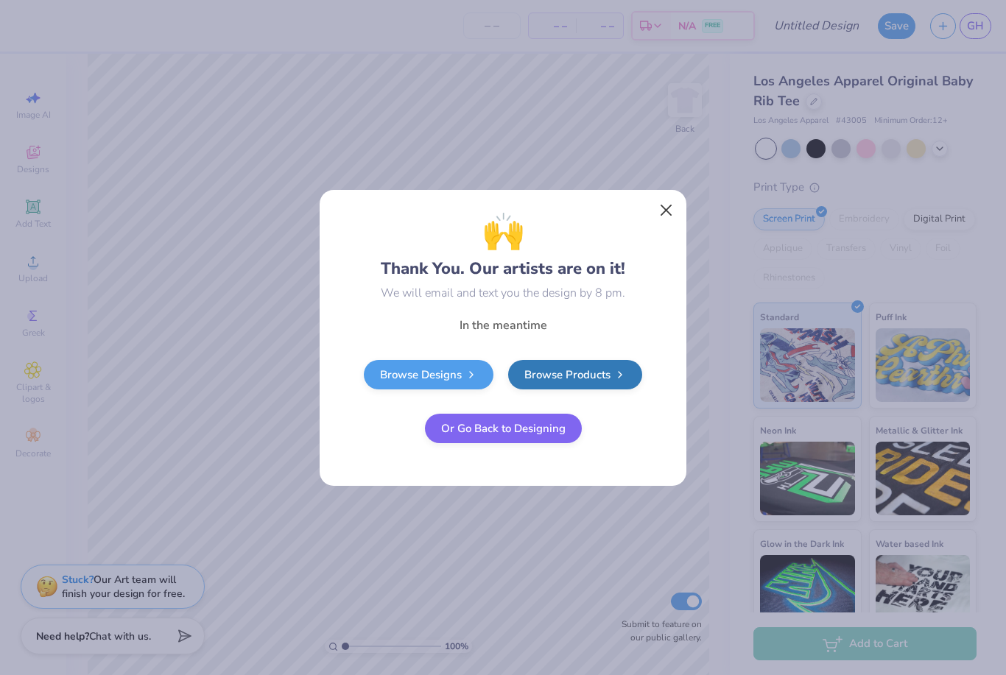
click at [657, 208] on button "Close" at bounding box center [666, 210] width 28 height 28
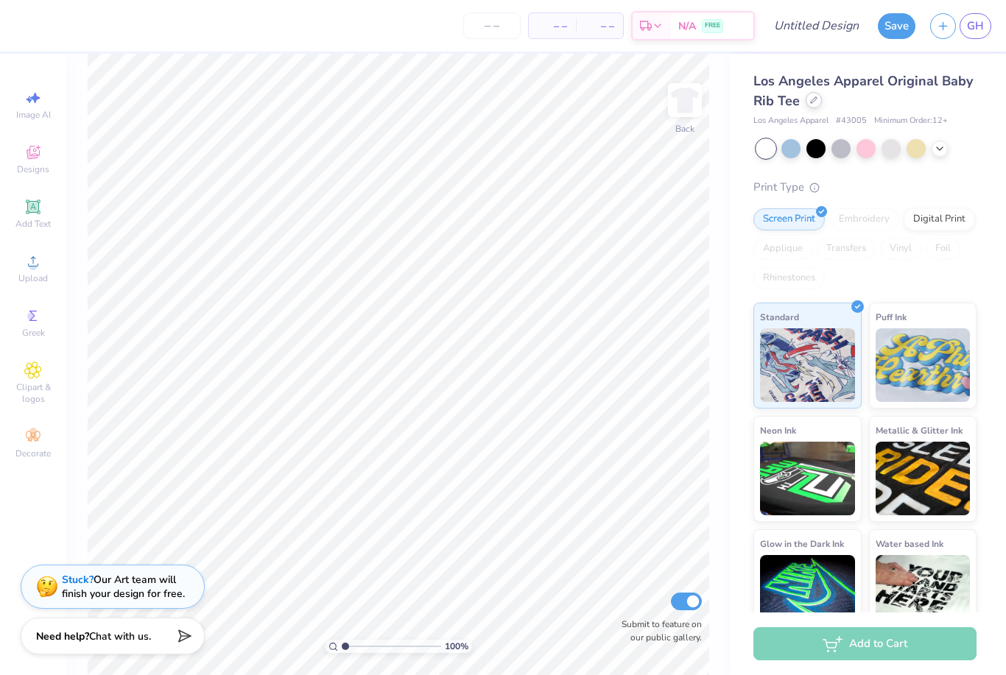
click at [806, 99] on div at bounding box center [813, 100] width 16 height 16
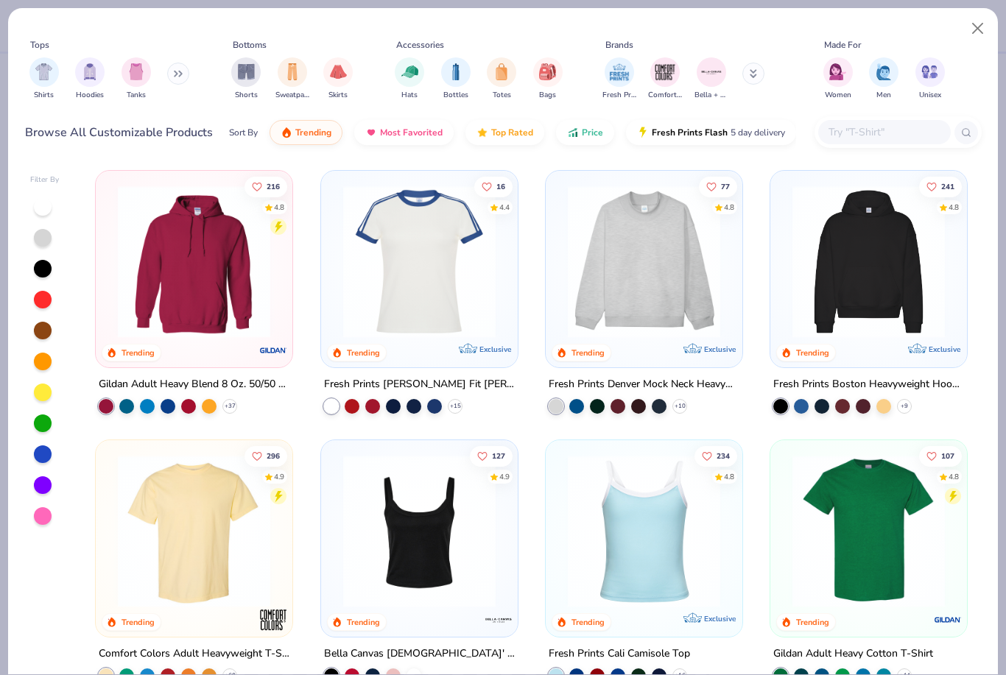
click at [900, 128] on input "text" at bounding box center [883, 132] width 113 height 17
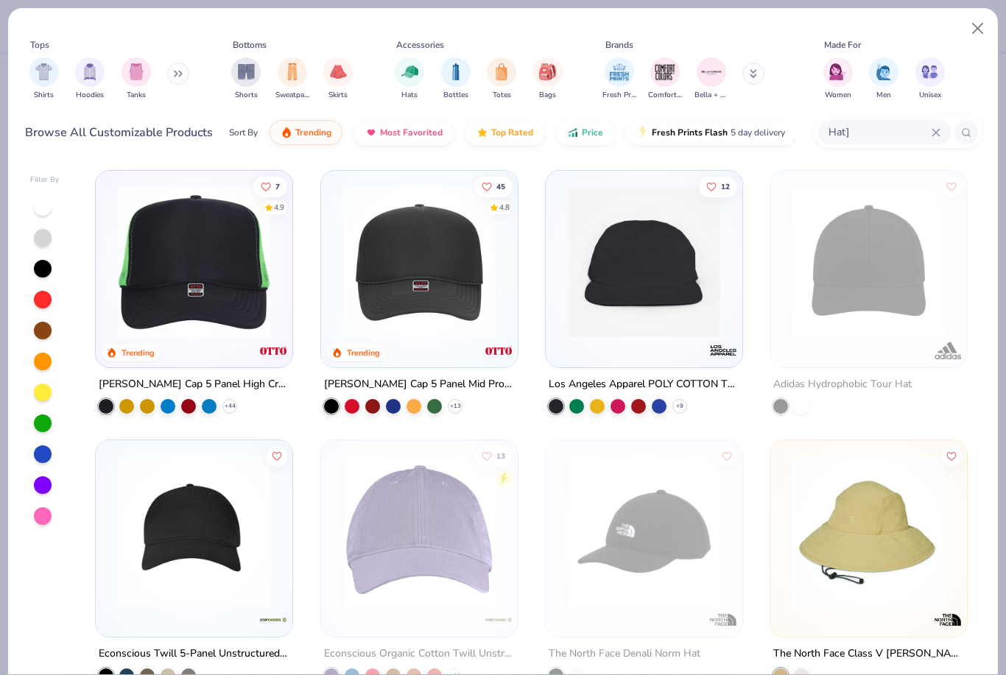
click at [707, 233] on img at bounding box center [643, 261] width 167 height 152
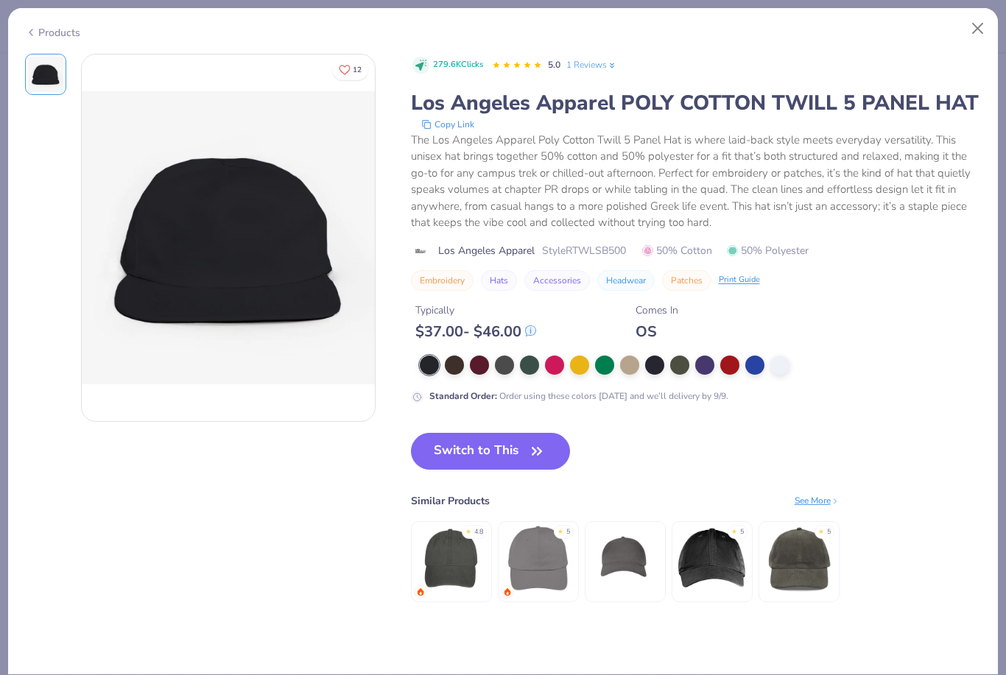
click at [625, 570] on img at bounding box center [625, 558] width 70 height 70
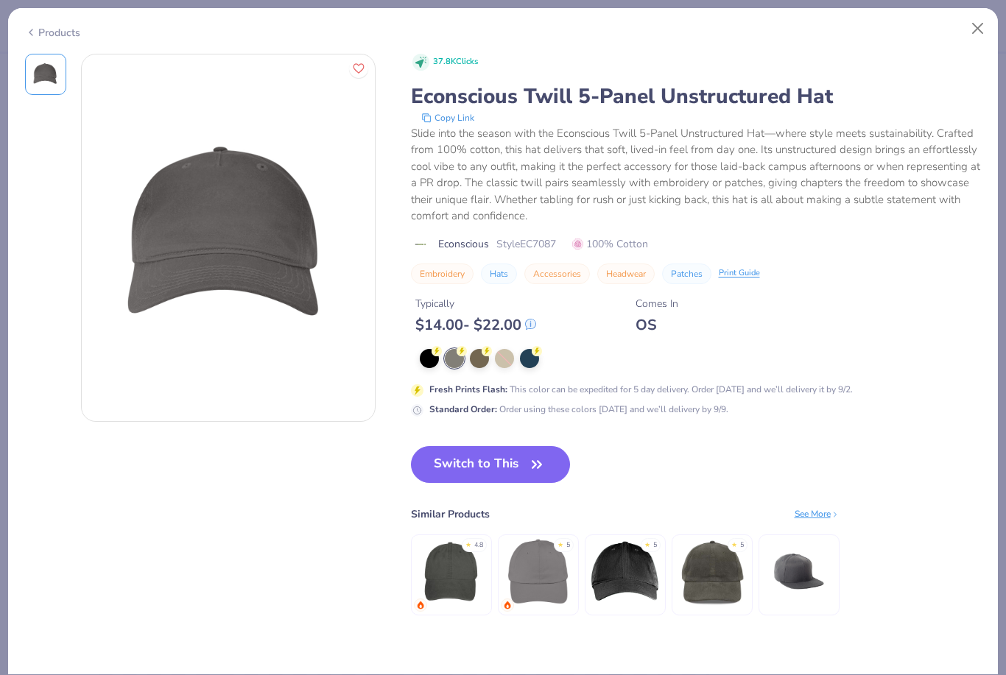
click at [43, 27] on div "Products" at bounding box center [52, 32] width 55 height 15
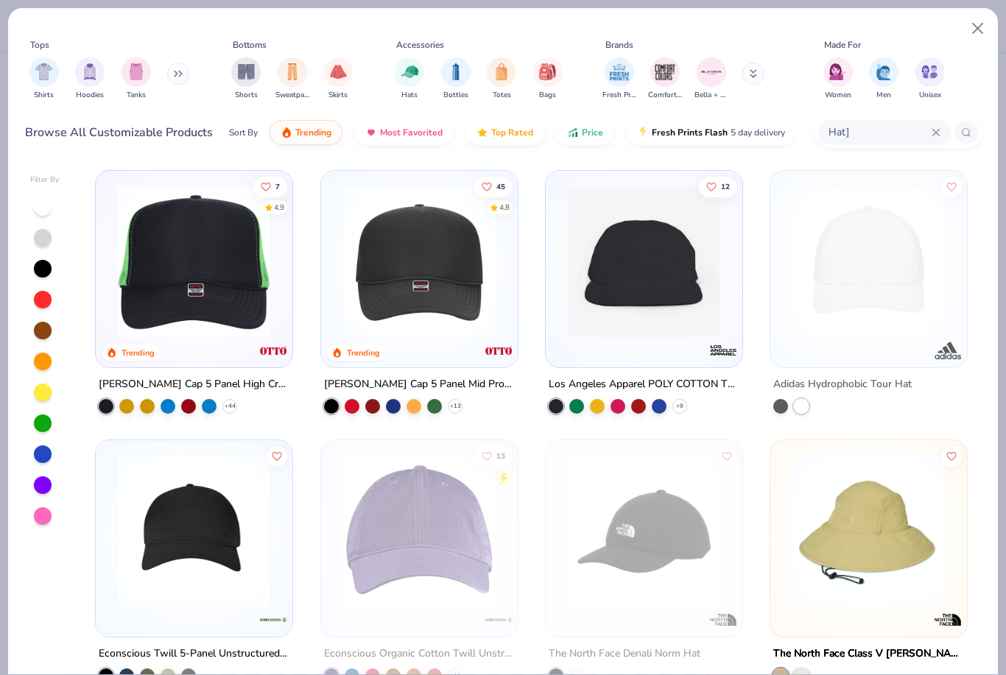
click at [886, 116] on div "Hat]" at bounding box center [897, 132] width 167 height 32
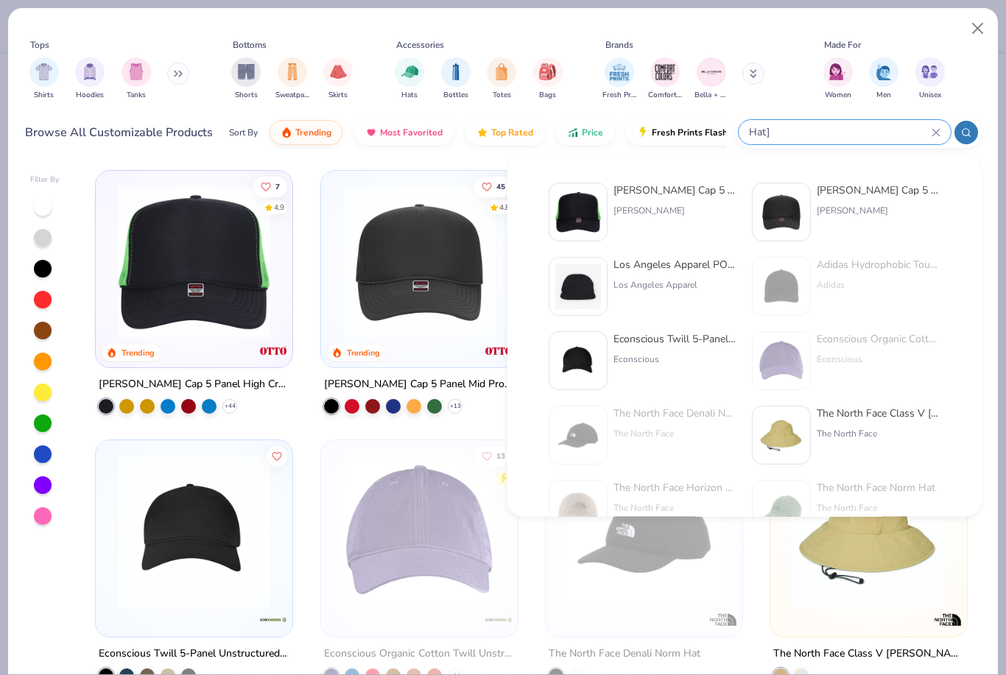
drag, startPoint x: 880, startPoint y: 116, endPoint x: 677, endPoint y: 112, distance: 203.2
click at [677, 112] on div "Browse All Customizable Products Sort By Trending Most Favorited Top Rated Pric…" at bounding box center [503, 132] width 956 height 41
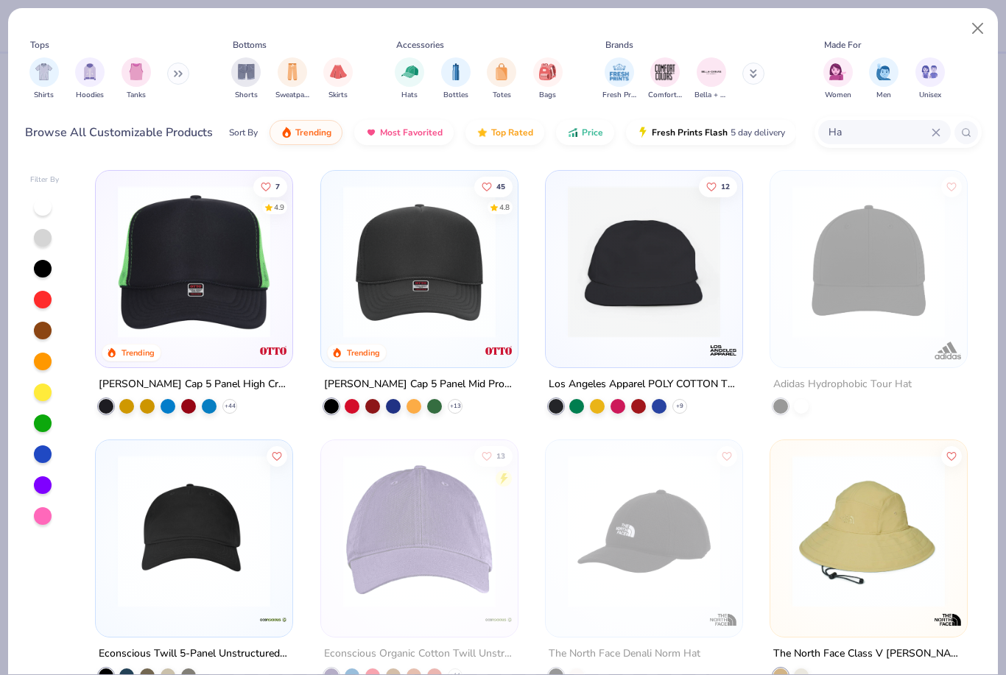
type input "H"
type input "Rope"
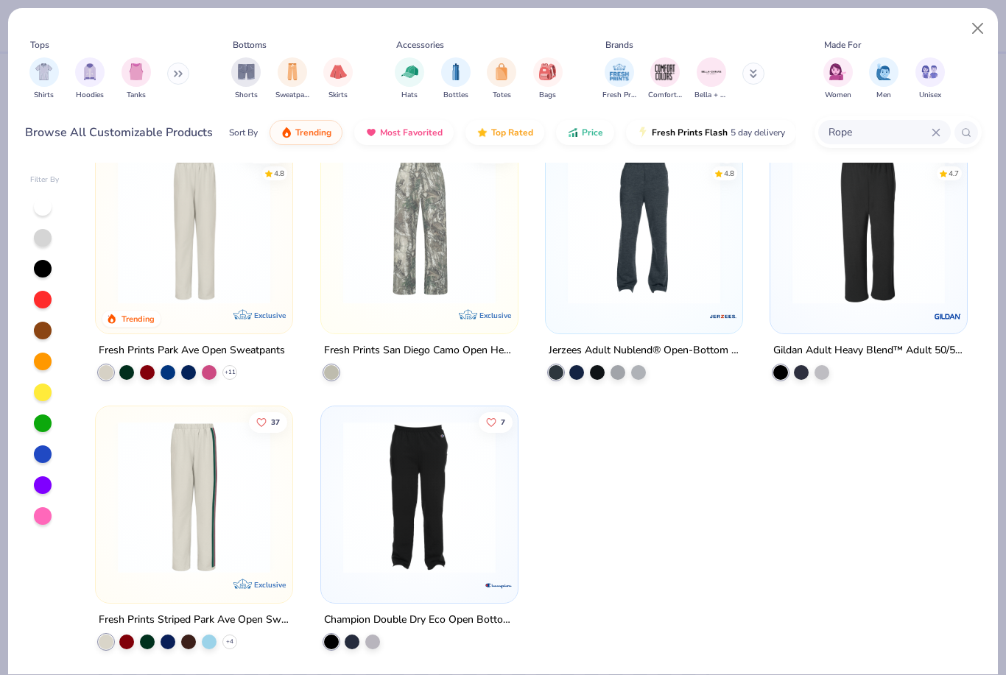
scroll to position [573, 0]
click at [141, 512] on img at bounding box center [193, 497] width 167 height 152
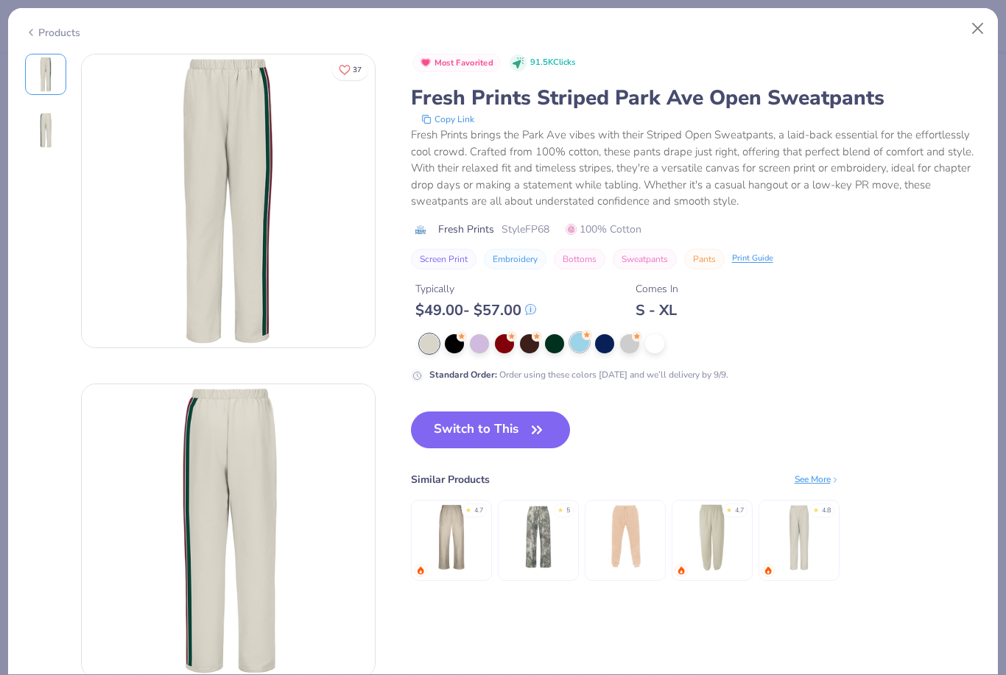
click at [581, 341] on div at bounding box center [579, 342] width 19 height 19
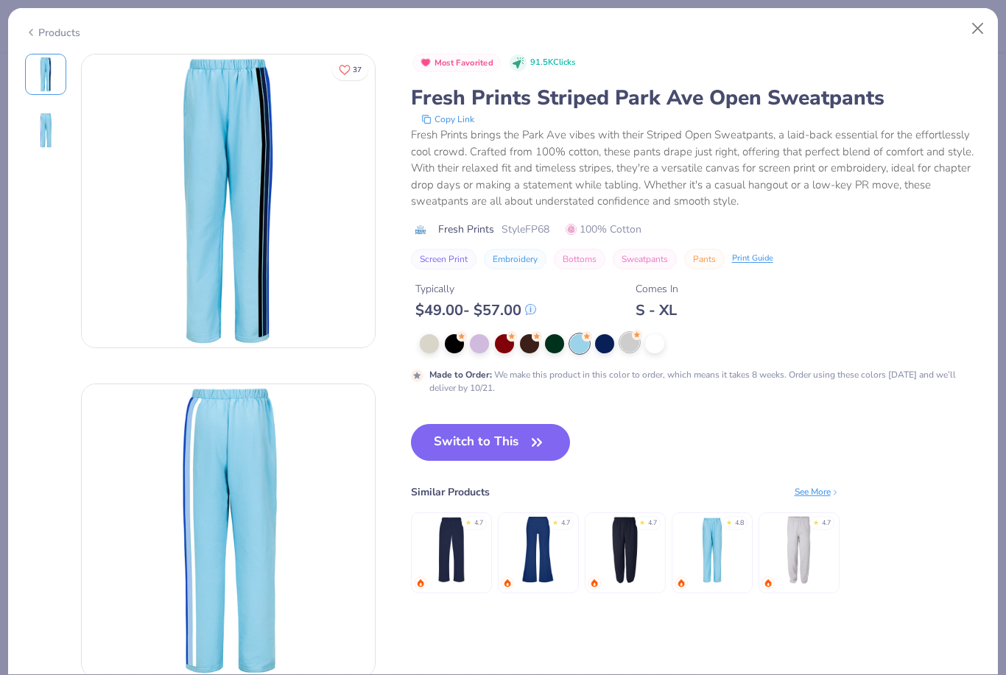
click at [629, 339] on div at bounding box center [629, 342] width 19 height 19
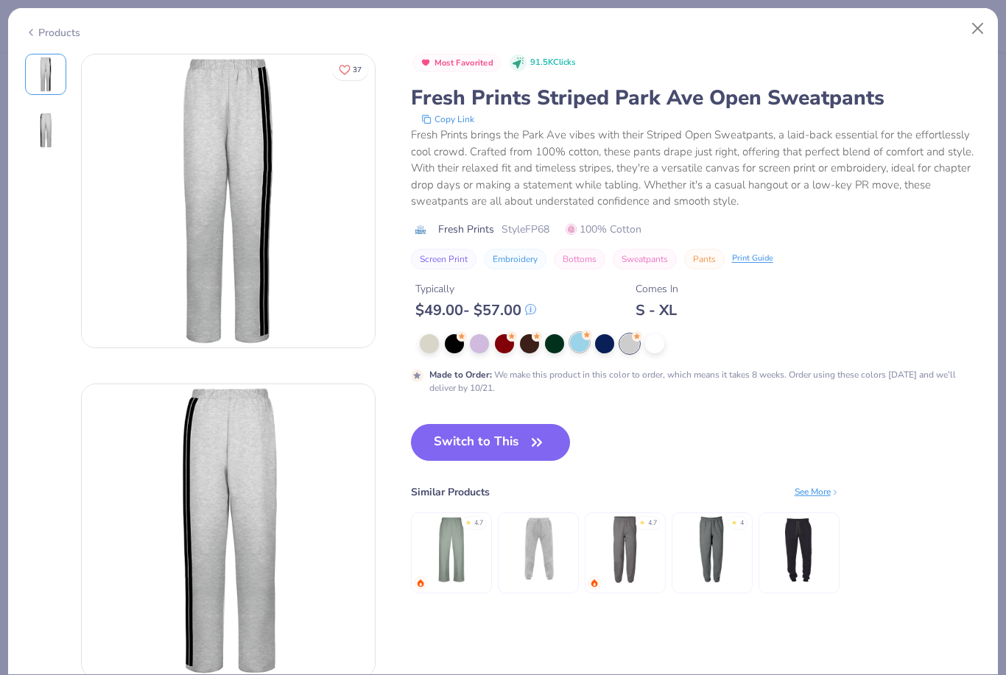
click at [586, 343] on div at bounding box center [579, 342] width 19 height 19
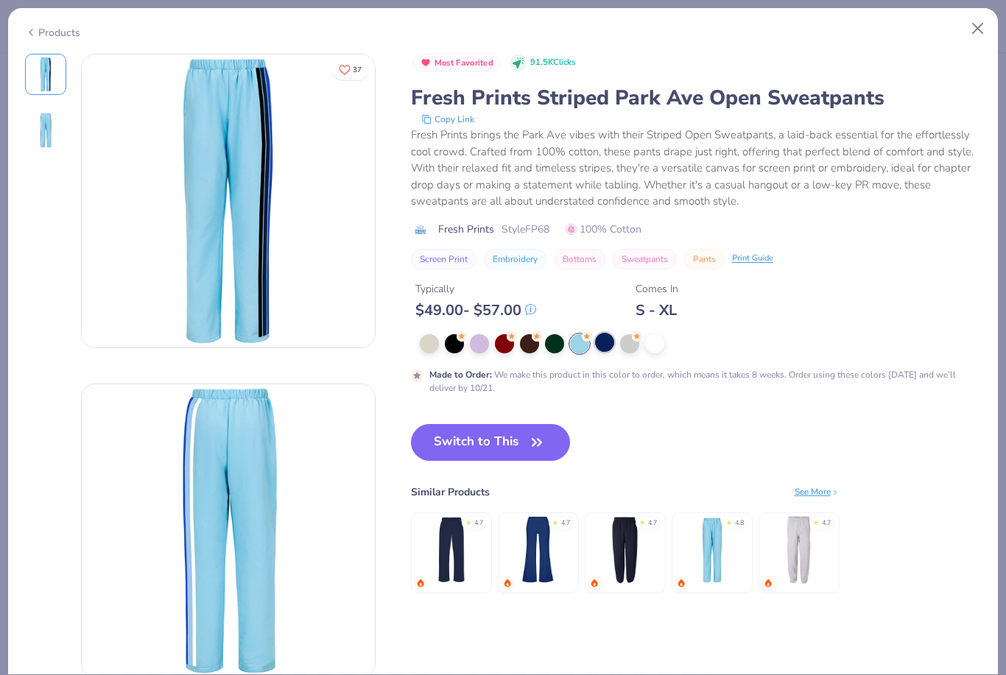
click at [595, 343] on div at bounding box center [604, 342] width 19 height 19
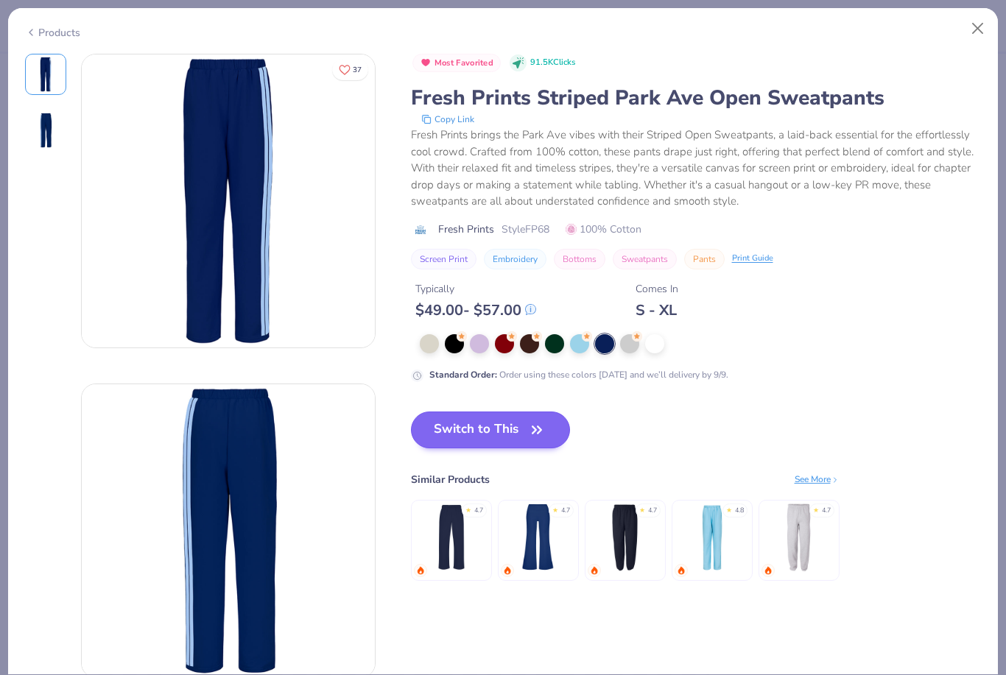
click at [529, 420] on icon "button" at bounding box center [536, 430] width 21 height 21
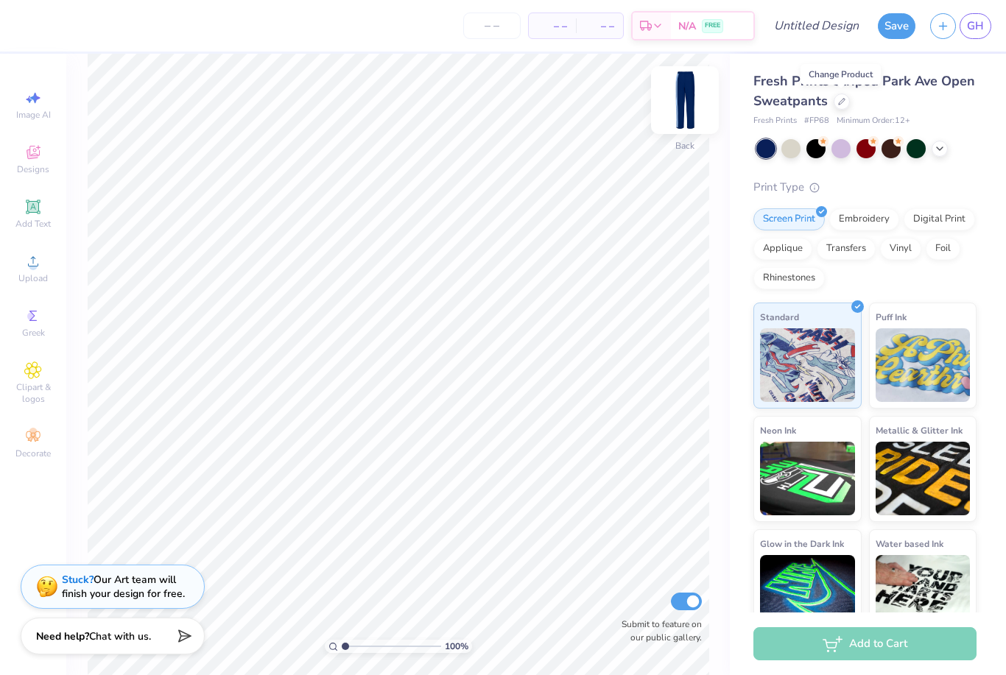
click at [680, 96] on img at bounding box center [684, 100] width 59 height 59
click at [449, 241] on div "100 % Front Submit to feature on our public gallery." at bounding box center [397, 364] width 663 height 621
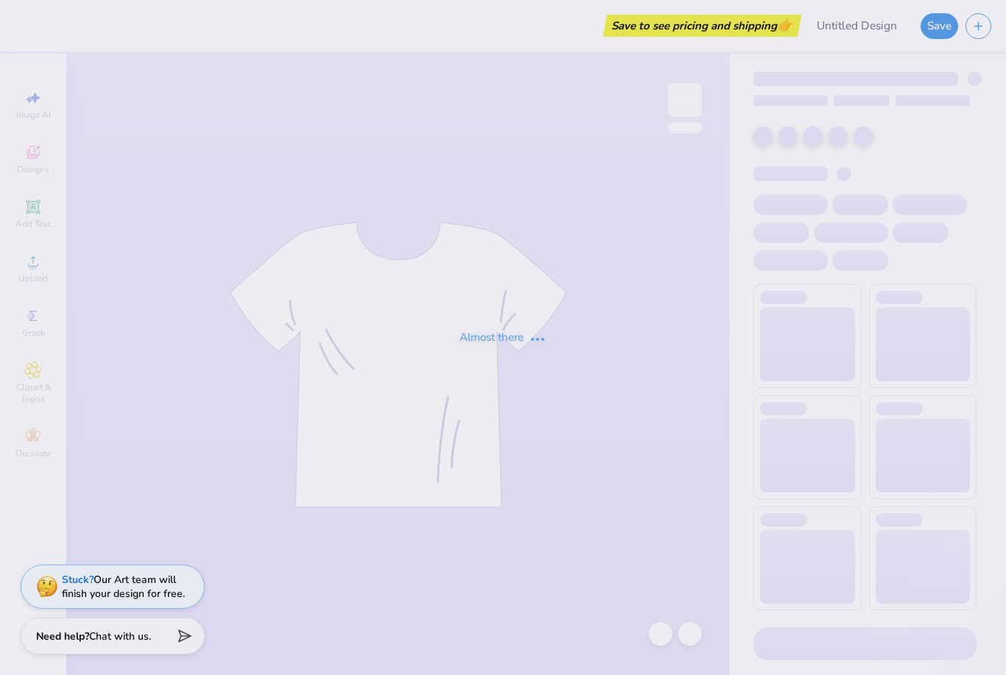
type input "The University of Texas at Austin : Grace Howard"
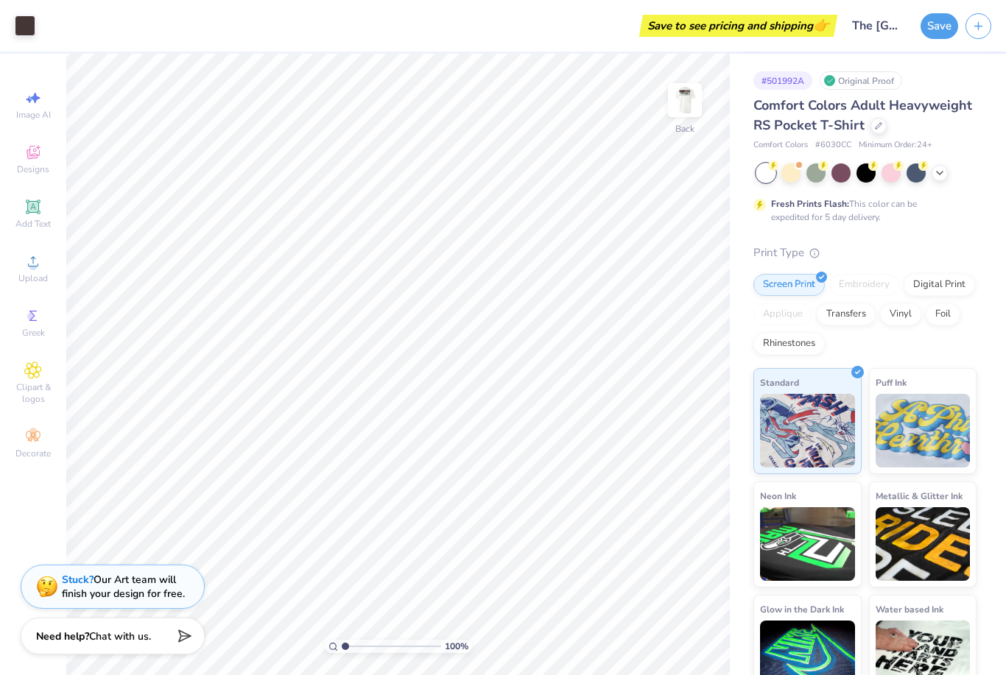
click at [0, 0] on html "Art colors Save to see pricing and shipping 👉 Design Title The University of Te…" at bounding box center [503, 337] width 1006 height 675
click at [88, 573] on strong "Stuck?" at bounding box center [78, 577] width 32 height 14
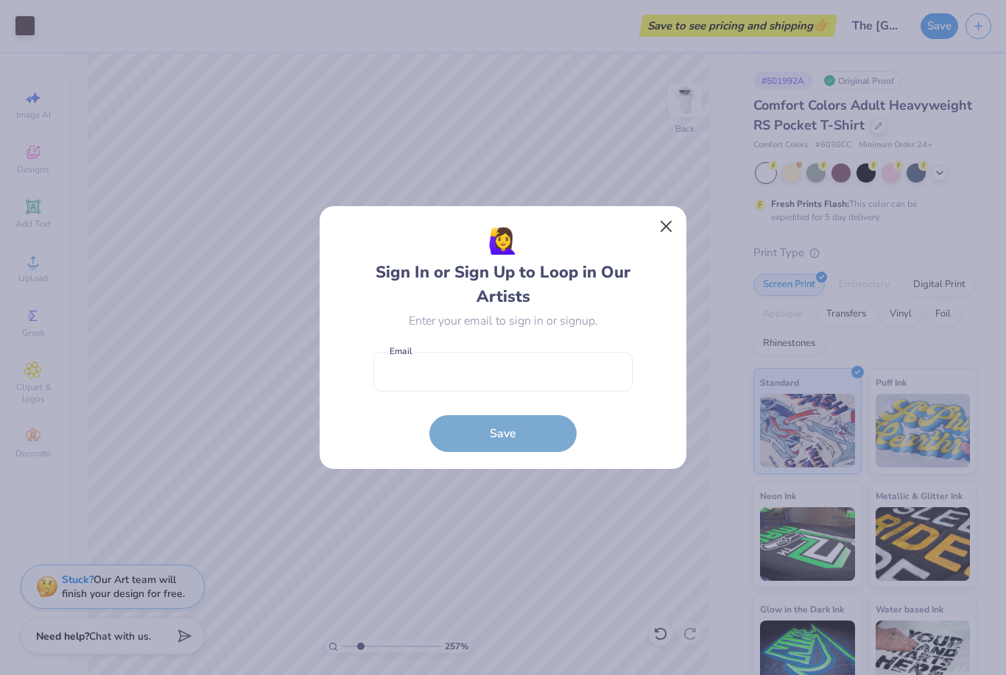
click at [663, 222] on button "Close" at bounding box center [666, 227] width 28 height 28
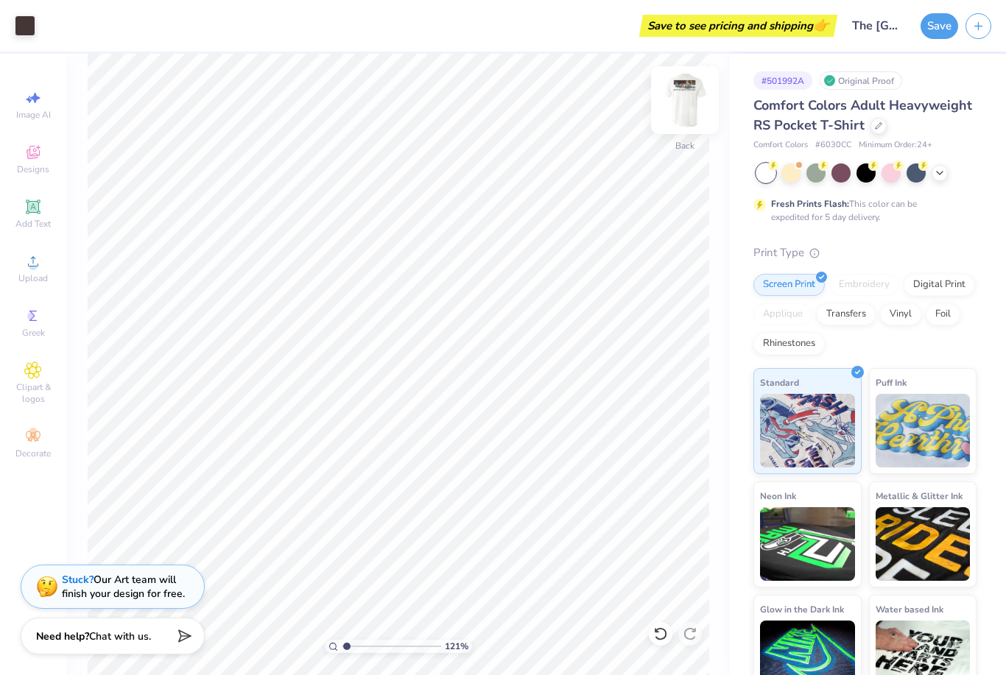
click at [690, 92] on img at bounding box center [684, 100] width 59 height 59
click at [688, 88] on img at bounding box center [684, 100] width 59 height 59
click at [66, 576] on strong "Stuck?" at bounding box center [78, 577] width 32 height 14
type input "1.20878138511777"
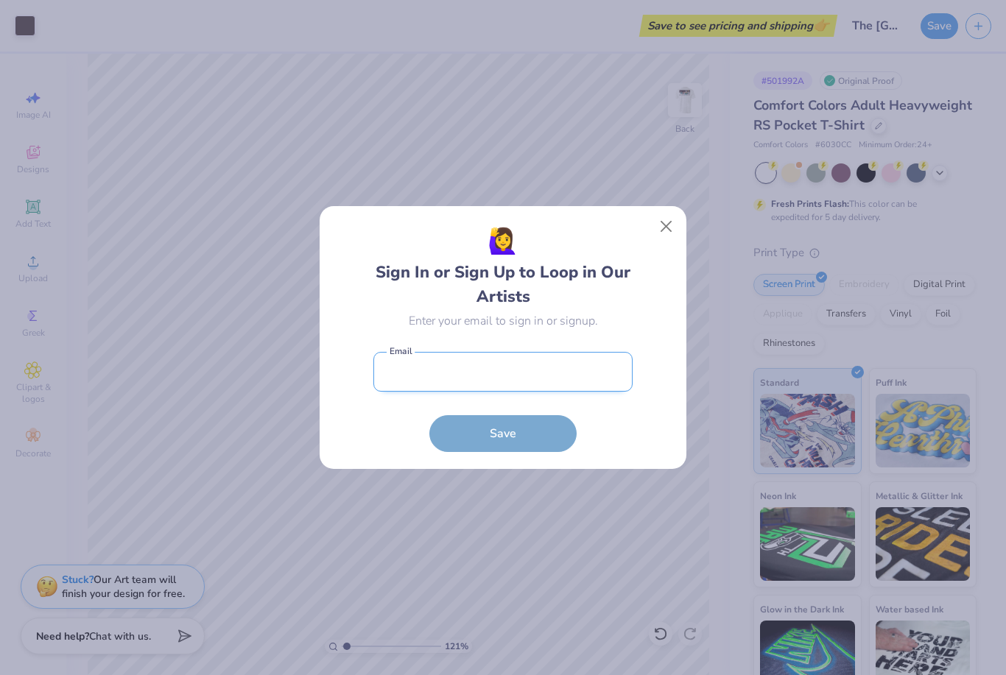
click at [573, 353] on input "email" at bounding box center [502, 372] width 259 height 40
click at [559, 369] on input "email" at bounding box center [502, 372] width 259 height 40
click at [674, 216] on button "Close" at bounding box center [666, 227] width 28 height 28
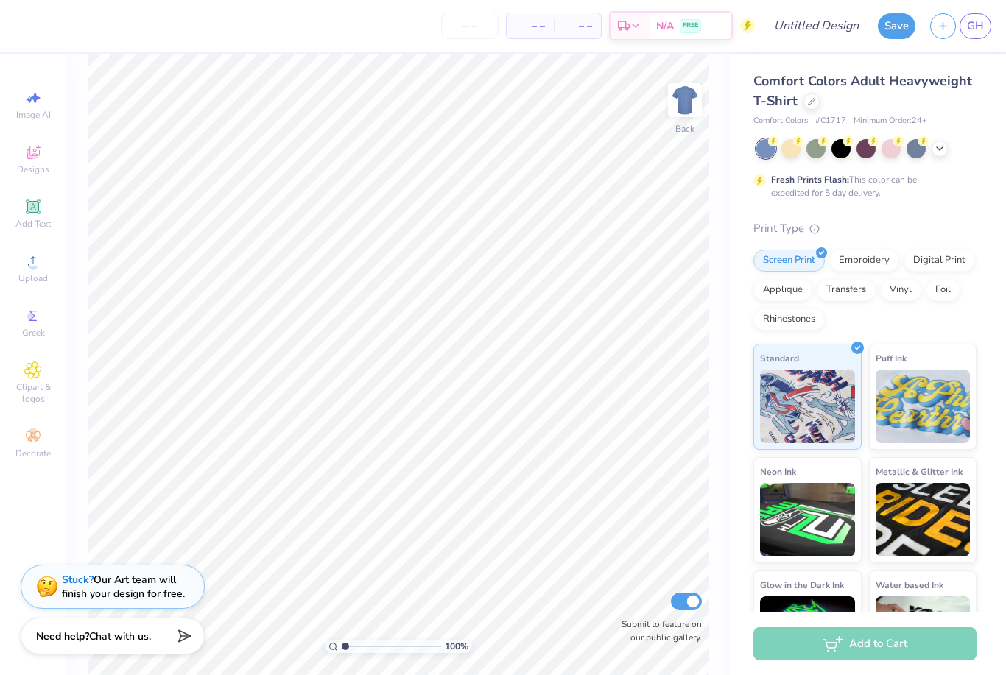
click at [805, 88] on span "Comfort Colors Adult Heavyweight T-Shirt" at bounding box center [862, 91] width 219 height 38
click at [804, 109] on div "Comfort Colors Adult Heavyweight T-Shirt" at bounding box center [864, 91] width 223 height 40
click at [804, 102] on div at bounding box center [811, 100] width 16 height 16
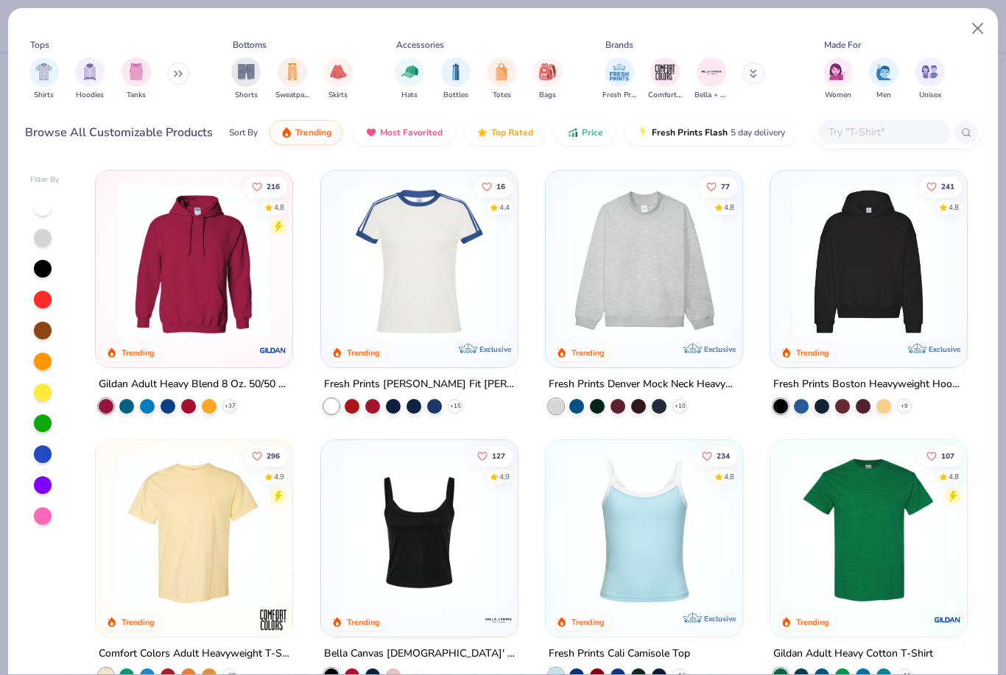
click at [876, 124] on input "text" at bounding box center [883, 132] width 113 height 17
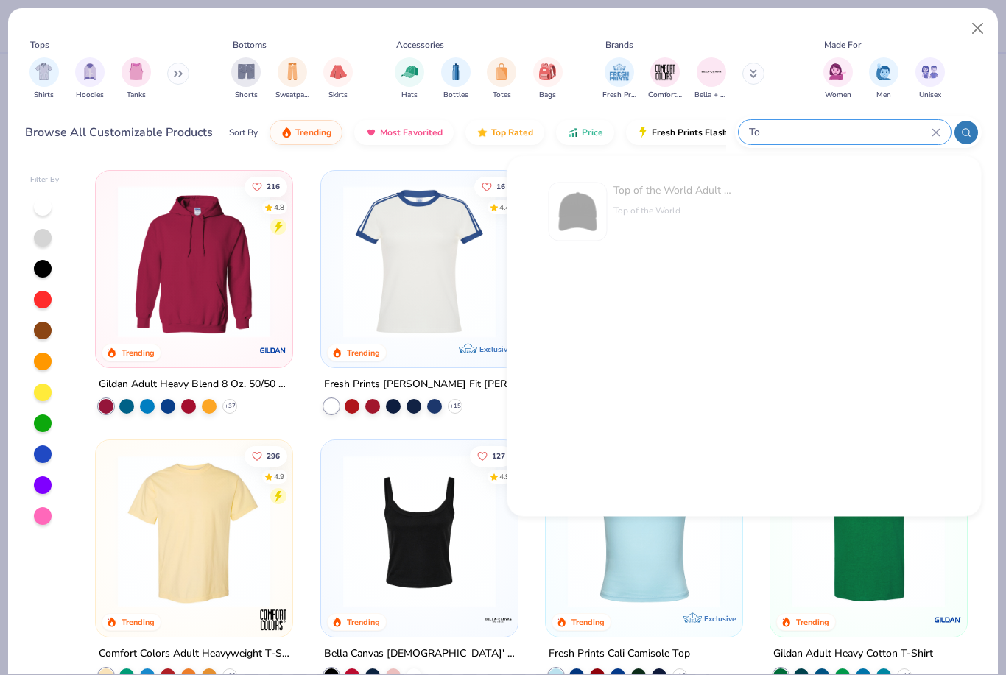
type input "T"
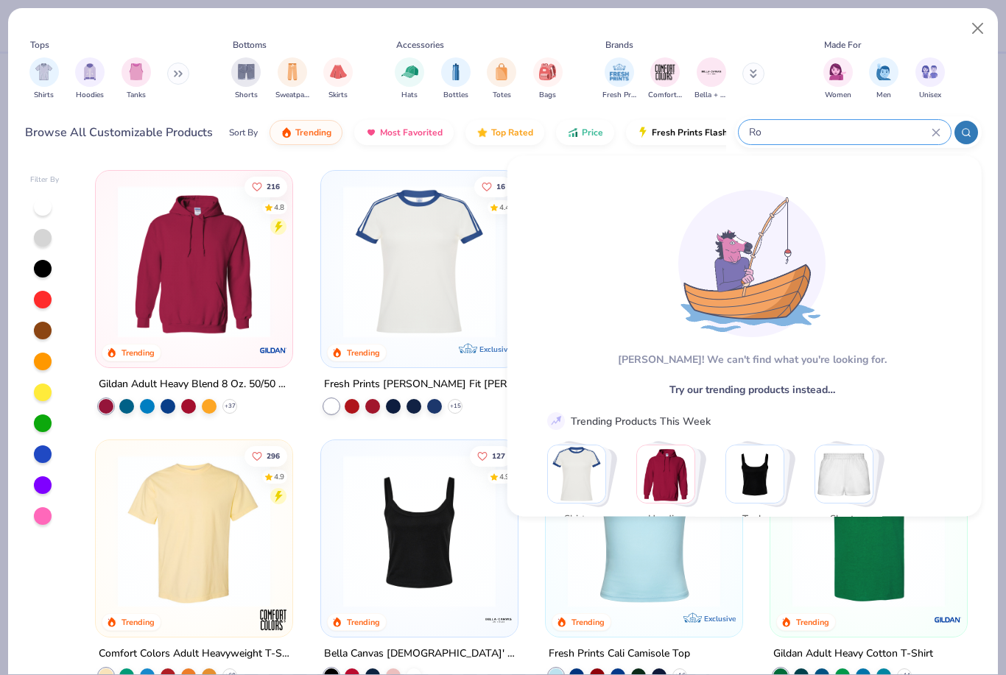
type input "R"
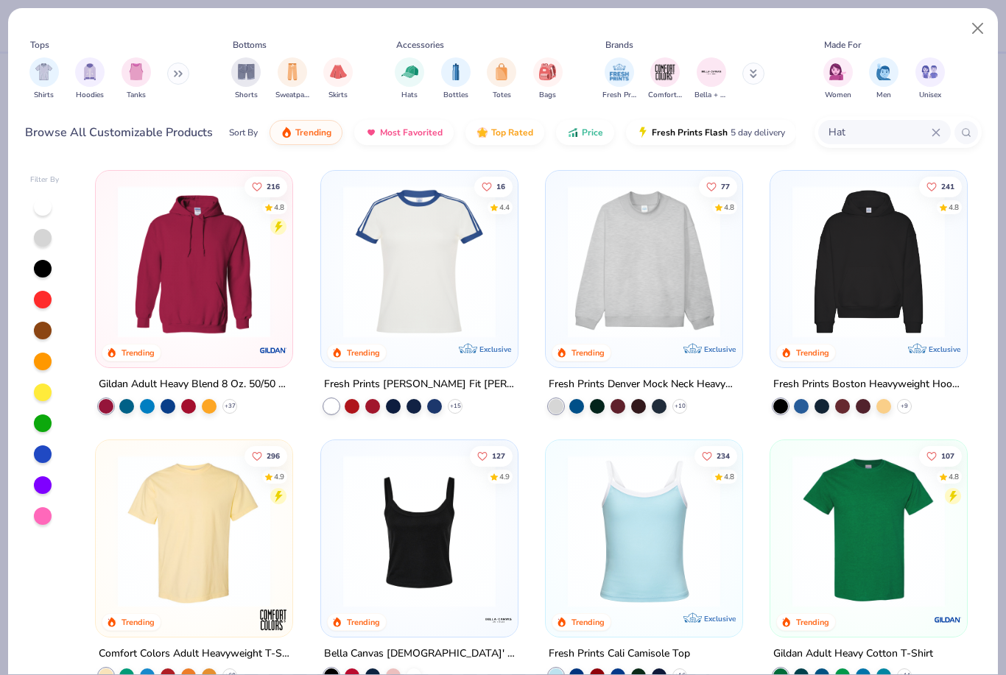
type input "Hat"
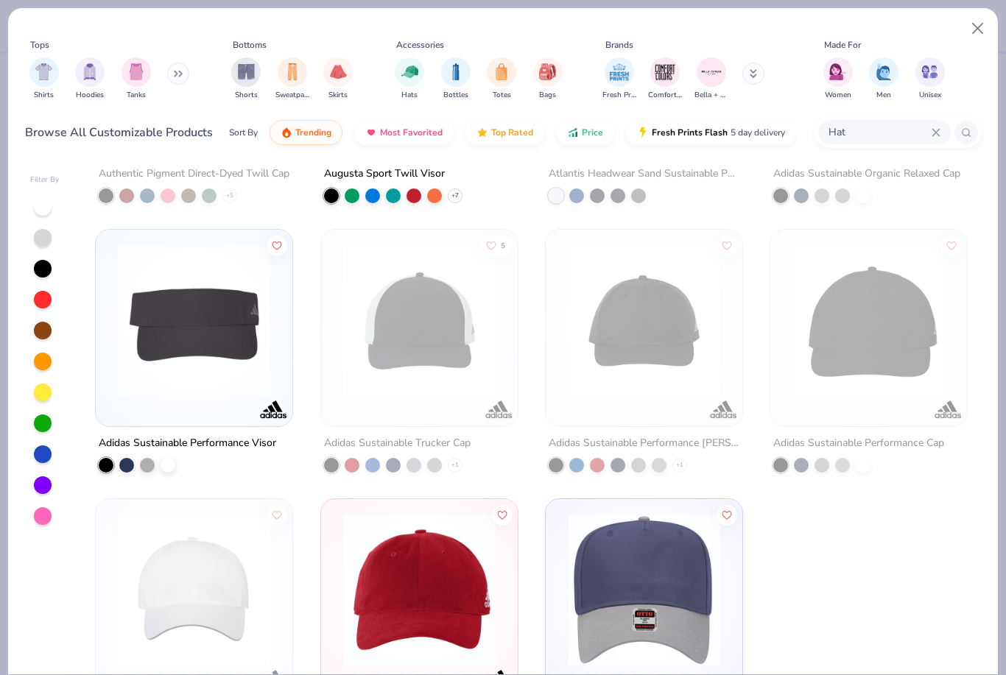
scroll to position [6410, 0]
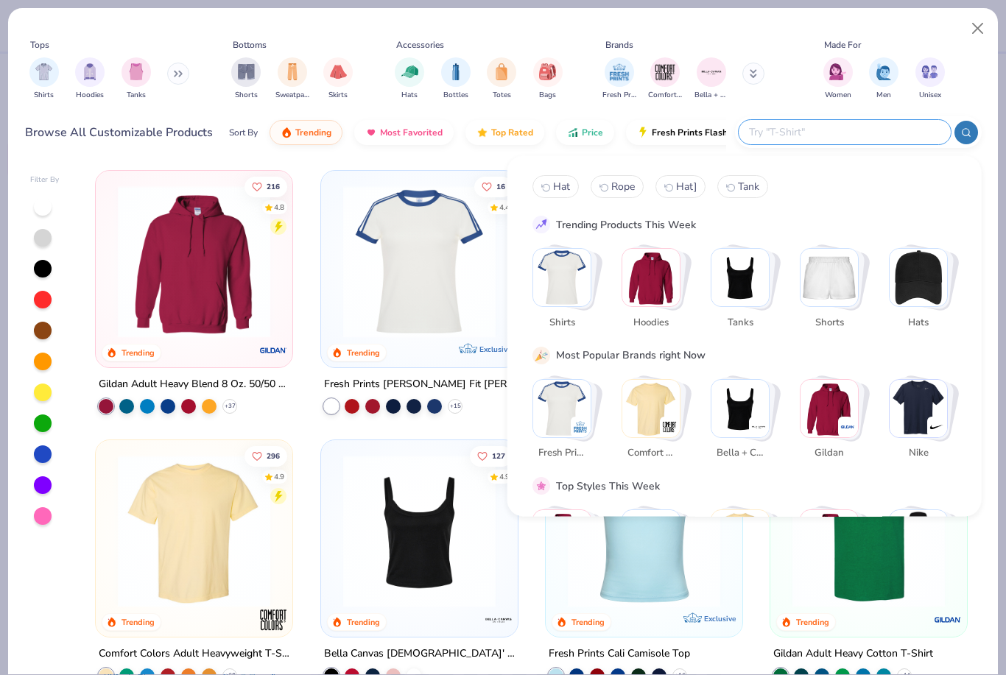
click at [903, 129] on input "text" at bounding box center [843, 132] width 193 height 17
type input "Hat"
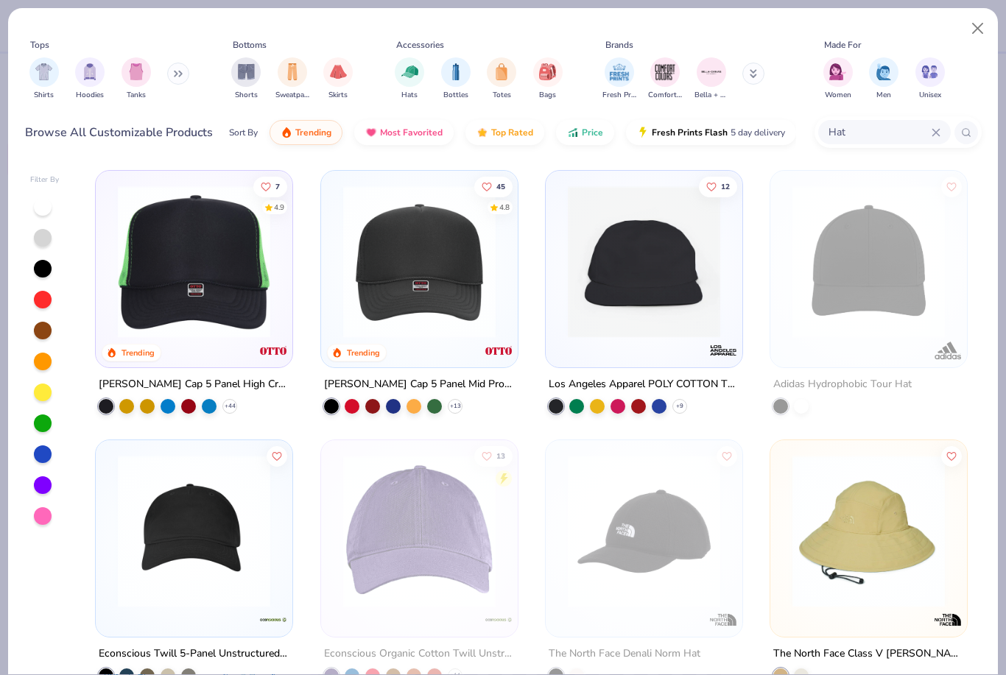
click at [679, 247] on img at bounding box center [643, 261] width 167 height 152
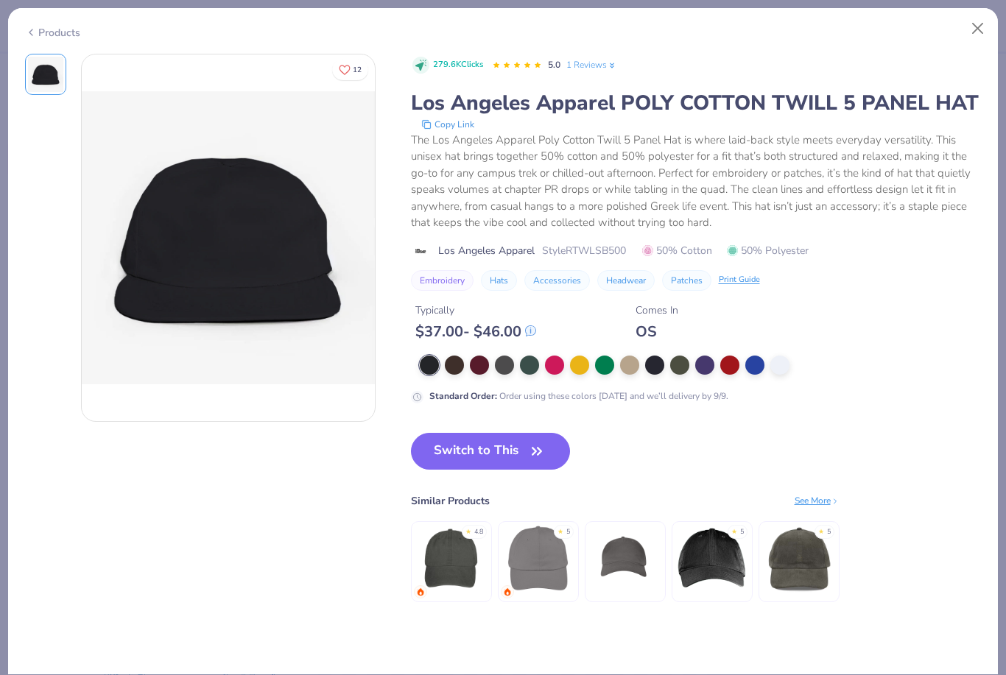
click at [60, 26] on div "Products" at bounding box center [52, 32] width 55 height 15
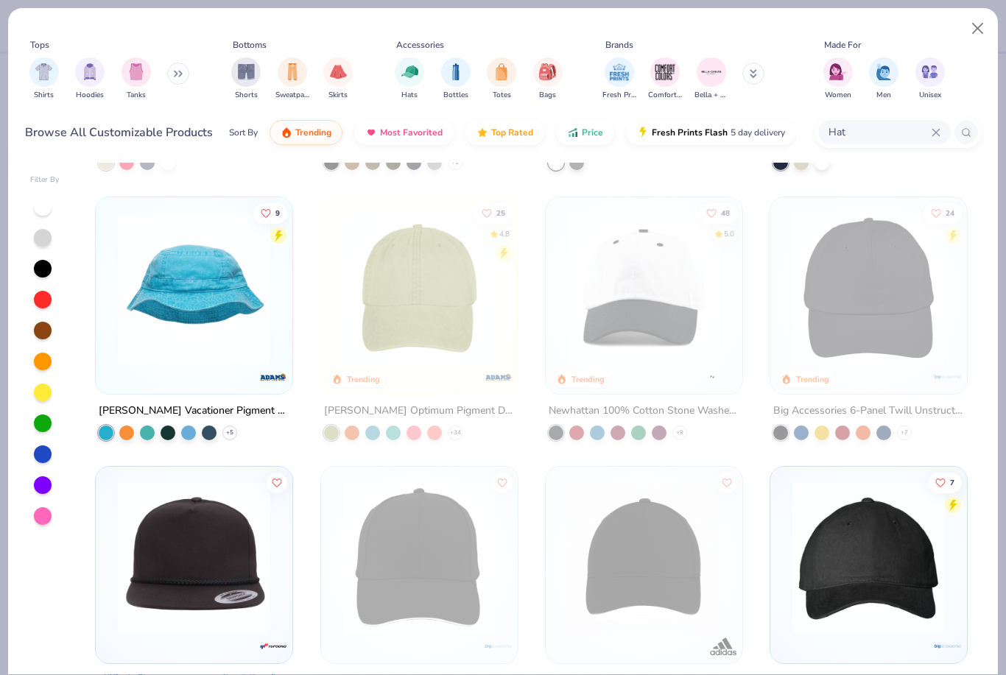
scroll to position [1697, 0]
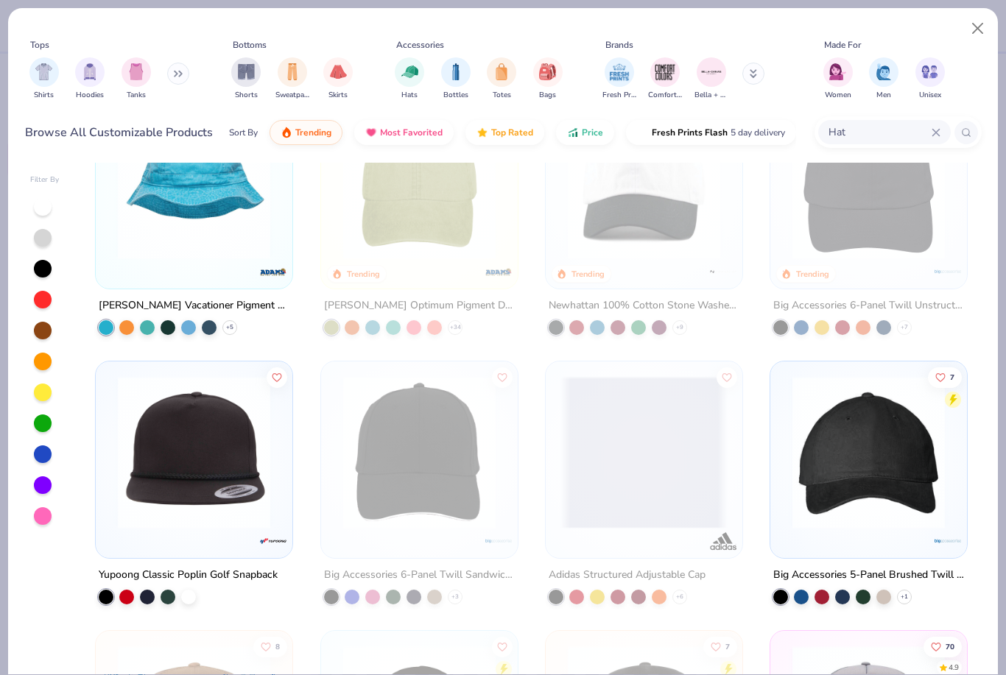
click at [146, 410] on img at bounding box center [193, 452] width 167 height 152
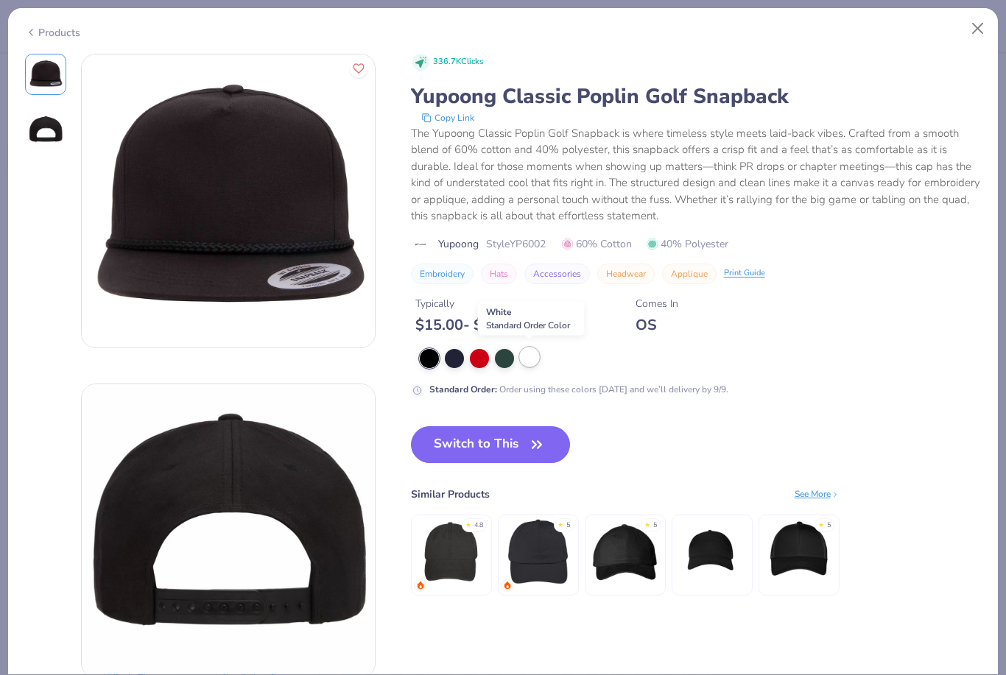
click at [528, 359] on div at bounding box center [529, 356] width 19 height 19
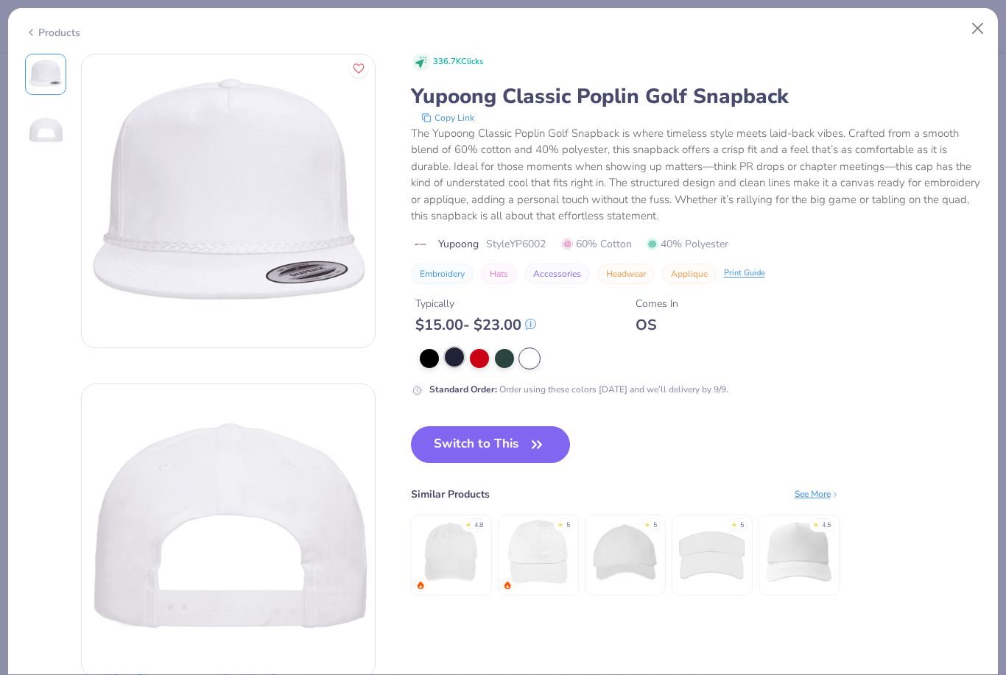
click at [458, 358] on div at bounding box center [454, 356] width 19 height 19
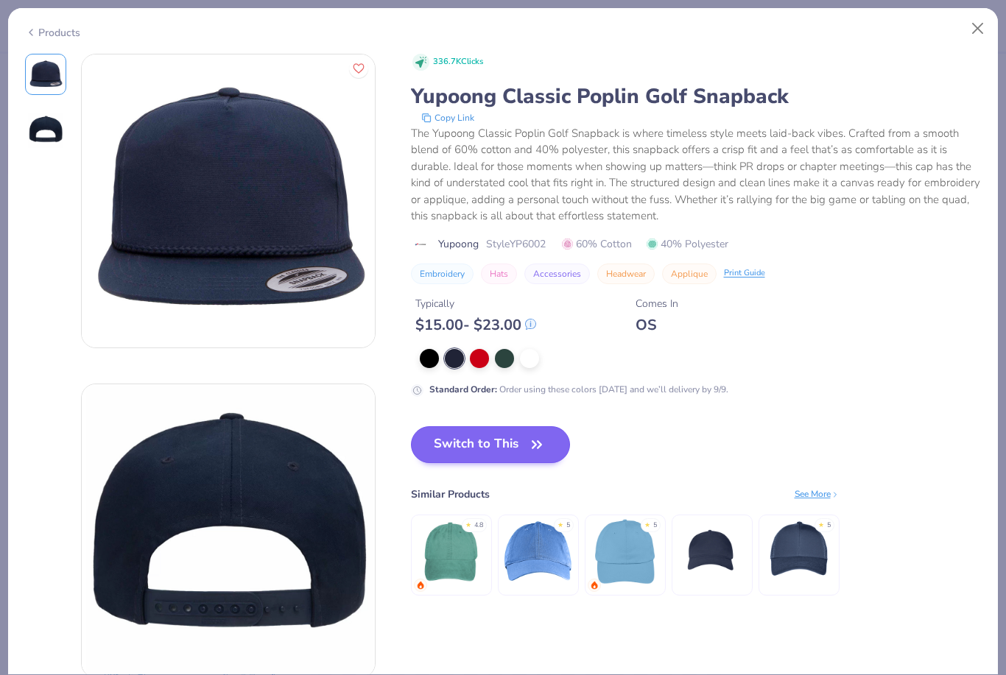
click at [519, 450] on button "Switch to This" at bounding box center [491, 444] width 160 height 37
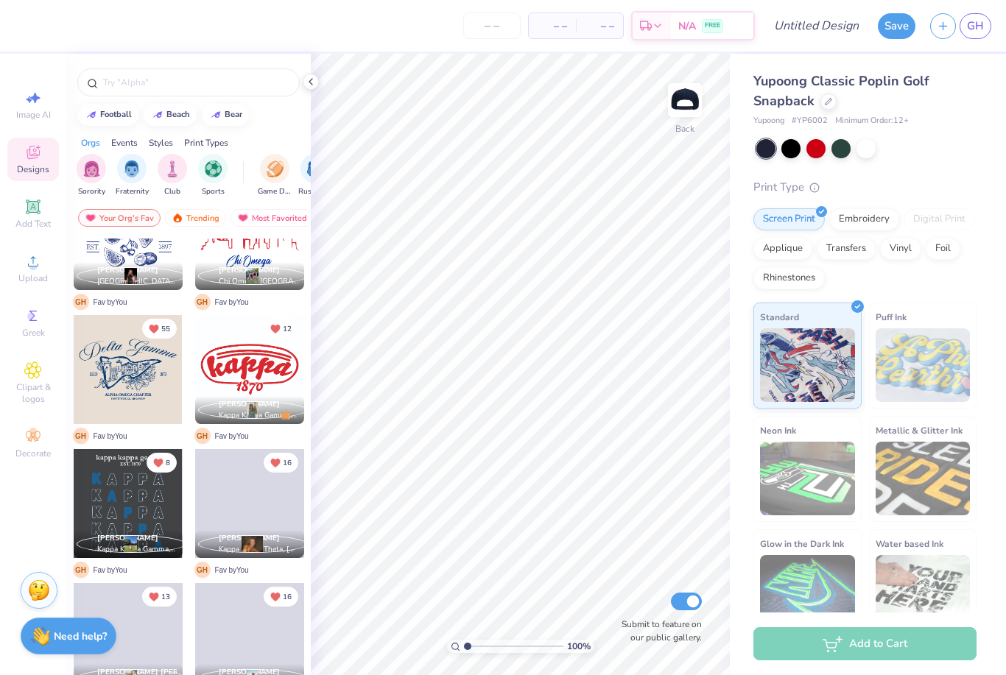
scroll to position [593, 0]
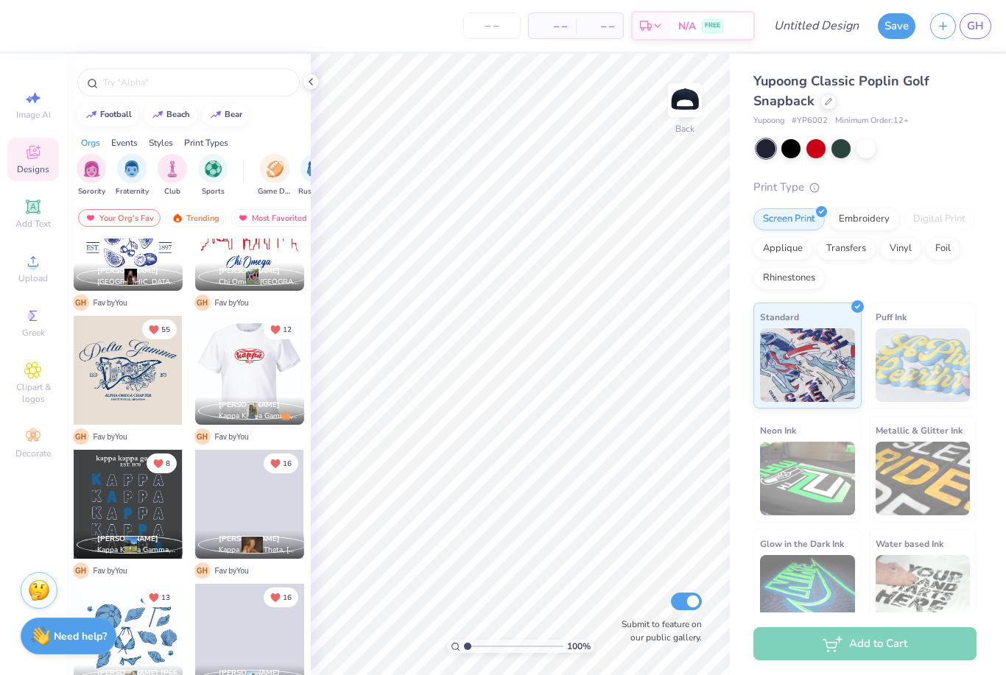
click at [271, 378] on div at bounding box center [248, 370] width 109 height 109
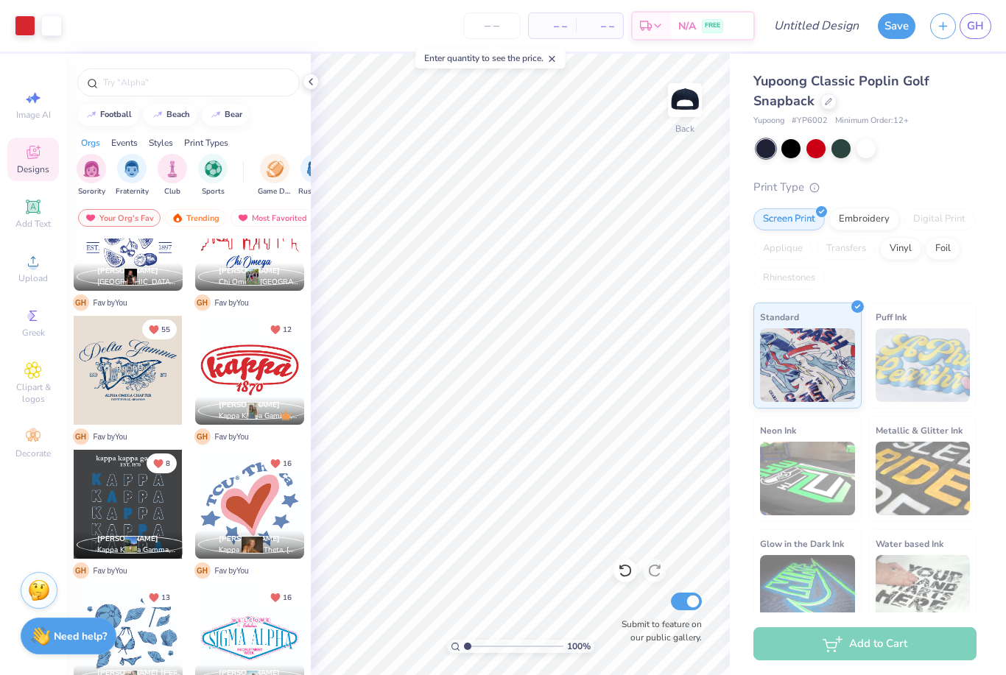
click at [307, 92] on div at bounding box center [188, 79] width 244 height 50
click at [308, 86] on icon at bounding box center [311, 82] width 12 height 12
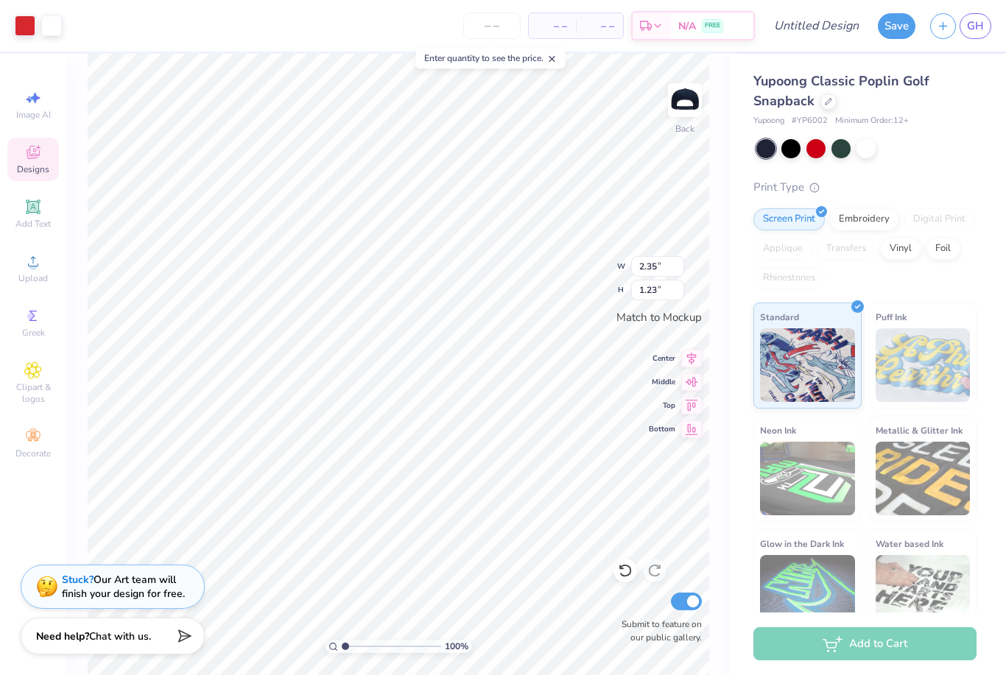
type input "2.94"
type input "1.54"
type input "3.13"
type input "1.64"
type input "3.32"
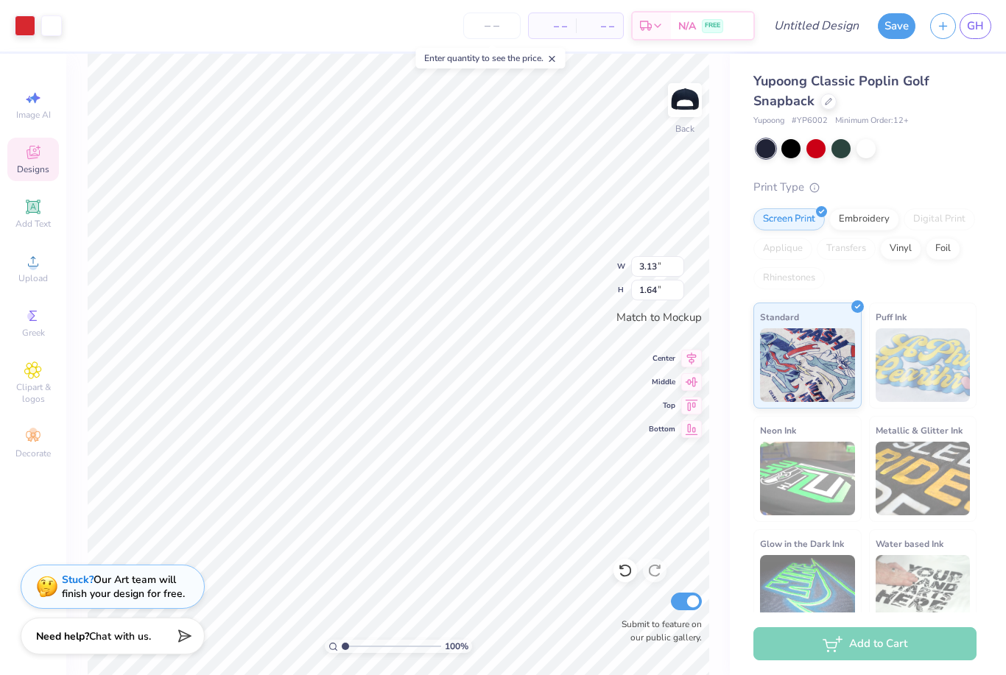
type input "1.74"
click at [18, 24] on div at bounding box center [25, 24] width 21 height 21
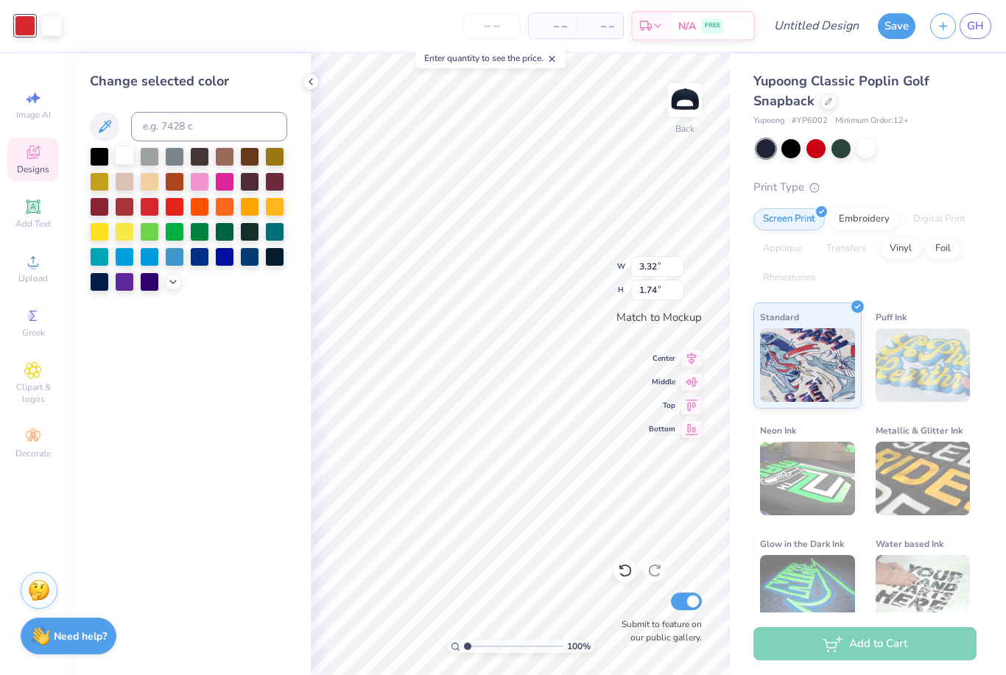
click at [131, 149] on div at bounding box center [124, 155] width 19 height 19
click at [132, 156] on div at bounding box center [124, 155] width 19 height 19
click at [128, 258] on div at bounding box center [124, 255] width 19 height 19
click at [49, 21] on div "– – Per Item – – Total Est. Delivery N/A FREE" at bounding box center [399, 26] width 712 height 52
click at [129, 149] on div at bounding box center [124, 155] width 19 height 19
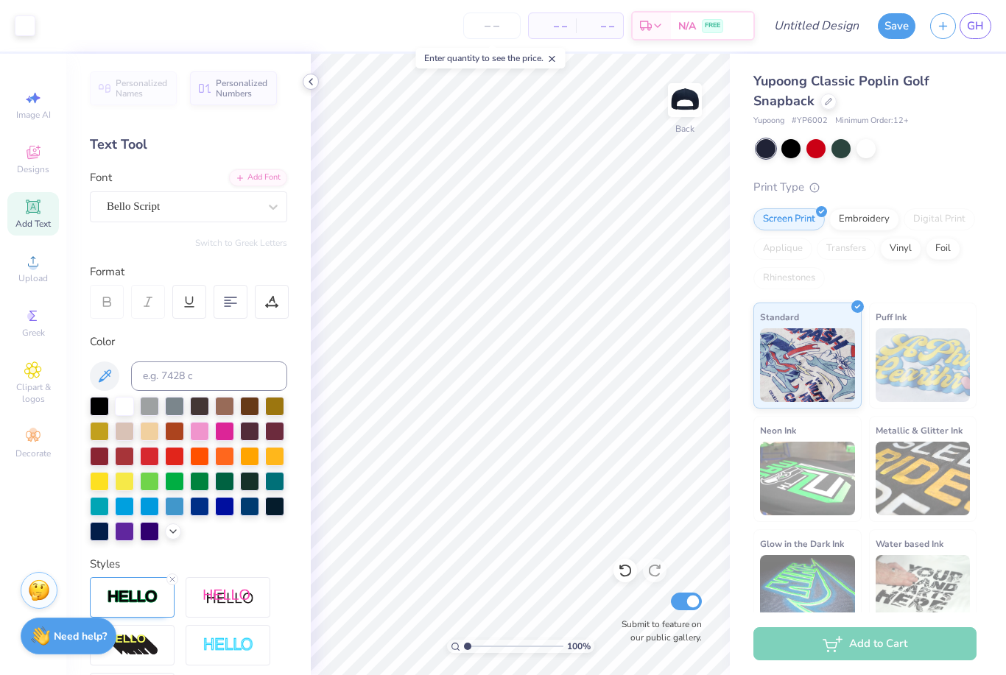
click at [312, 85] on icon at bounding box center [311, 82] width 12 height 12
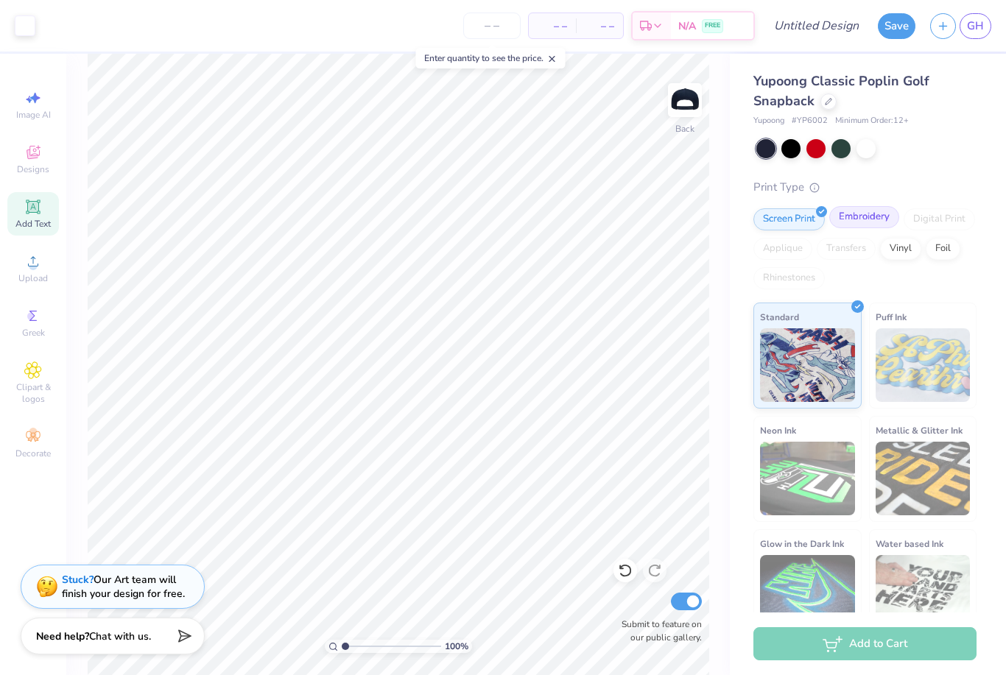
click at [872, 208] on div "Embroidery" at bounding box center [864, 217] width 70 height 22
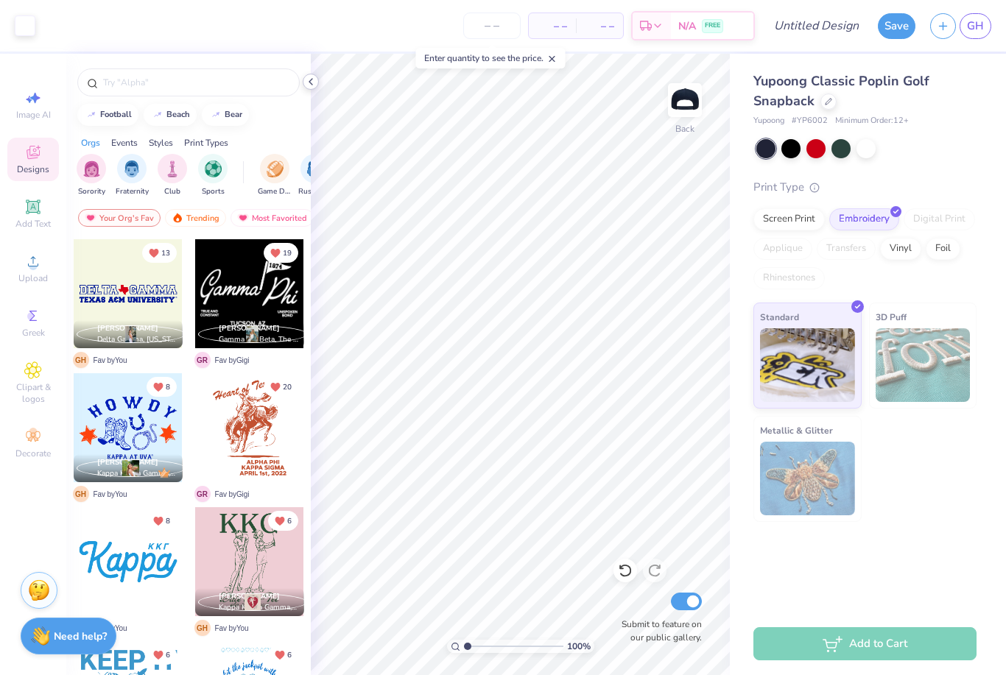
click at [314, 88] on div at bounding box center [311, 82] width 16 height 16
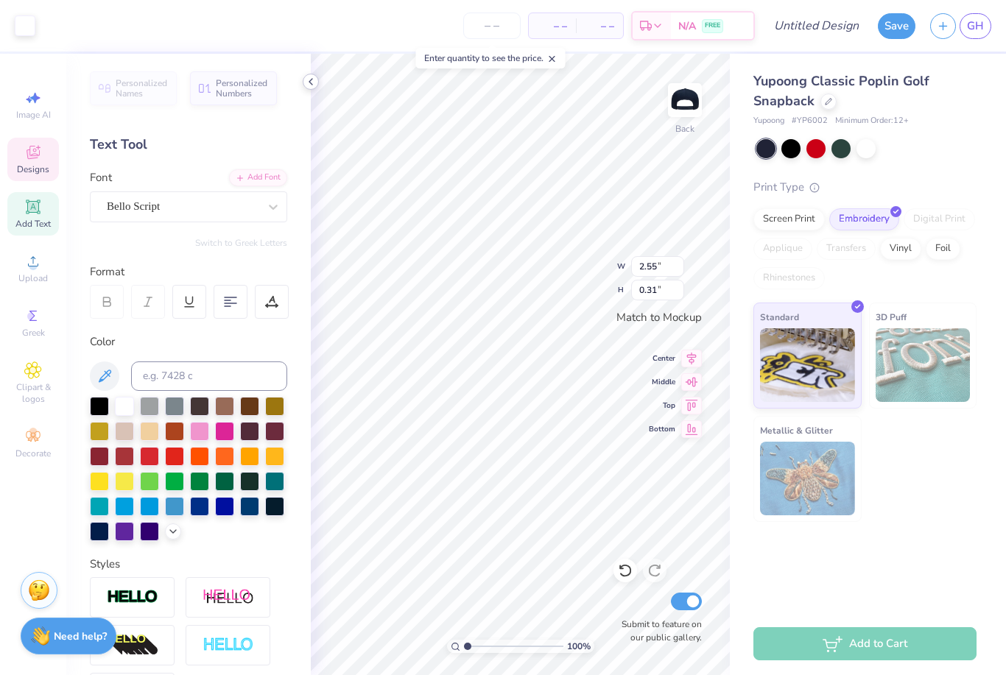
type input "2.90"
type input "0.81"
click at [317, 79] on div at bounding box center [311, 82] width 16 height 16
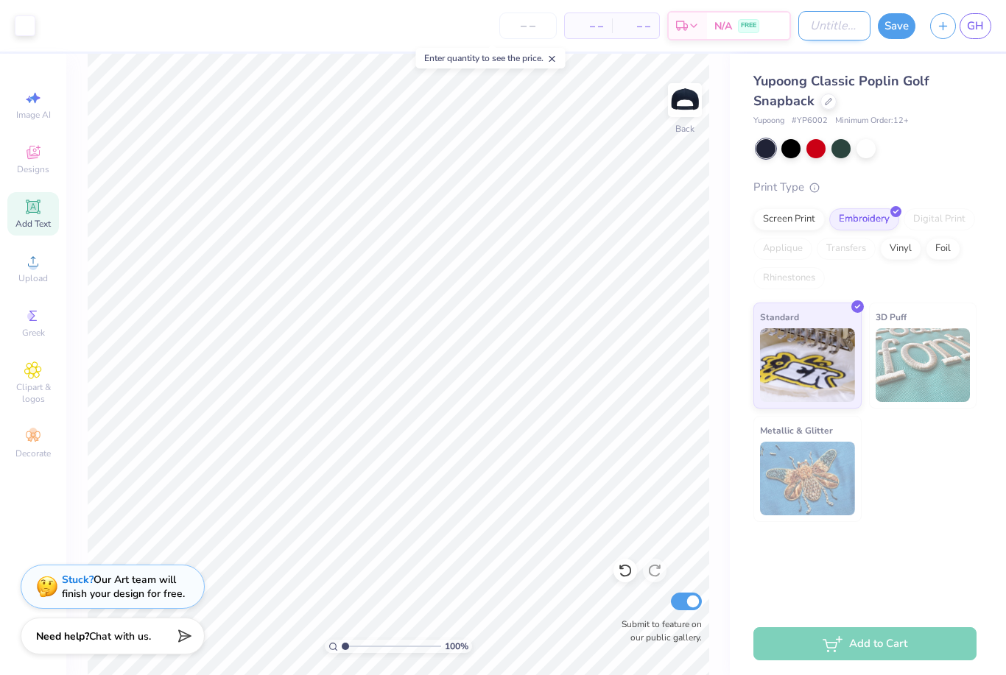
click at [810, 31] on input "Design Title" at bounding box center [834, 25] width 72 height 29
type input "Hat"
click at [901, 22] on button "Save" at bounding box center [896, 24] width 38 height 26
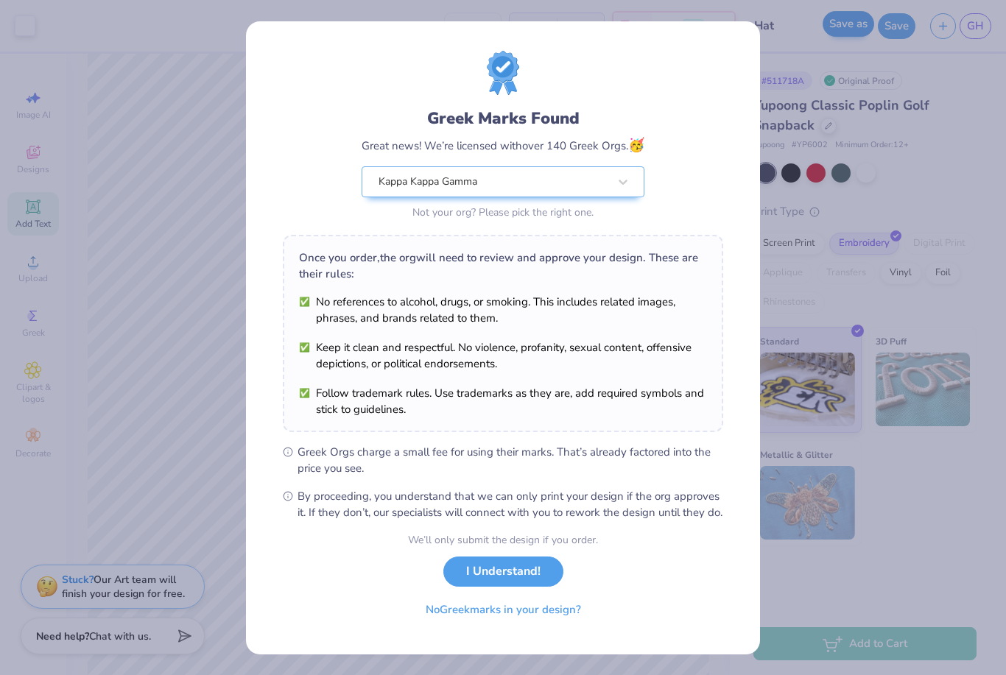
scroll to position [14, 0]
click at [510, 583] on button "I Understand!" at bounding box center [503, 568] width 120 height 30
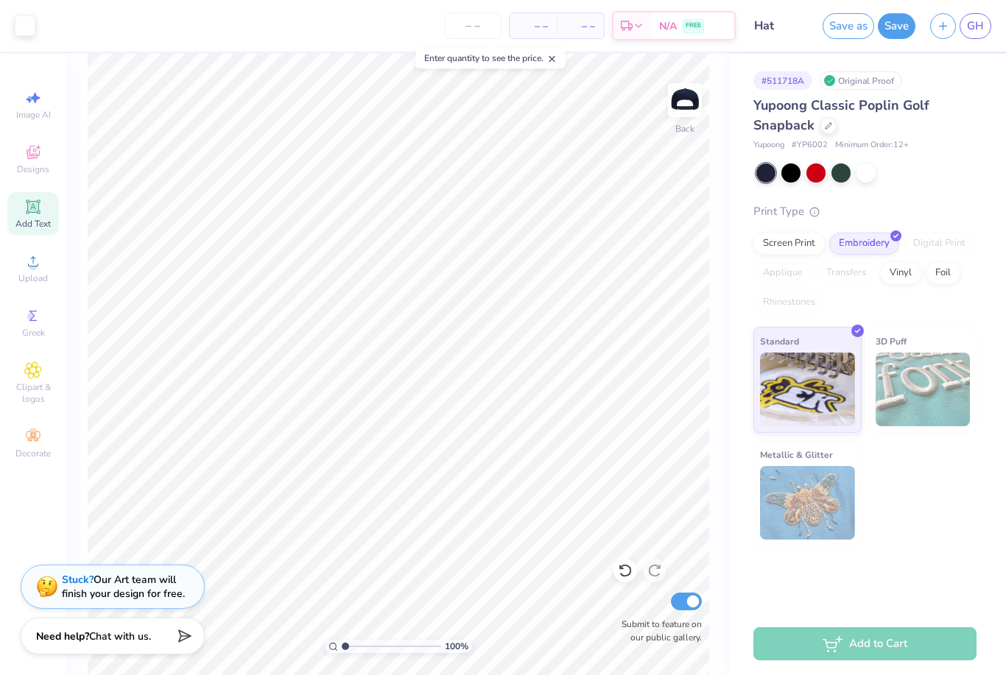
scroll to position [0, 0]
click at [976, 29] on span "GH" at bounding box center [975, 26] width 17 height 17
click at [980, 28] on span "GH" at bounding box center [975, 26] width 17 height 17
